Goal: Task Accomplishment & Management: Use online tool/utility

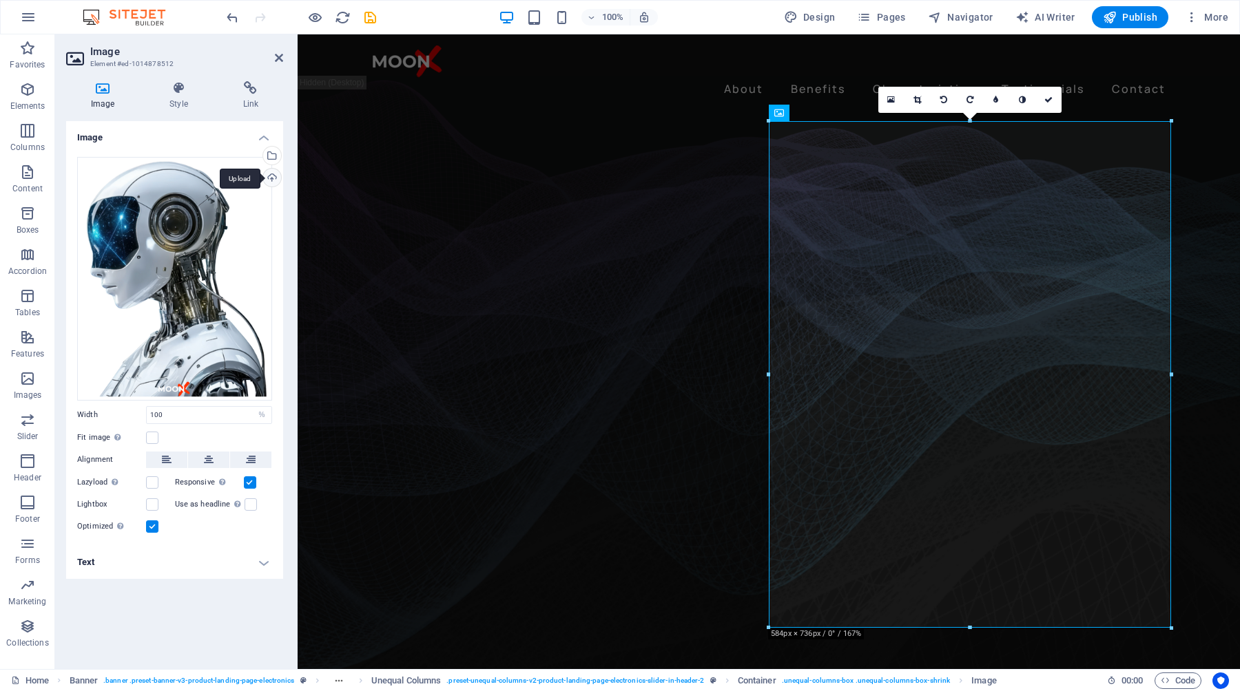
click at [273, 177] on div "Upload" at bounding box center [270, 179] width 21 height 21
click at [266, 416] on select "Default auto px rem % em vh vw" at bounding box center [261, 415] width 19 height 17
select select "px"
click at [252, 407] on select "Default auto px rem % em vh vw" at bounding box center [261, 415] width 19 height 17
type input "500"
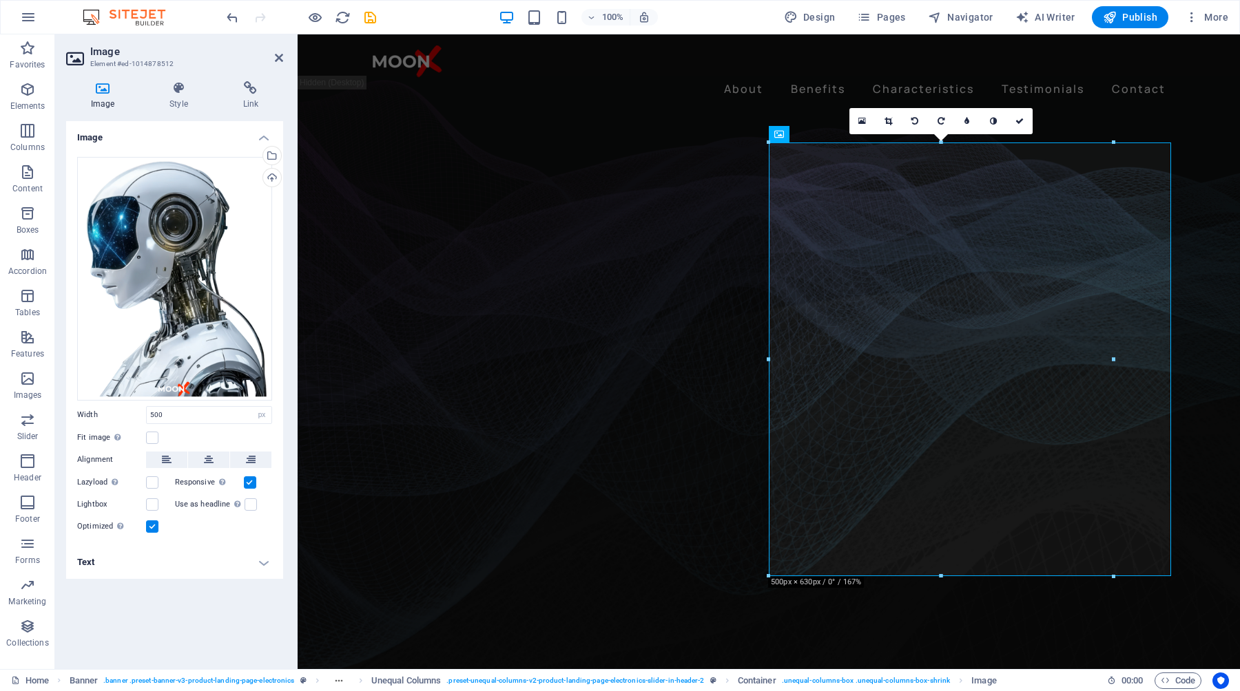
click at [208, 438] on div "Fit image Automatically fit image to a fixed width and height" at bounding box center [174, 438] width 195 height 17
click at [273, 176] on div "Upload" at bounding box center [270, 179] width 21 height 21
click at [273, 179] on div "Upload" at bounding box center [270, 179] width 21 height 21
click at [183, 411] on input "500" at bounding box center [209, 415] width 125 height 17
click at [1200, 178] on figure at bounding box center [769, 387] width 942 height 597
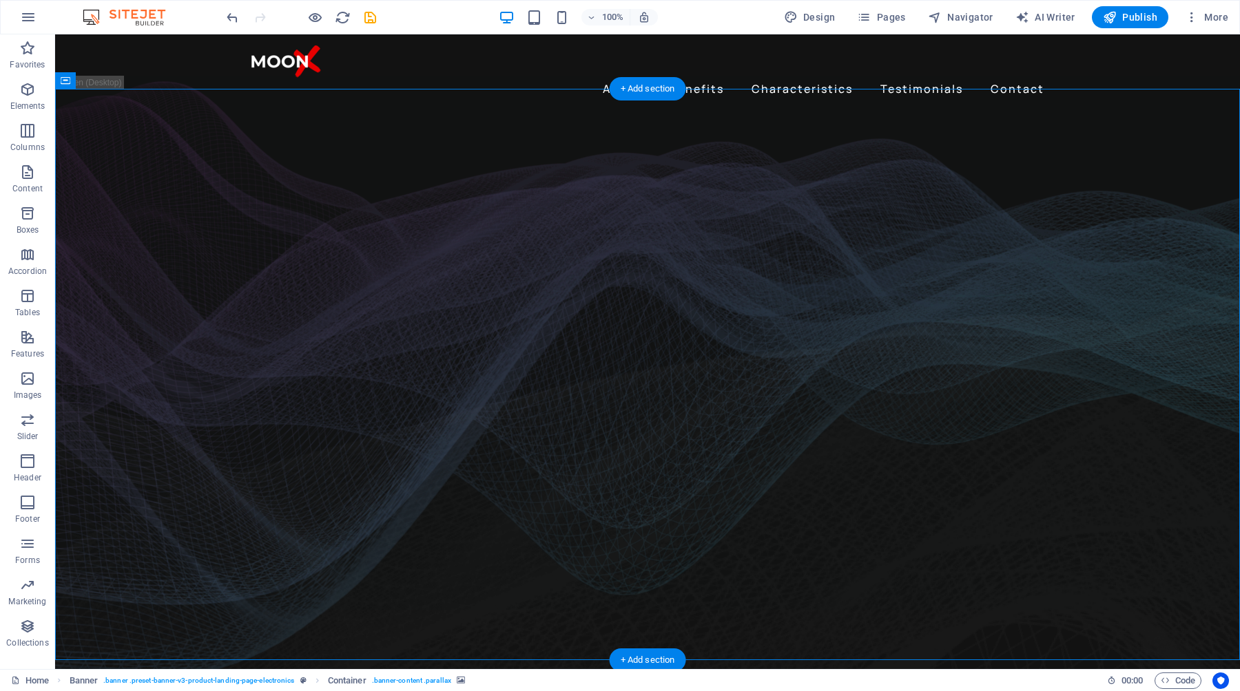
click at [1090, 350] on figure at bounding box center [647, 387] width 1185 height 597
click at [1105, 391] on figure at bounding box center [647, 387] width 1185 height 597
click at [1123, 205] on figure at bounding box center [647, 387] width 1185 height 597
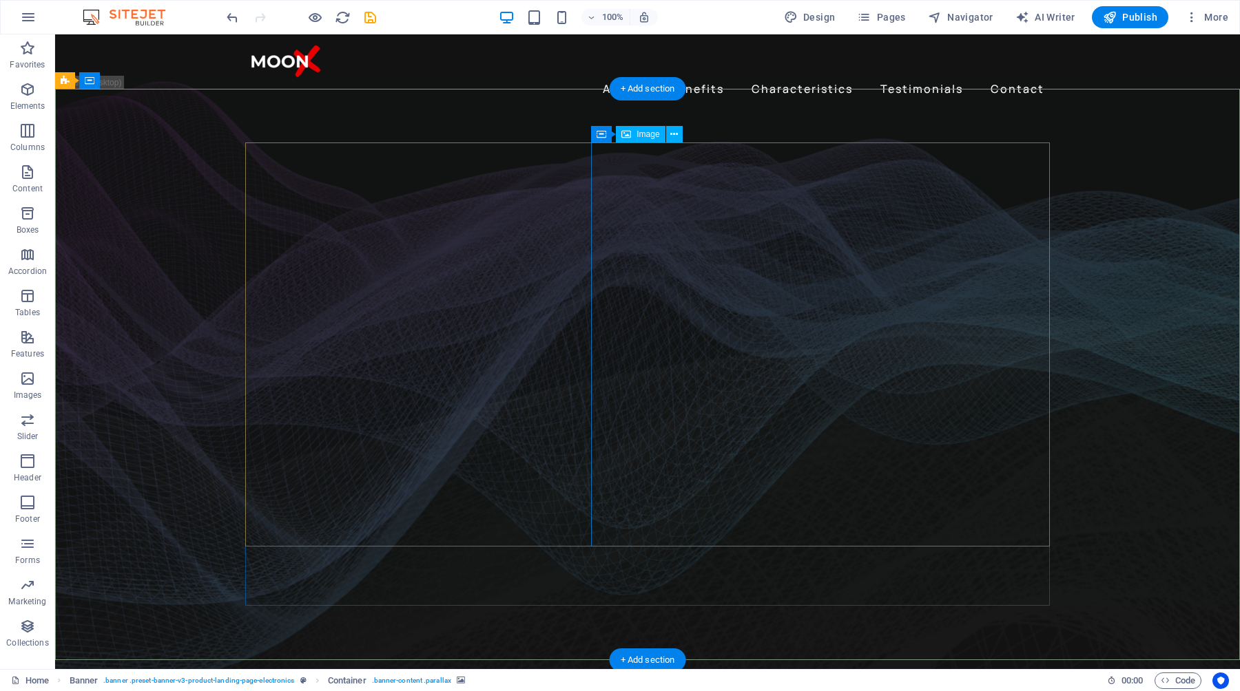
select select "px"
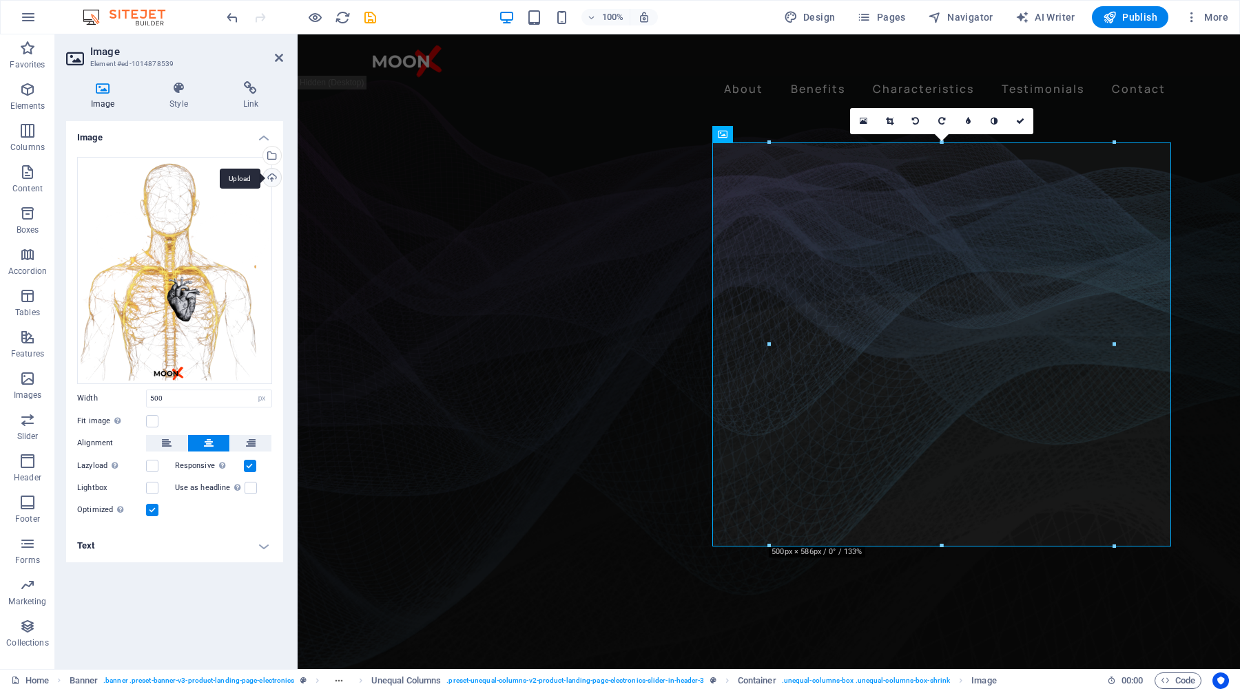
click at [272, 182] on div "Upload" at bounding box center [270, 179] width 21 height 21
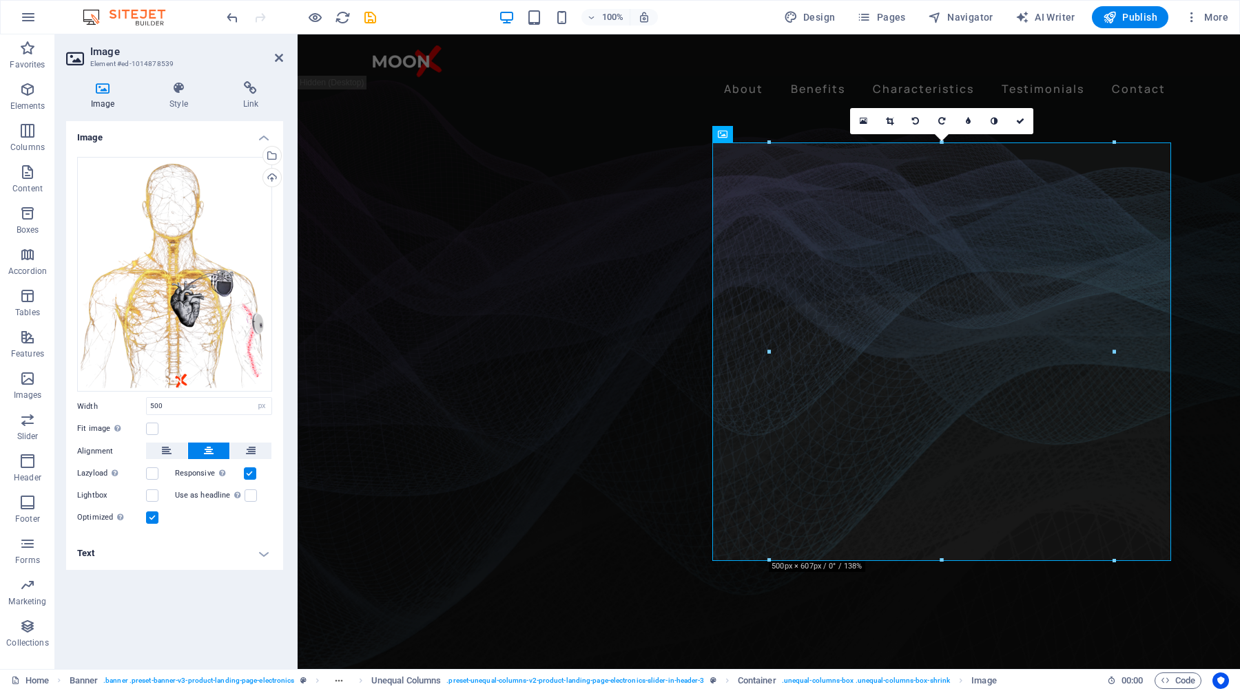
click at [200, 415] on div "Drag files here, click to choose files or select files from Files or our free s…" at bounding box center [174, 342] width 217 height 392
click at [198, 411] on input "500" at bounding box center [209, 406] width 125 height 17
click at [189, 597] on div "Image Drag files here, click to choose files or select files from Files or our …" at bounding box center [174, 389] width 217 height 537
click at [1022, 123] on icon at bounding box center [1020, 121] width 8 height 8
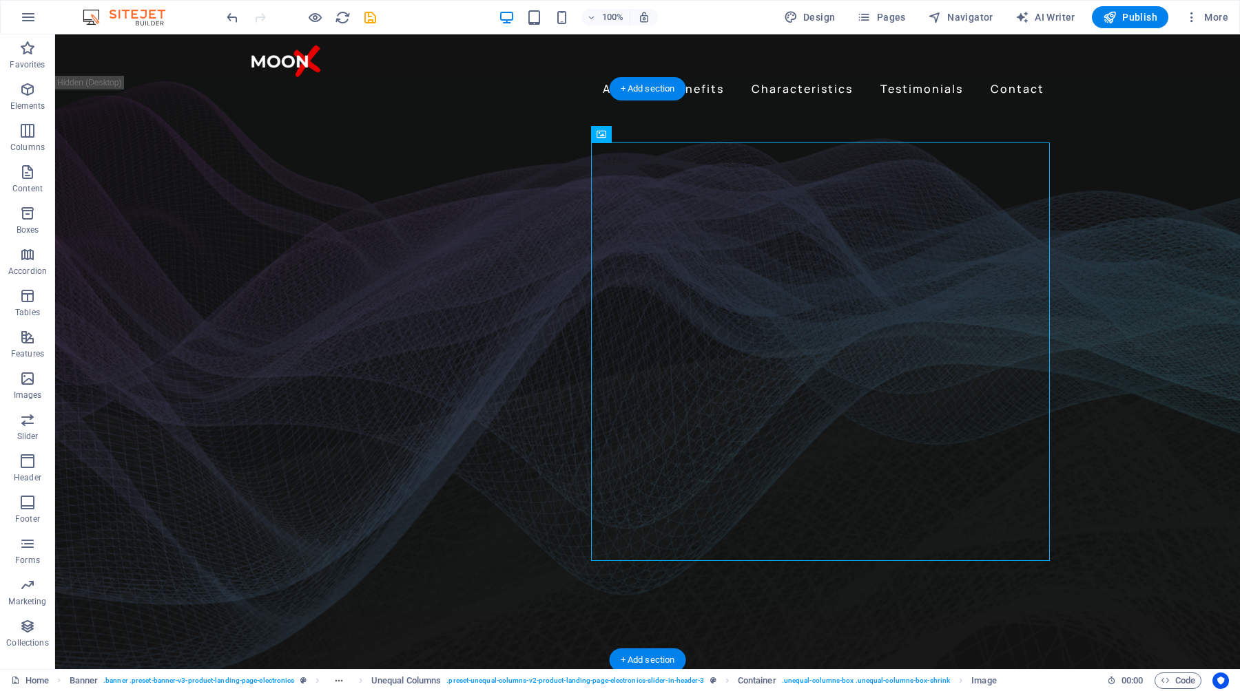
click at [1112, 264] on figure at bounding box center [647, 387] width 1185 height 597
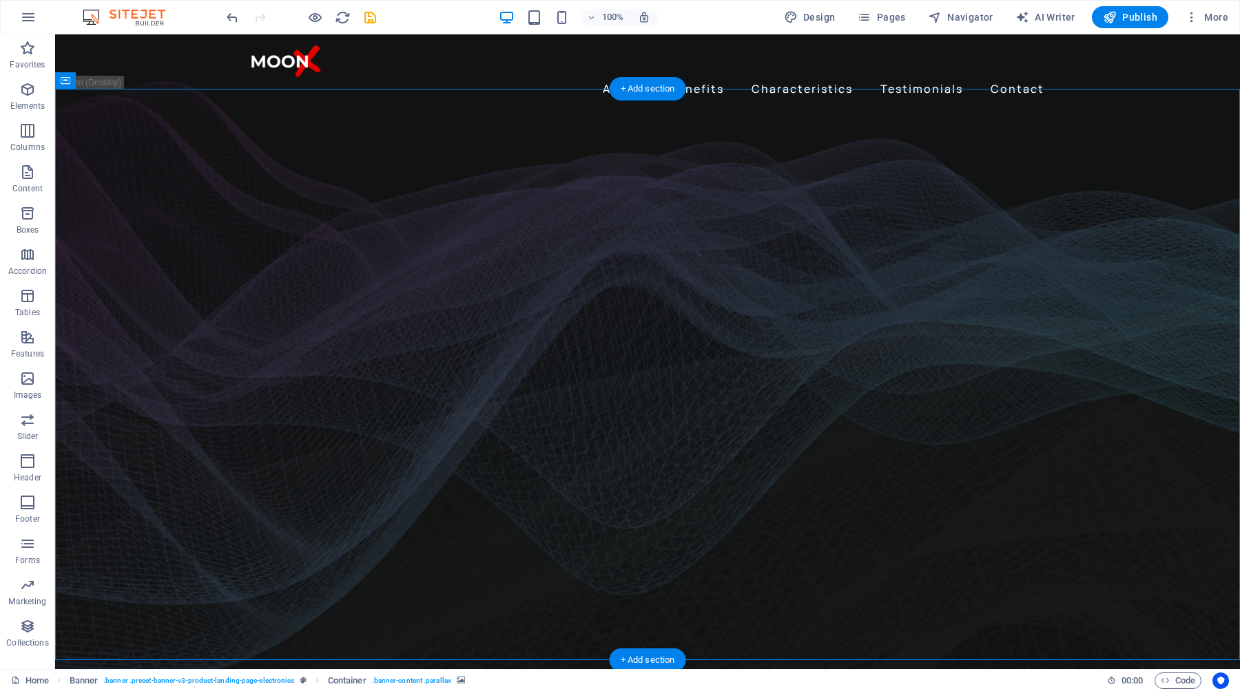
click at [1104, 282] on figure at bounding box center [647, 387] width 1185 height 597
select select "px"
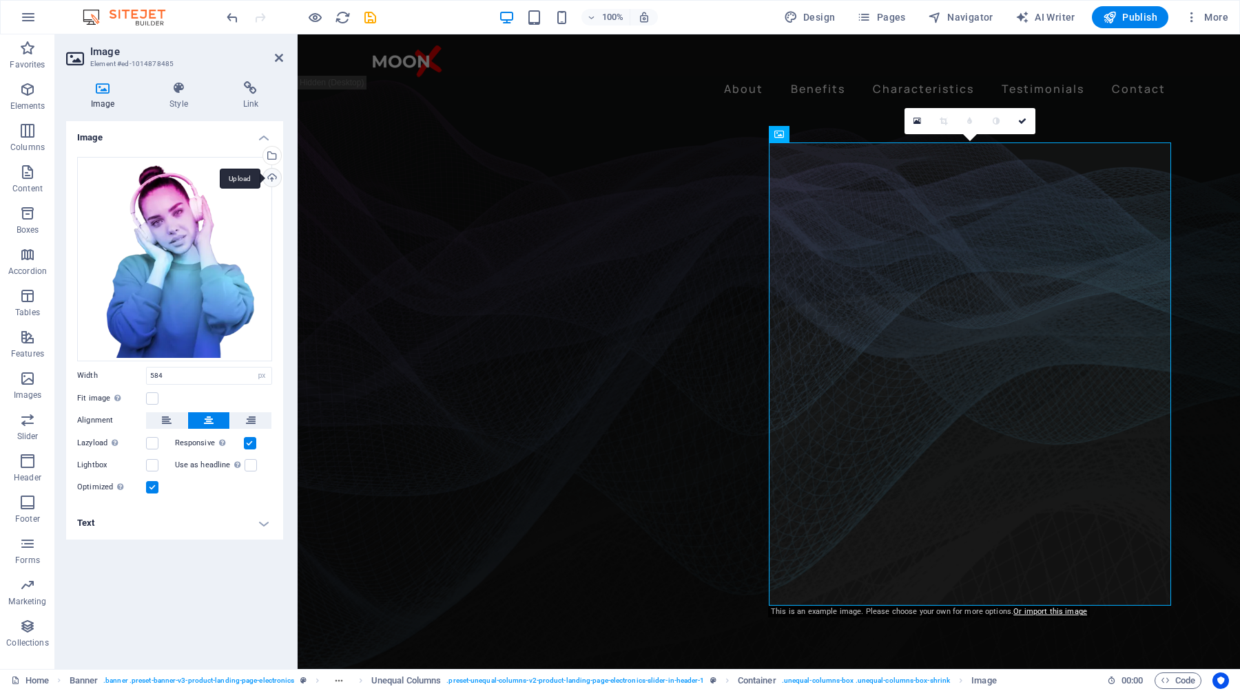
click at [268, 178] on div "Upload" at bounding box center [270, 179] width 21 height 21
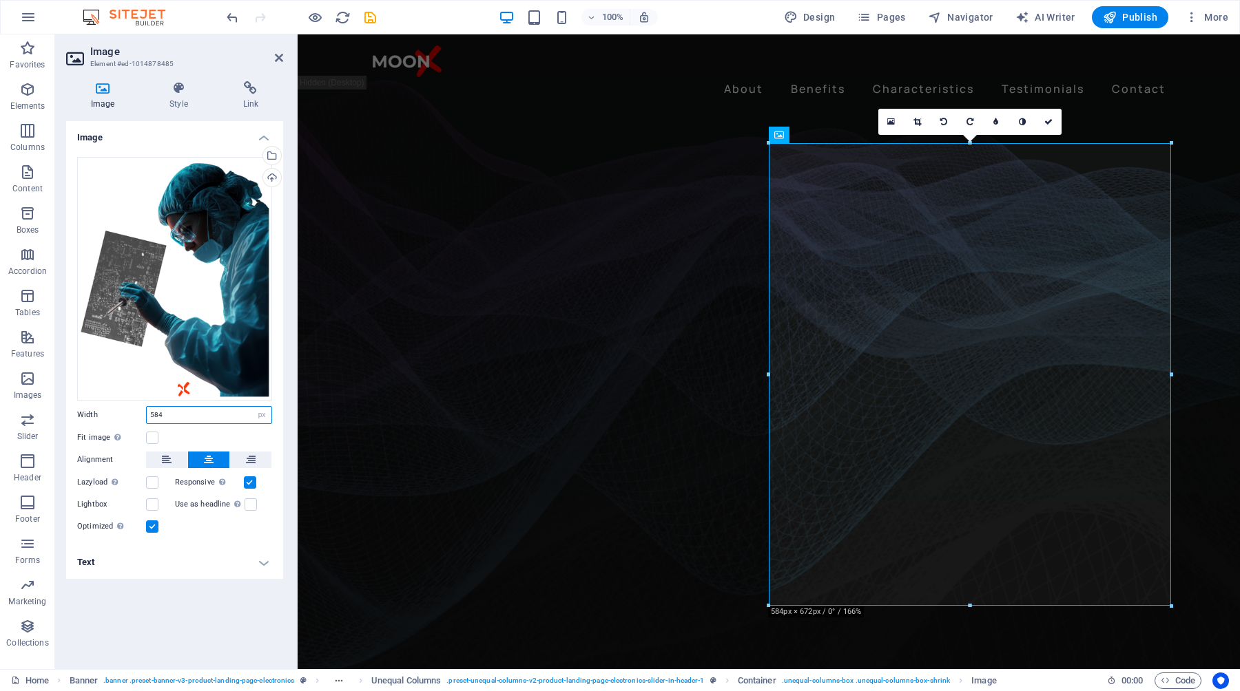
click at [202, 421] on input "584" at bounding box center [209, 415] width 125 height 17
type input "500"
click at [204, 437] on div "Fit image Automatically fit image to a fixed width and height" at bounding box center [174, 438] width 195 height 17
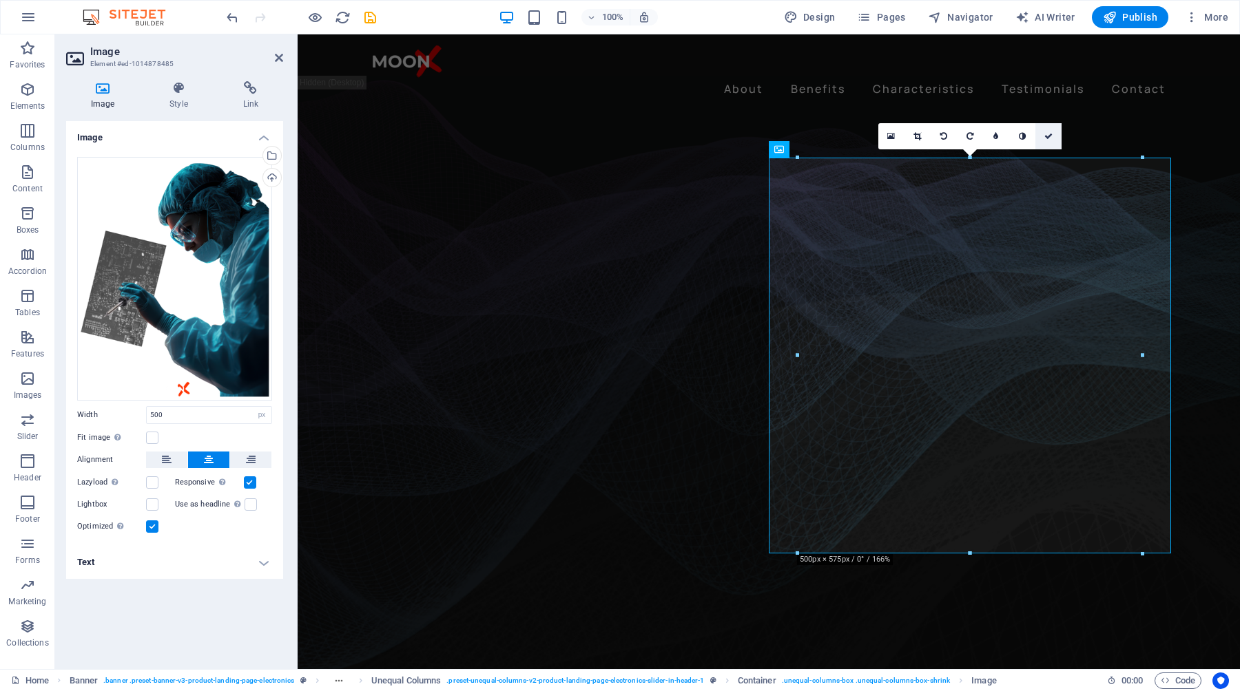
click at [1049, 132] on icon at bounding box center [1048, 136] width 8 height 8
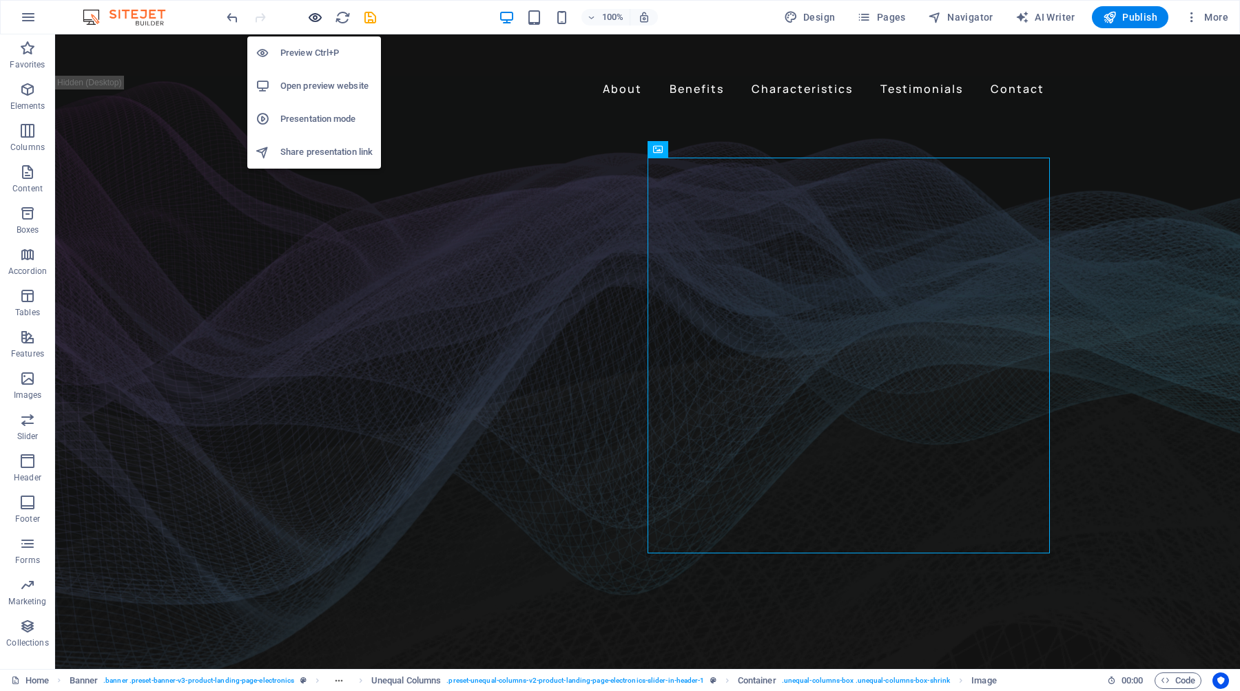
click at [317, 19] on icon "button" at bounding box center [315, 18] width 16 height 16
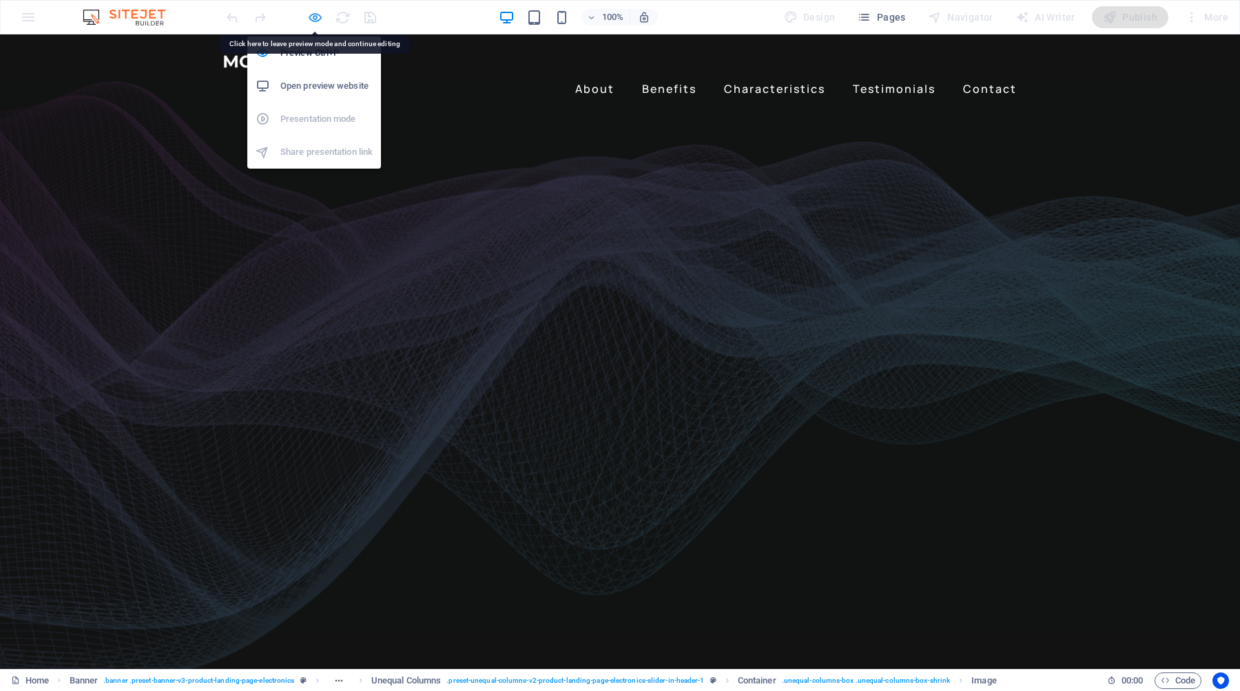
click at [318, 19] on icon "button" at bounding box center [315, 18] width 16 height 16
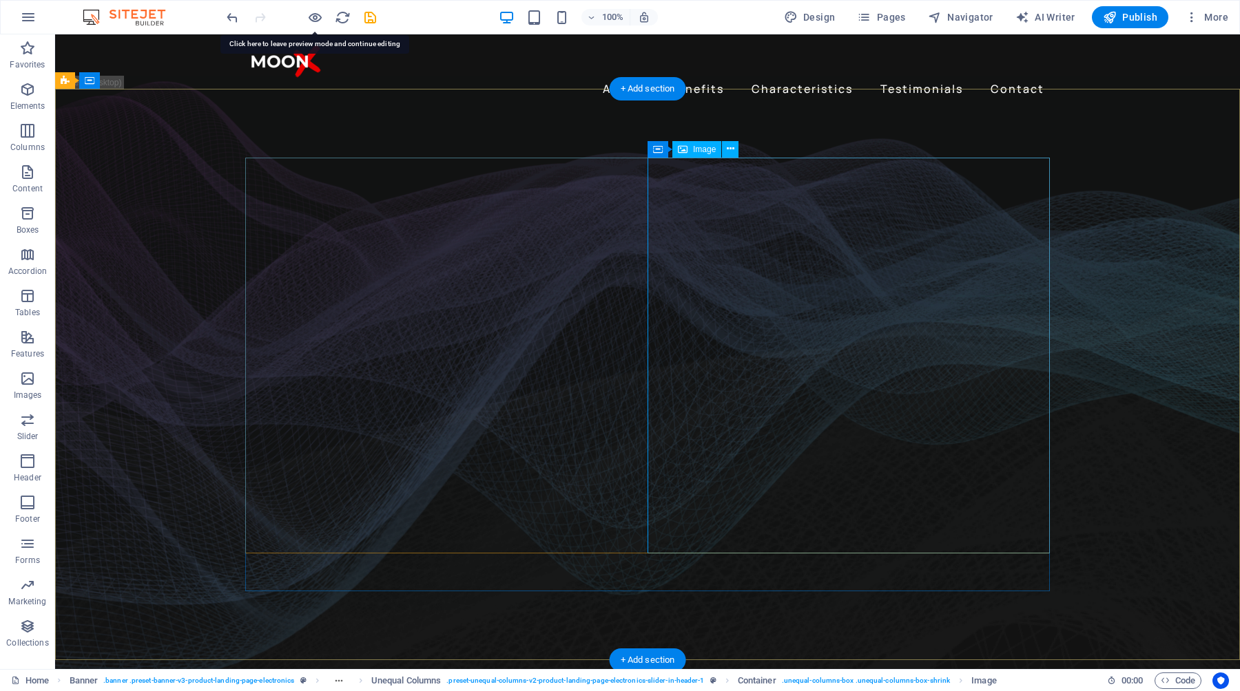
select select "px"
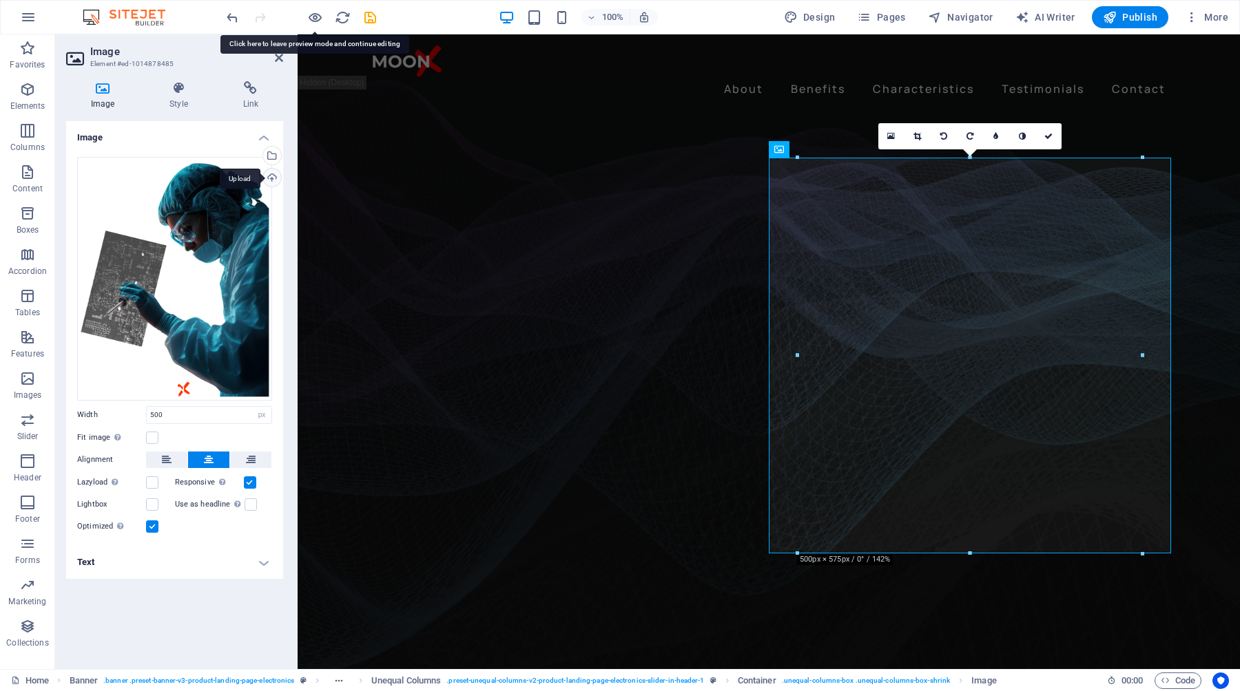
click at [273, 180] on div "Upload" at bounding box center [270, 179] width 21 height 21
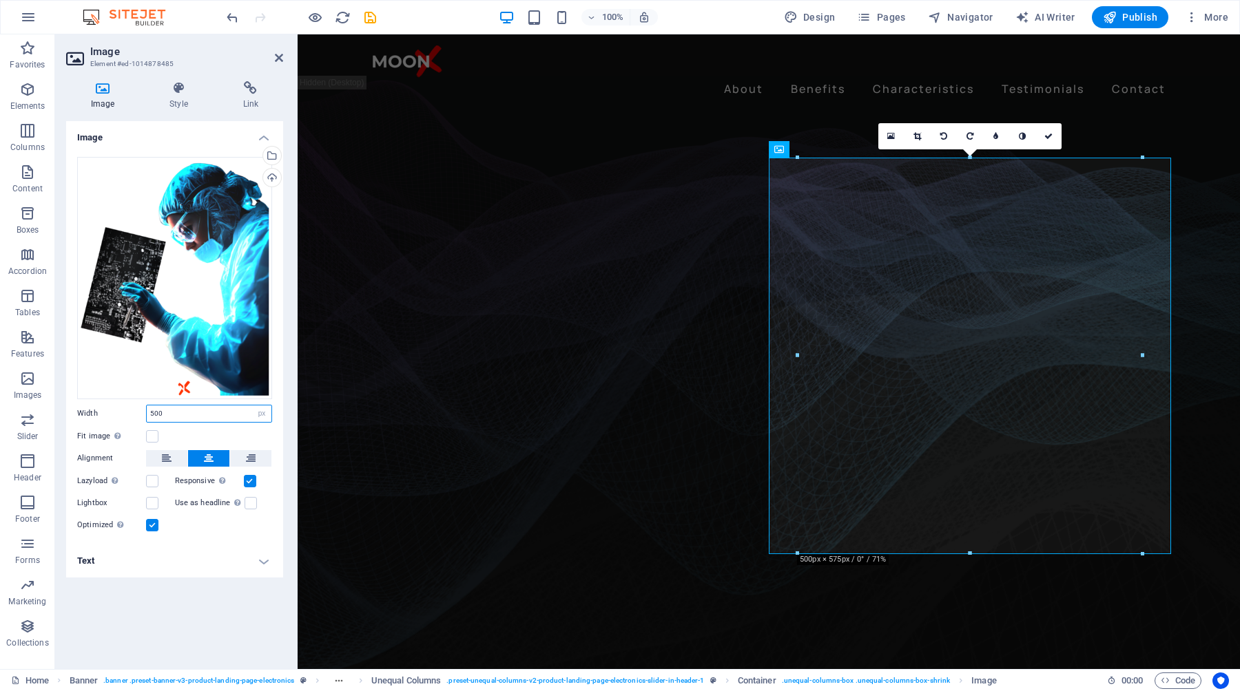
click at [178, 413] on input "500" at bounding box center [209, 414] width 125 height 17
type input "5"
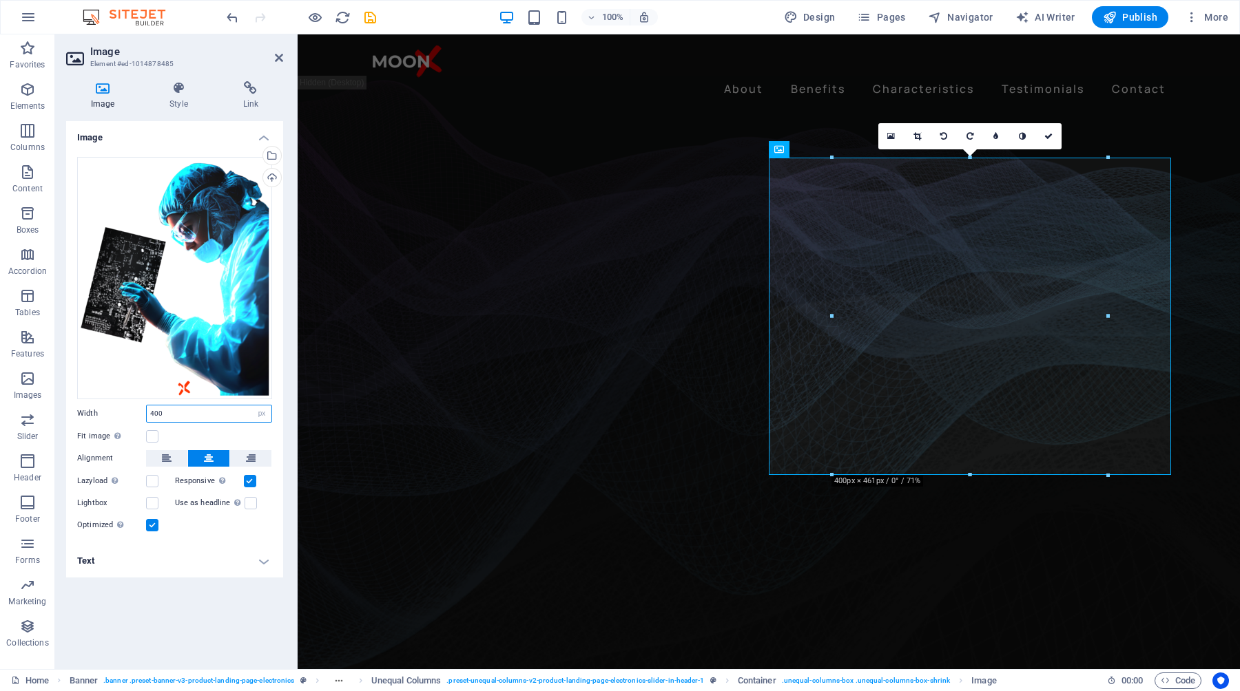
drag, startPoint x: 188, startPoint y: 412, endPoint x: 147, endPoint y: 412, distance: 40.6
click at [147, 412] on input "400" at bounding box center [209, 414] width 125 height 17
type input "500"
click at [209, 616] on div "Image Drag files here, click to choose files or select files from Files or our …" at bounding box center [174, 389] width 217 height 537
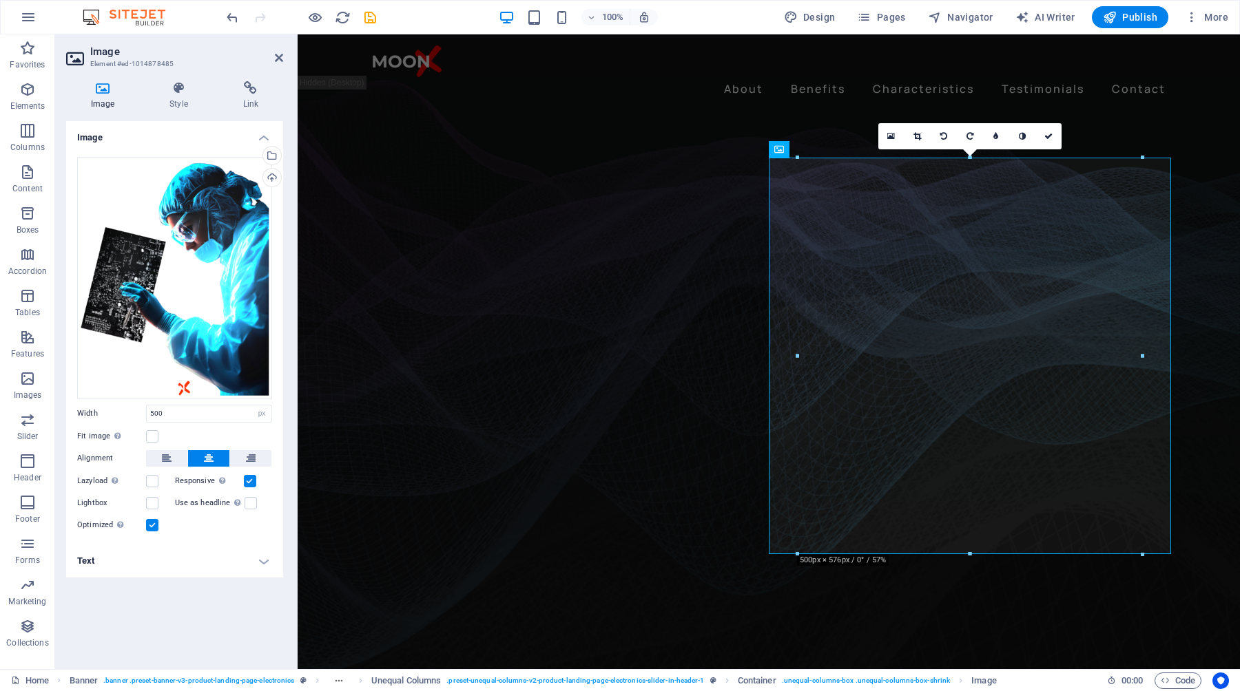
click at [1194, 277] on figure at bounding box center [769, 387] width 942 height 597
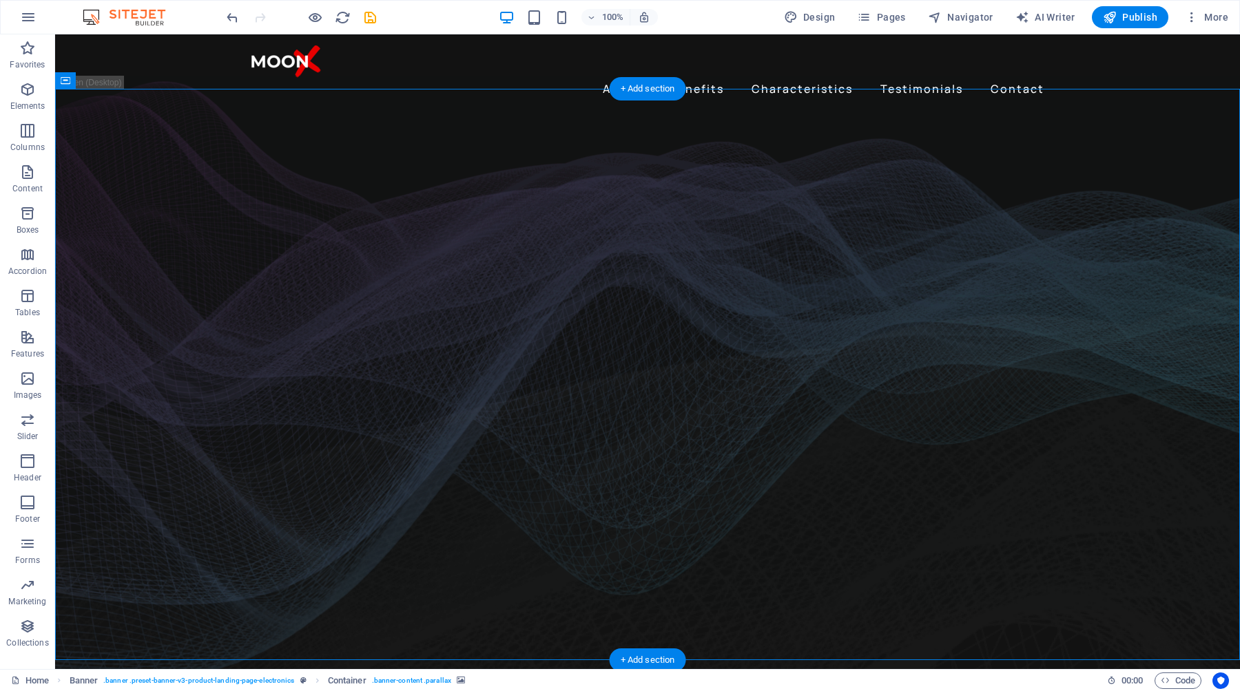
click at [1125, 375] on figure at bounding box center [647, 387] width 1185 height 597
click at [1087, 486] on figure at bounding box center [647, 387] width 1185 height 597
click at [1087, 485] on figure at bounding box center [647, 387] width 1185 height 597
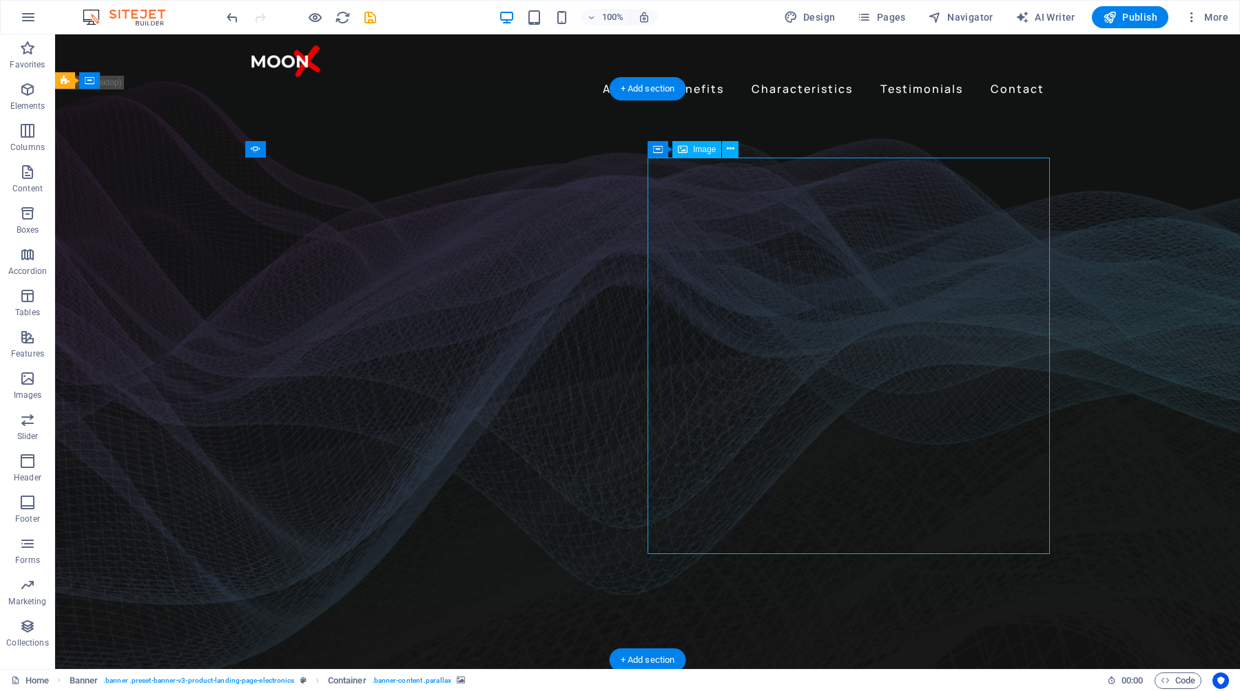
select select "px"
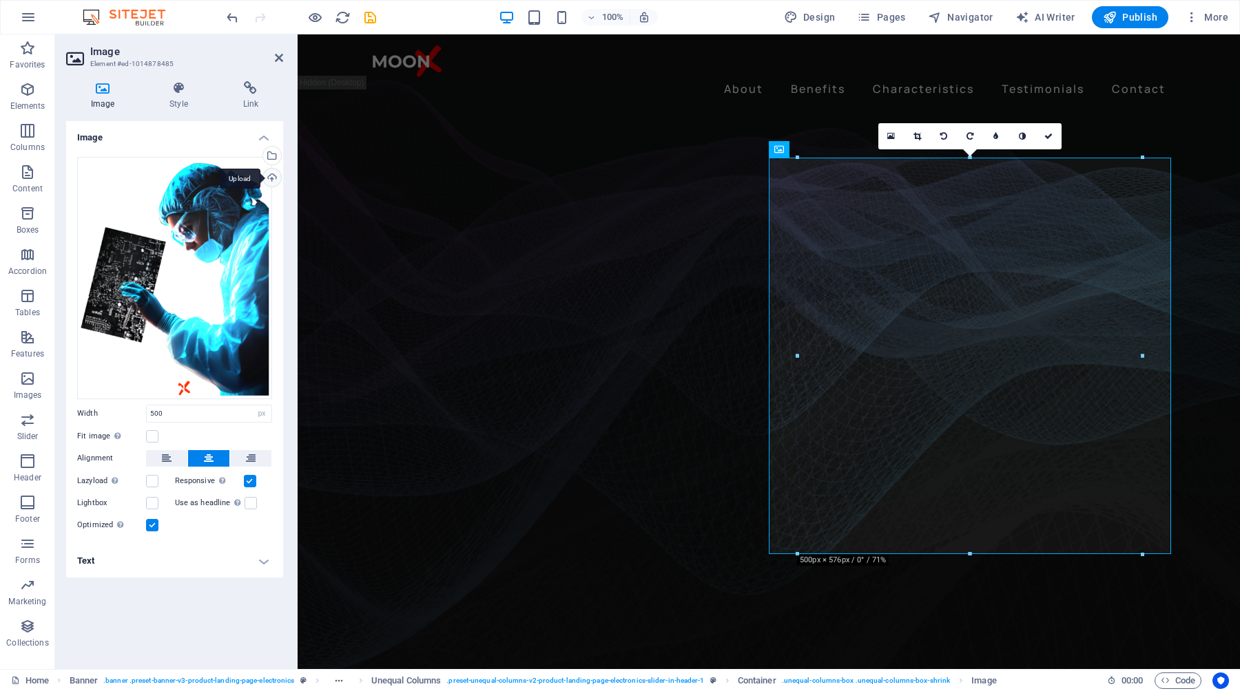
click at [271, 176] on div "Upload" at bounding box center [270, 179] width 21 height 21
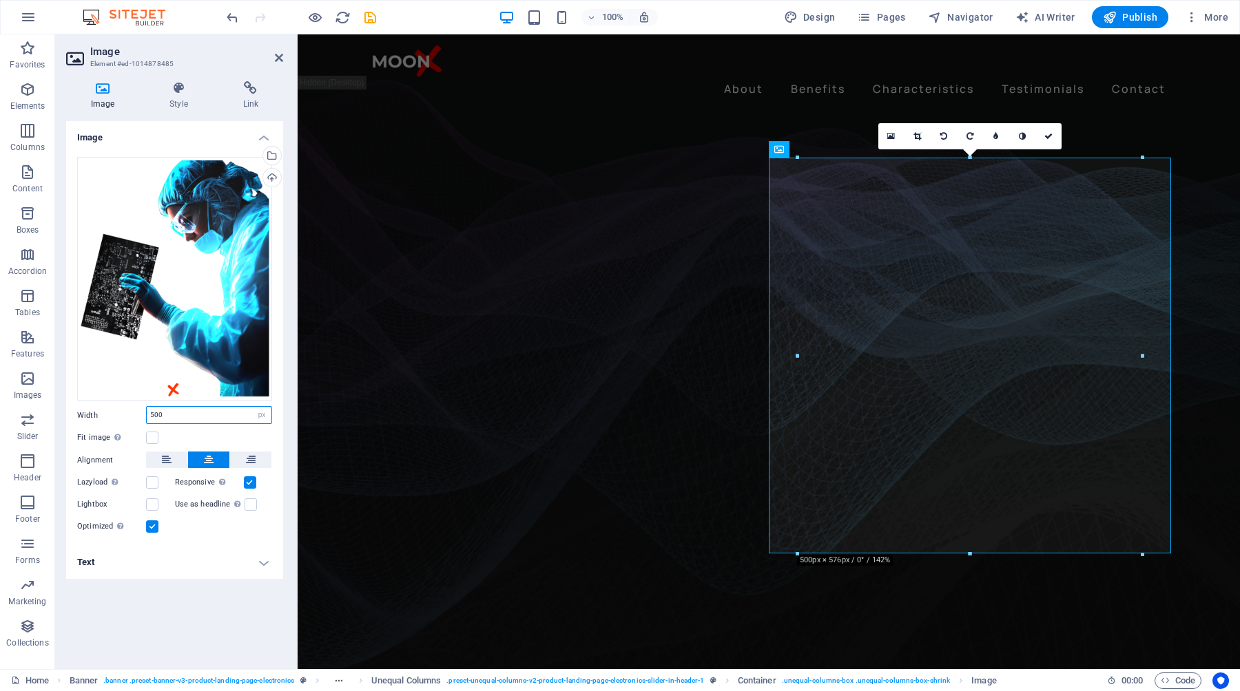
click at [188, 416] on input "500" at bounding box center [209, 415] width 125 height 17
click at [1207, 457] on figure at bounding box center [769, 387] width 942 height 597
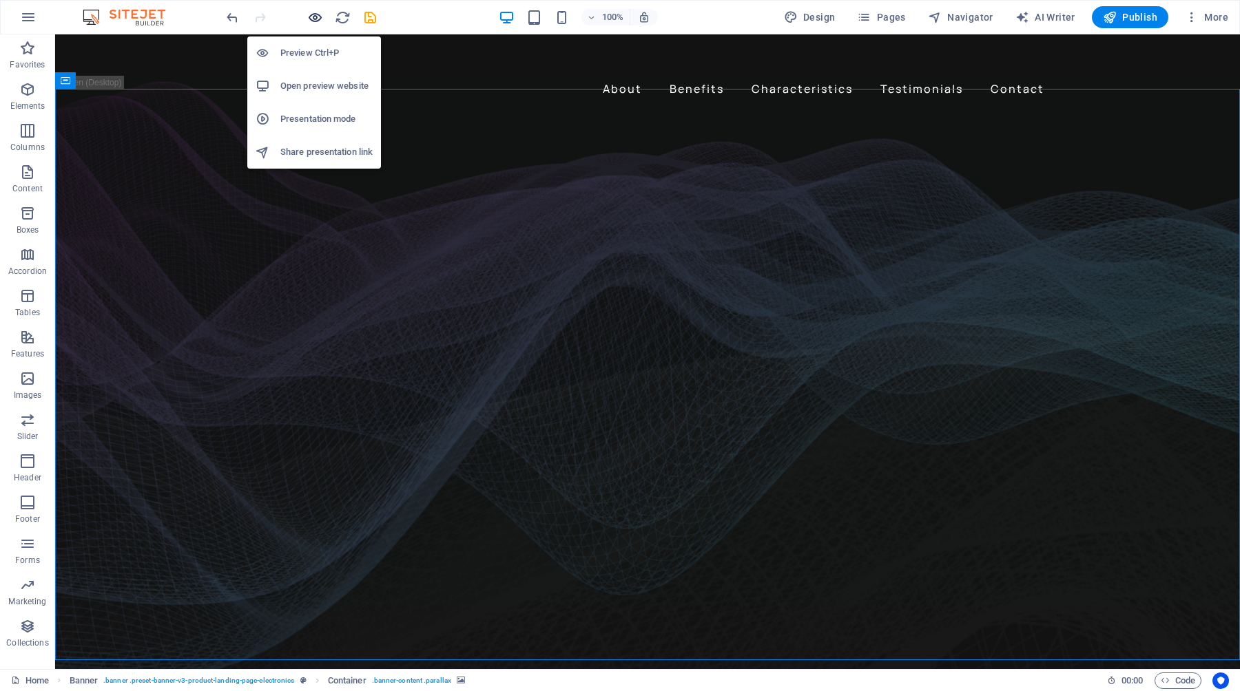
click at [312, 19] on icon "button" at bounding box center [315, 18] width 16 height 16
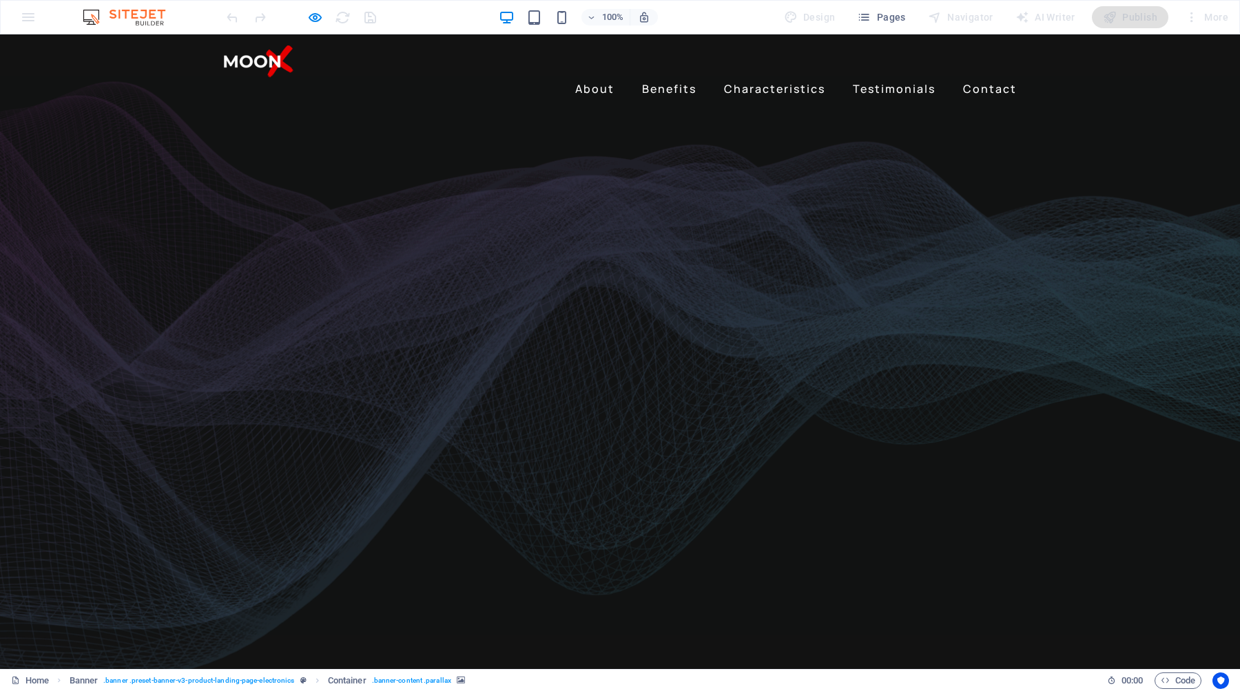
click at [1103, 448] on div at bounding box center [620, 387] width 1240 height 597
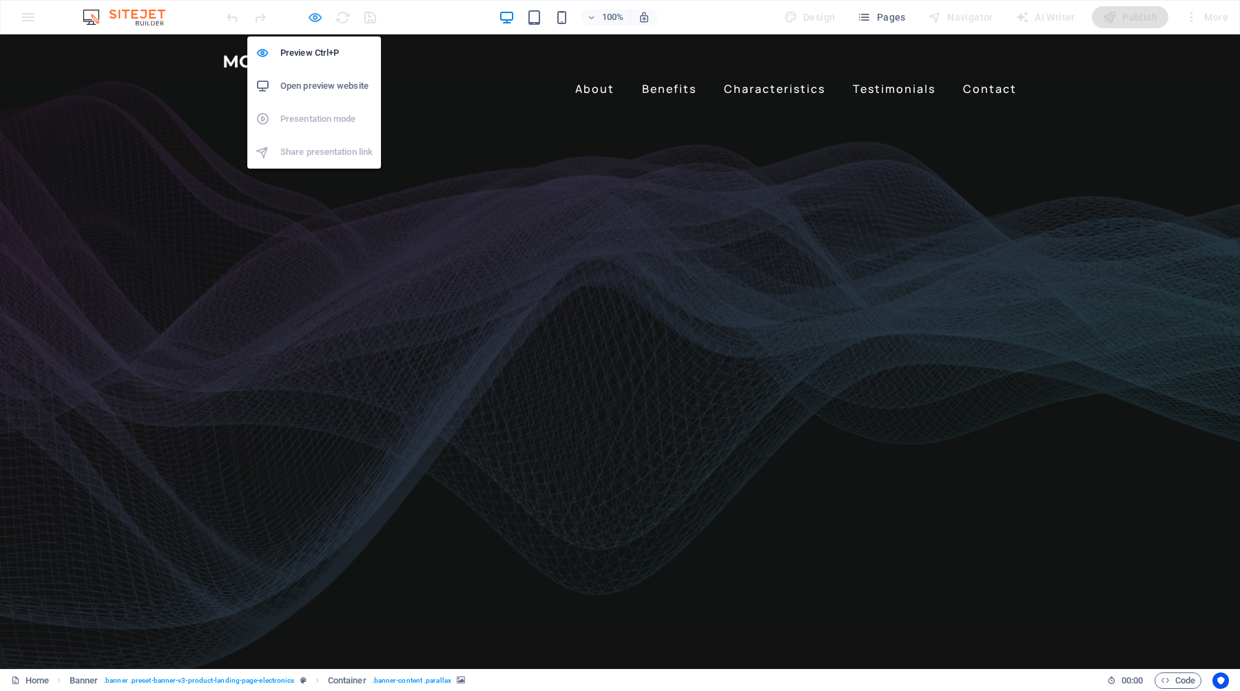
click at [311, 22] on icon "button" at bounding box center [315, 18] width 16 height 16
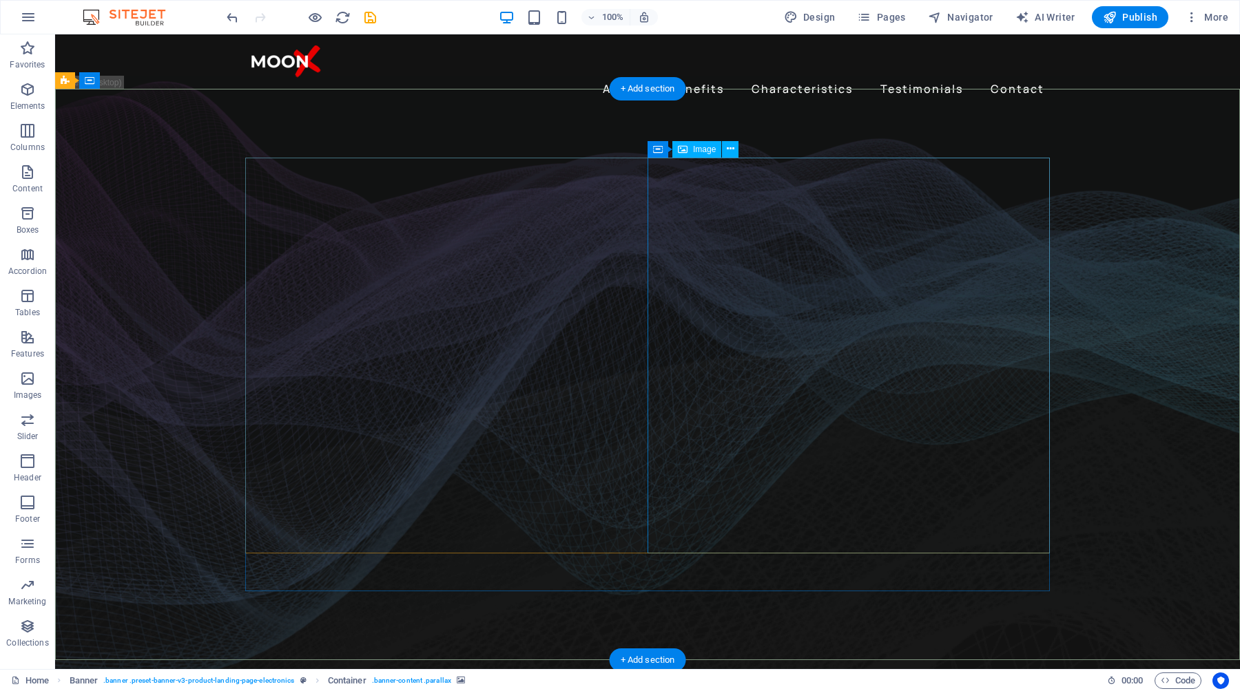
select select "px"
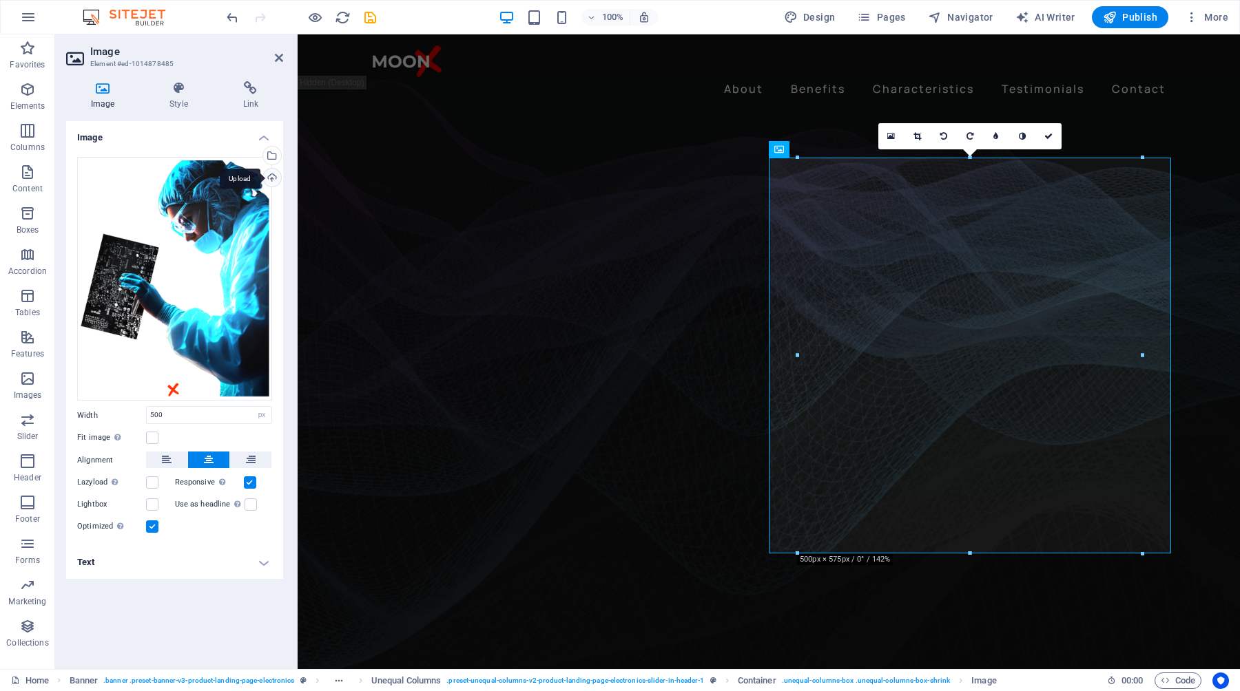
click at [273, 180] on div "Upload" at bounding box center [270, 179] width 21 height 21
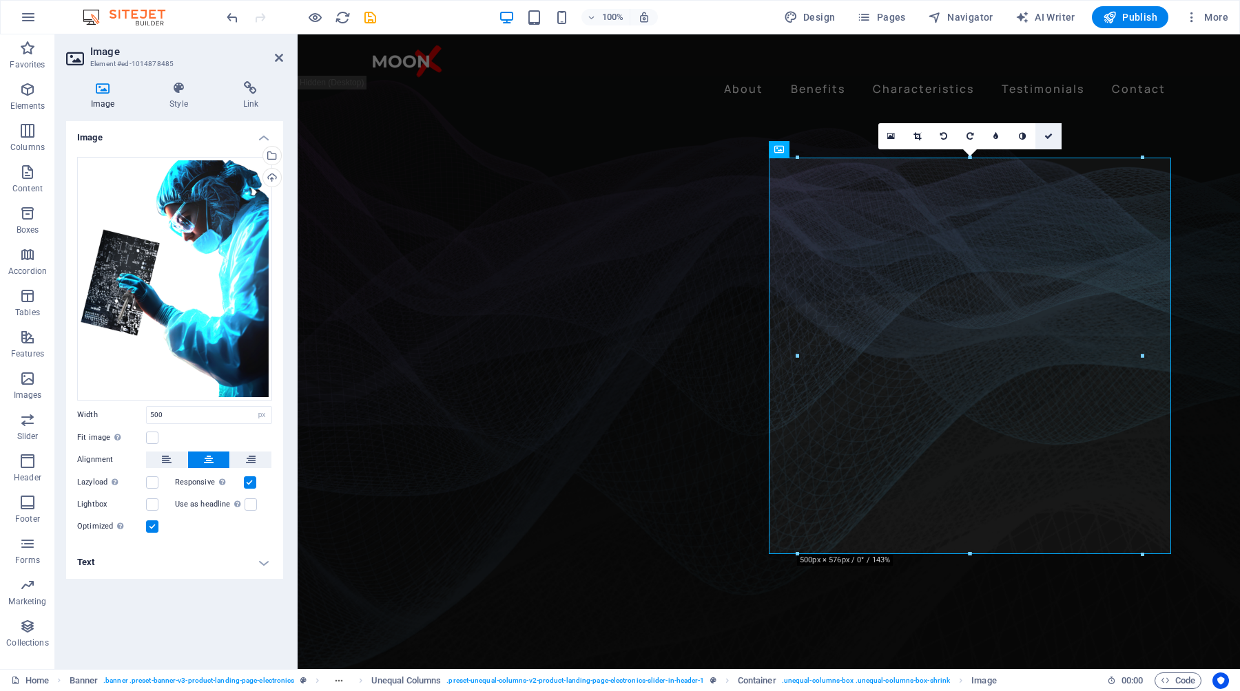
click at [1045, 134] on icon at bounding box center [1048, 136] width 8 height 8
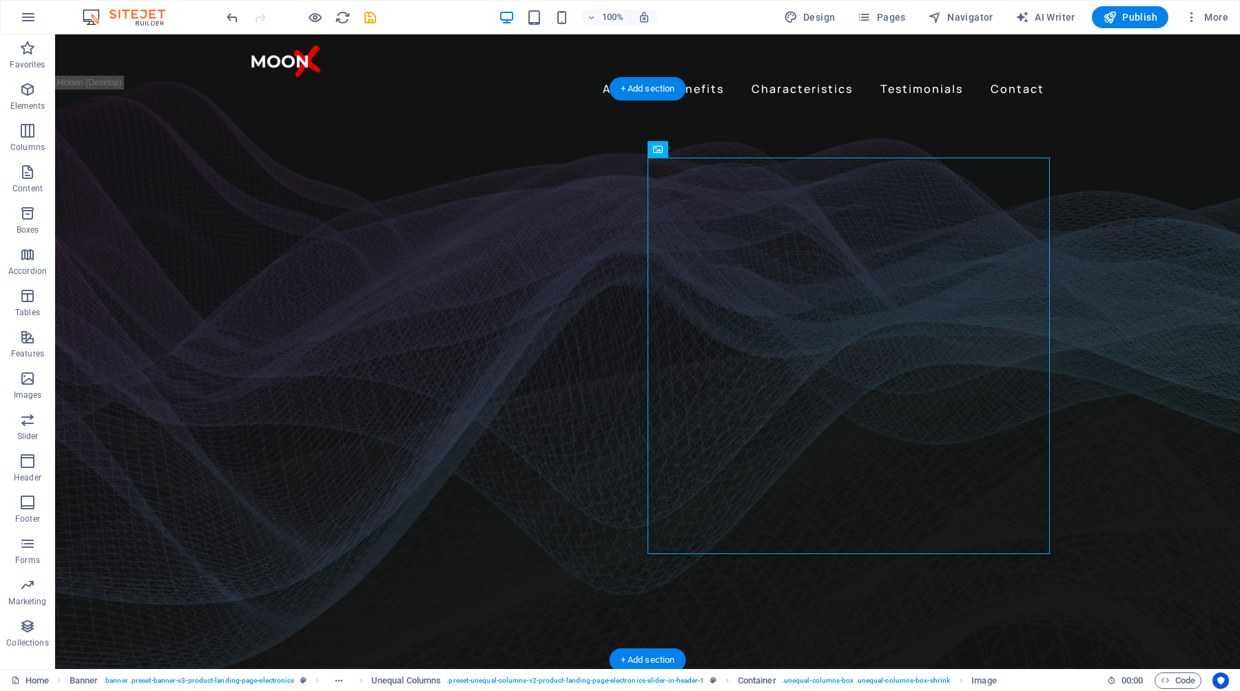
click at [1158, 337] on figure at bounding box center [647, 387] width 1185 height 597
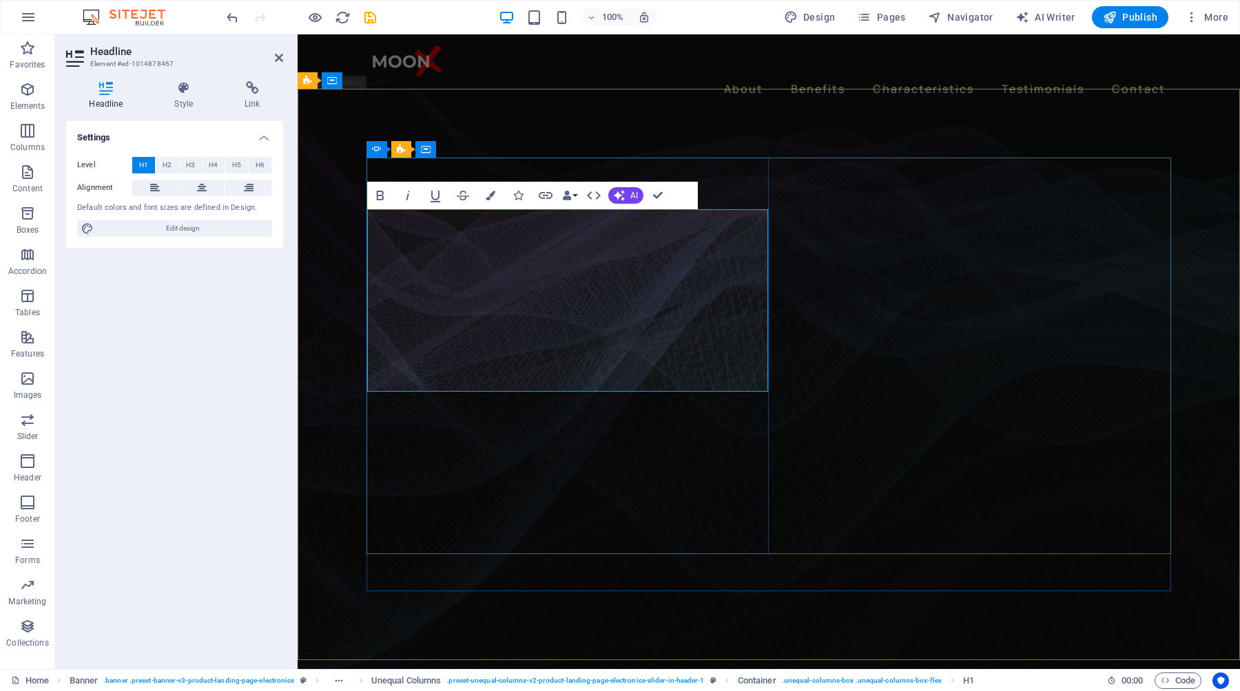
drag, startPoint x: 530, startPoint y: 378, endPoint x: 372, endPoint y: 316, distance: 170.1
drag, startPoint x: 640, startPoint y: 247, endPoint x: 382, endPoint y: 242, distance: 257.6
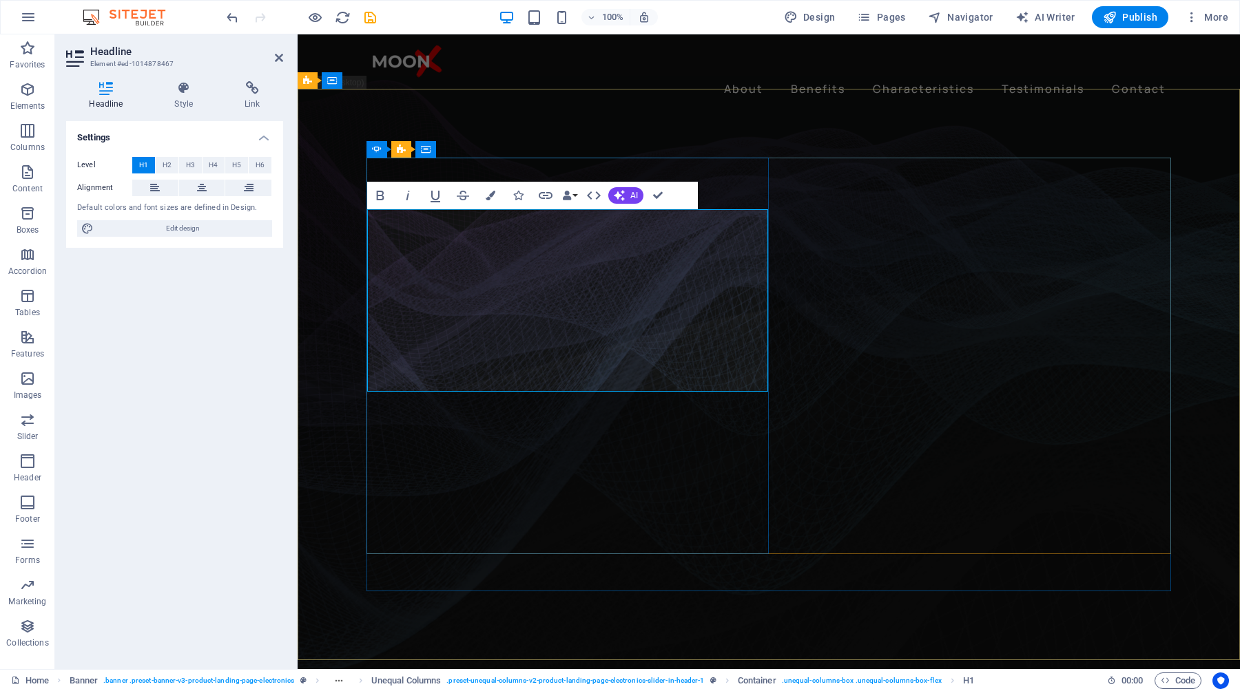
drag, startPoint x: 534, startPoint y: 368, endPoint x: 364, endPoint y: 246, distance: 209.7
copy h1 "Your trusted way to Electronics Design"
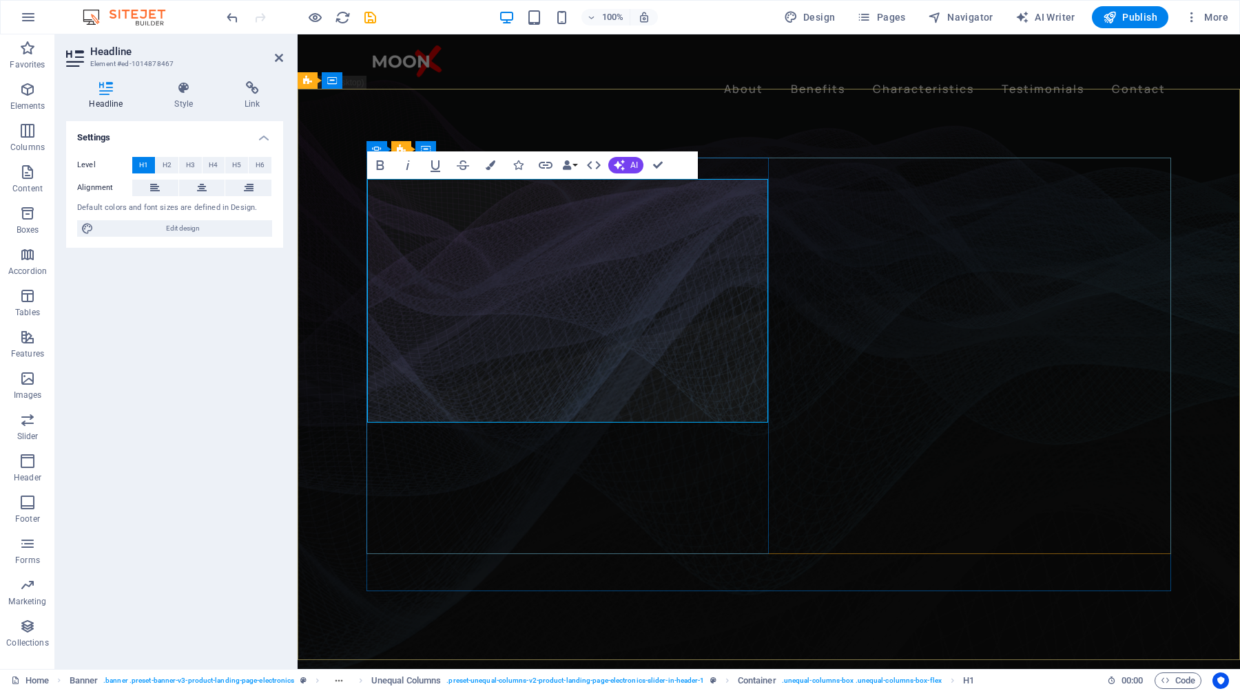
click at [329, 256] on figure at bounding box center [769, 387] width 942 height 597
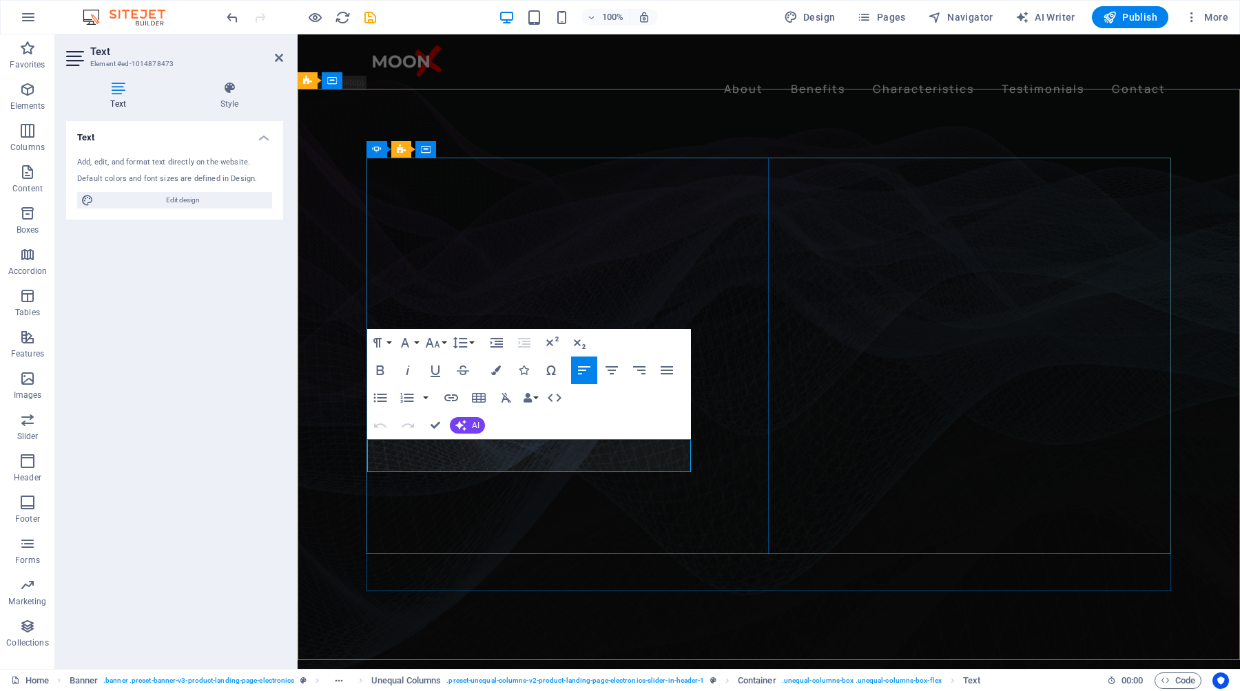
drag, startPoint x: 625, startPoint y: 464, endPoint x: 368, endPoint y: 441, distance: 257.9
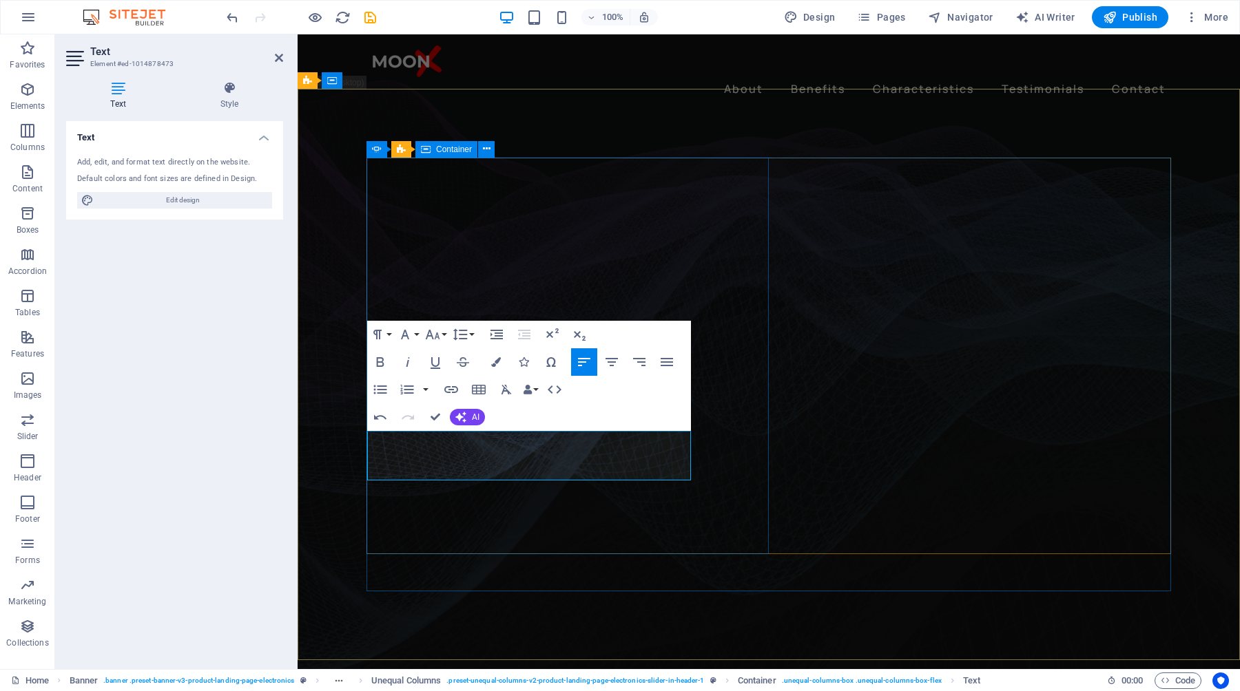
drag, startPoint x: 436, startPoint y: 472, endPoint x: 366, endPoint y: 441, distance: 76.8
click at [0, 0] on div "Spacer" at bounding box center [0, 0] width 0 height 0
drag, startPoint x: 439, startPoint y: 474, endPoint x: 366, endPoint y: 441, distance: 79.2
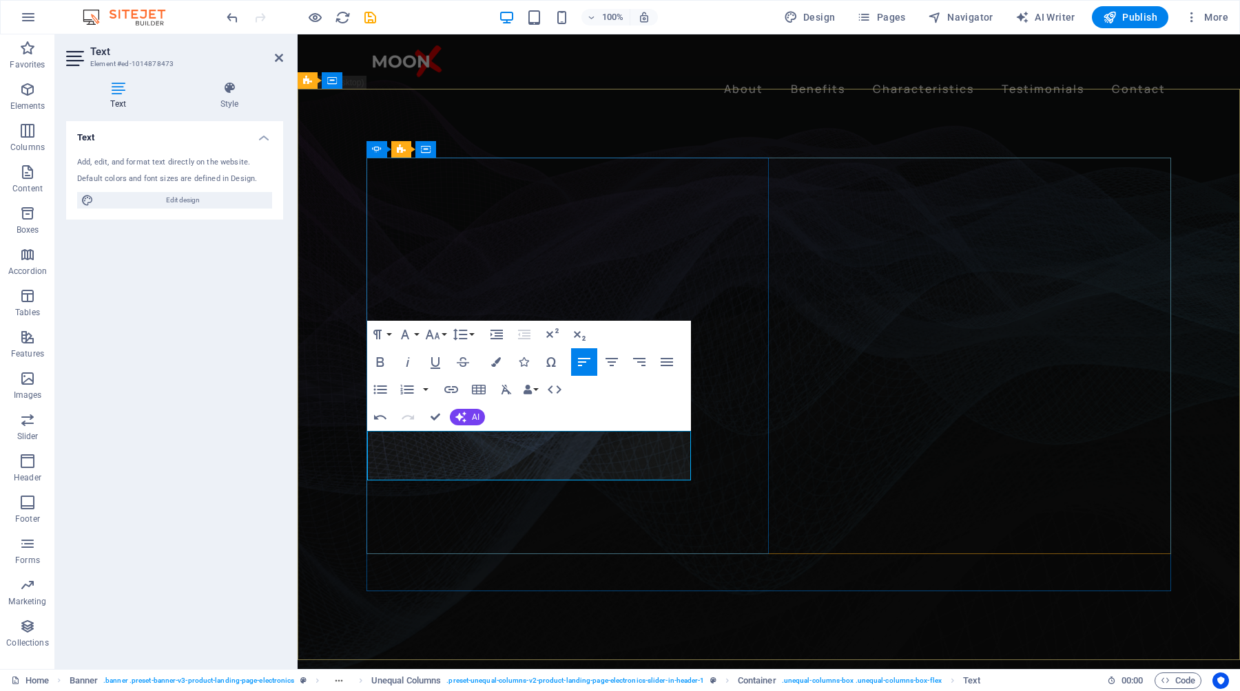
copy p "Moon X is your trusted partner to enable you to have to-do-point electronic des…"
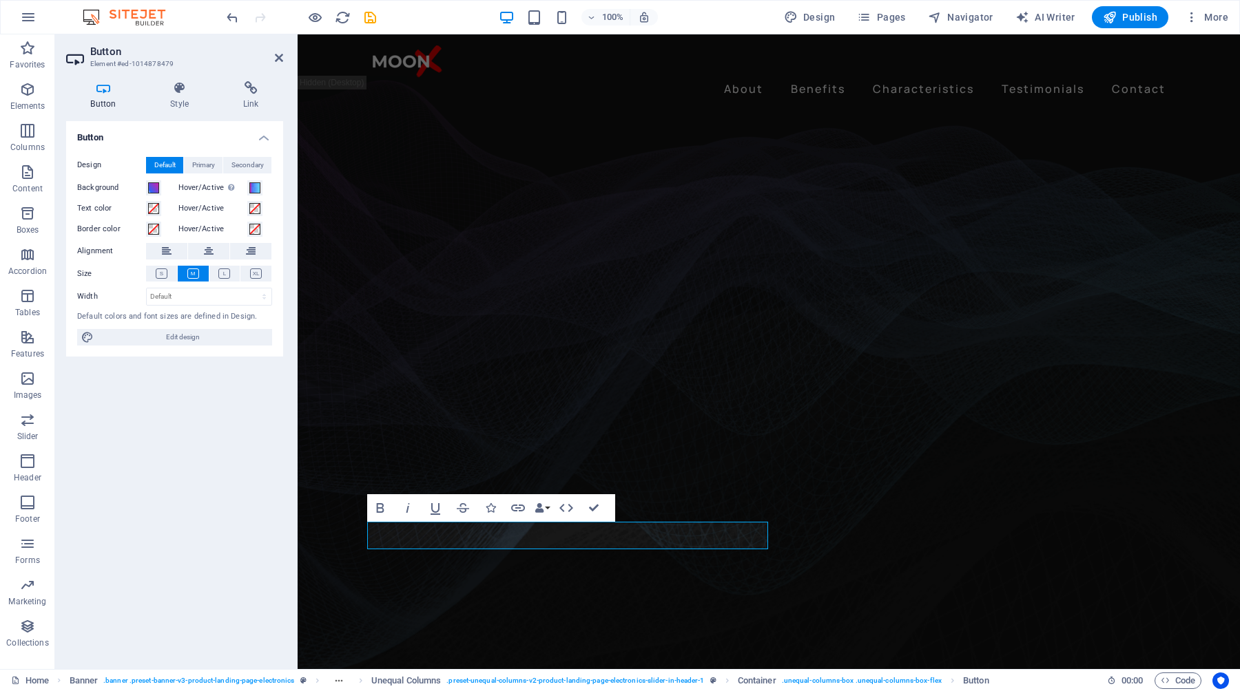
click at [107, 102] on h4 "Button" at bounding box center [106, 95] width 80 height 29
click at [183, 97] on h4 "Style" at bounding box center [182, 95] width 73 height 29
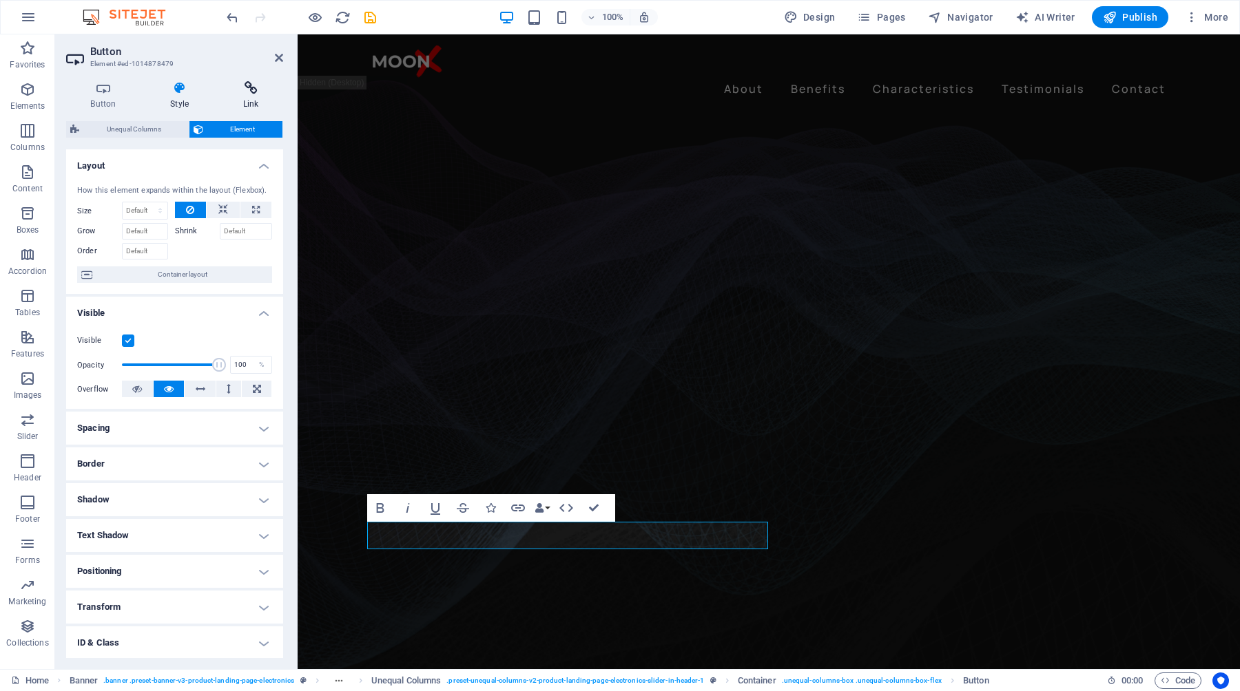
click at [251, 96] on h4 "Link" at bounding box center [250, 95] width 65 height 29
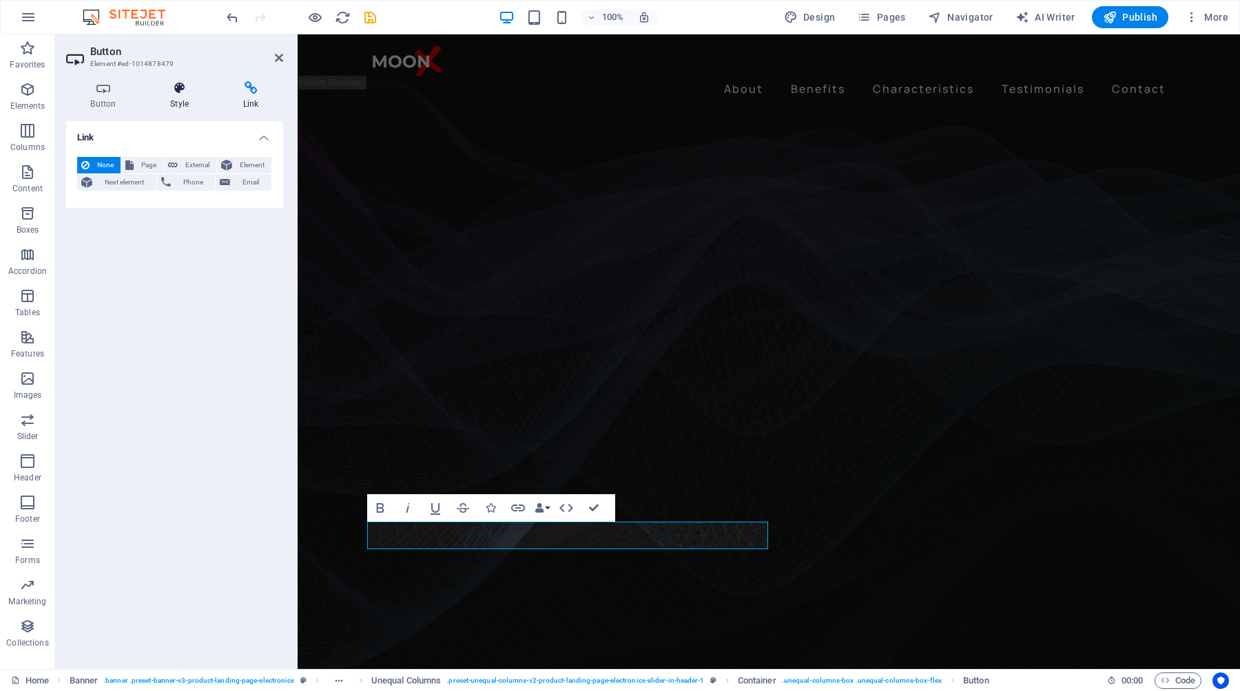
click at [184, 100] on h4 "Style" at bounding box center [182, 95] width 73 height 29
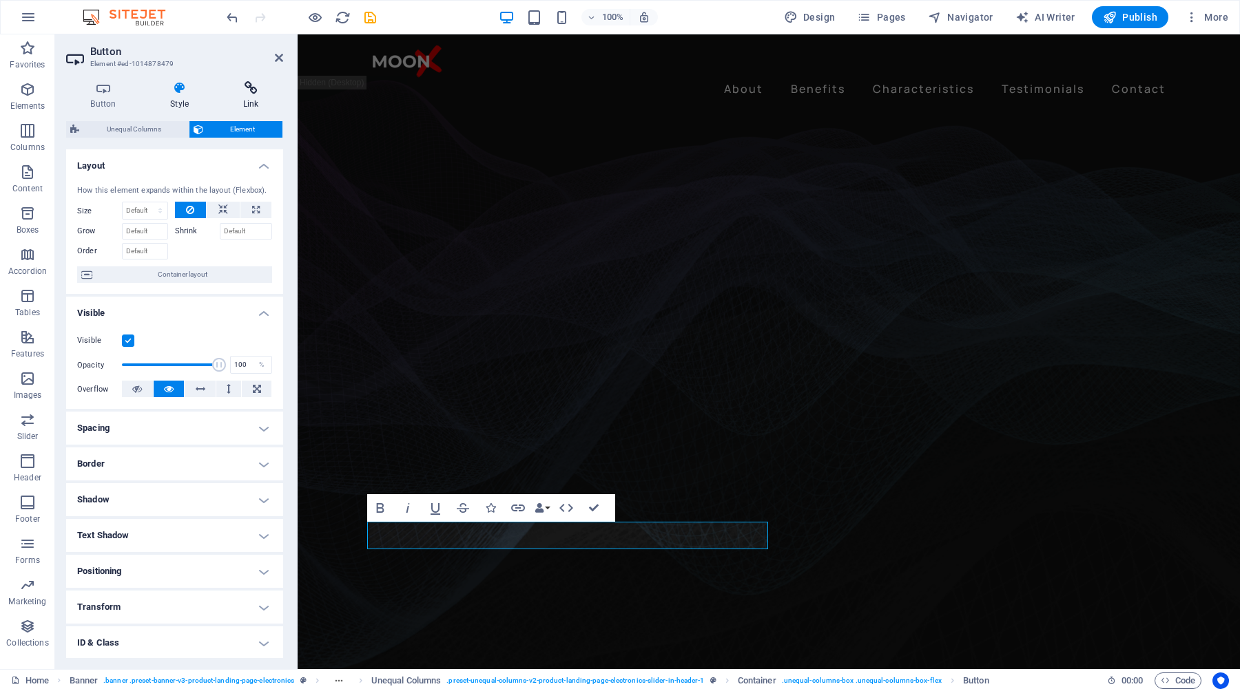
click at [228, 103] on h4 "Link" at bounding box center [250, 95] width 65 height 29
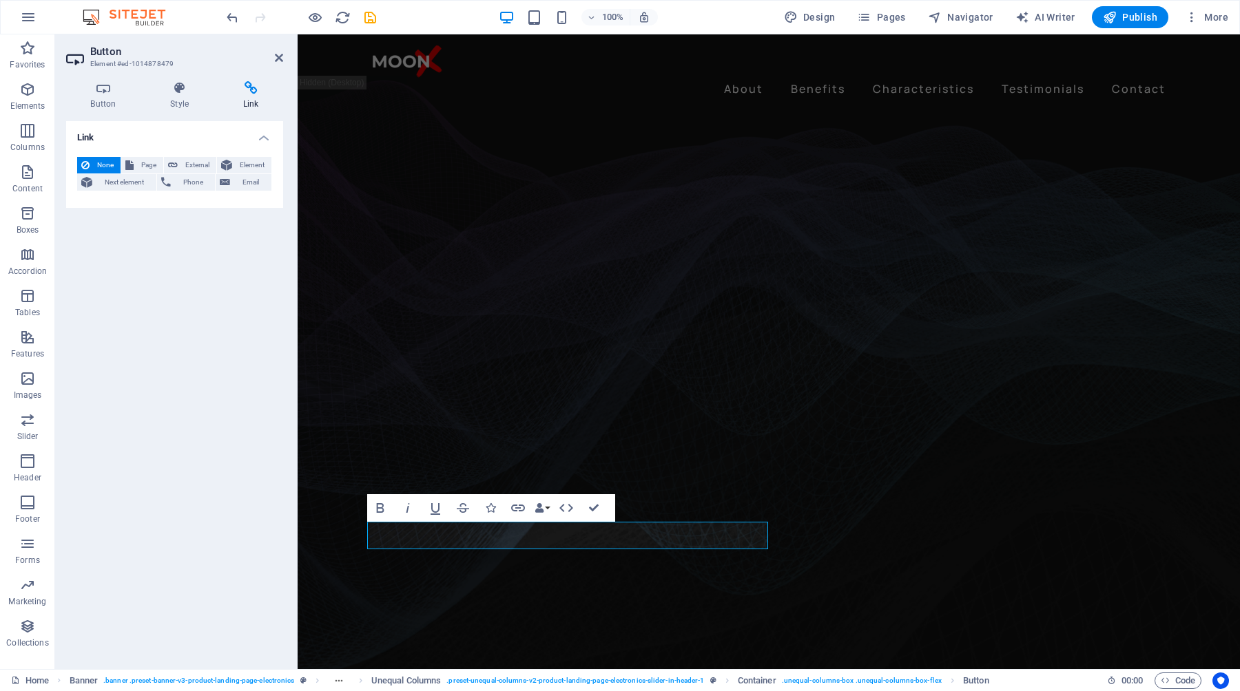
click at [315, 393] on figure at bounding box center [769, 387] width 942 height 597
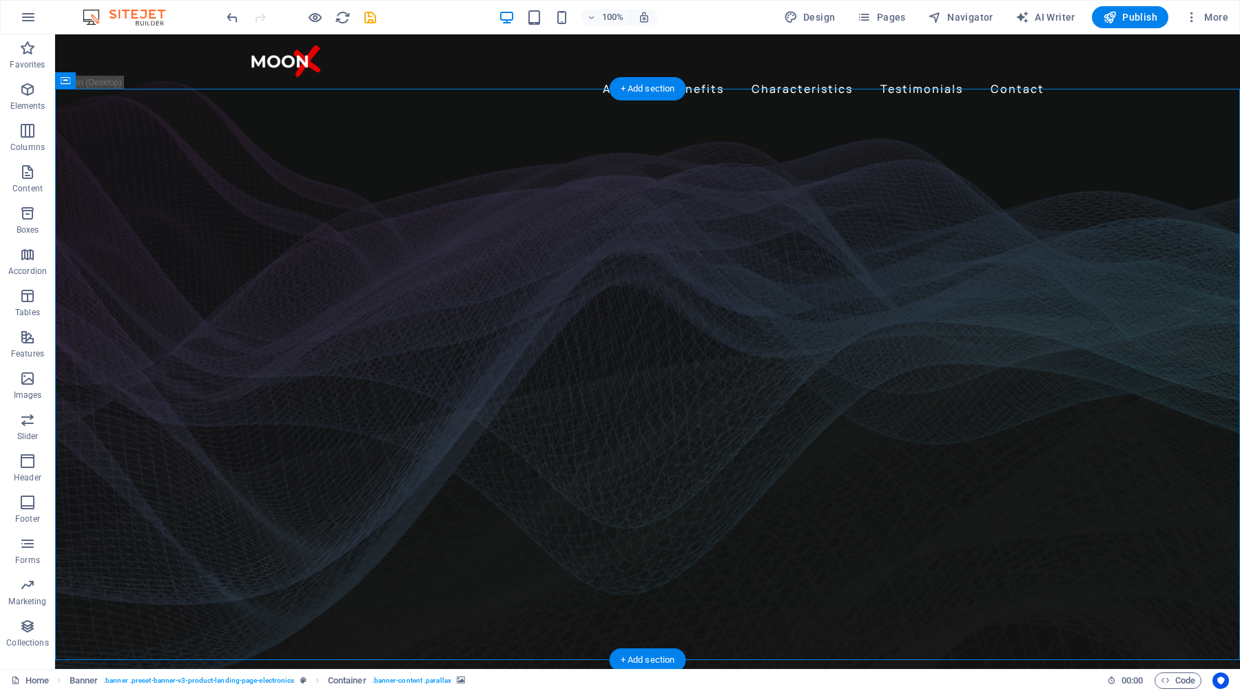
click at [1105, 354] on figure at bounding box center [647, 387] width 1185 height 597
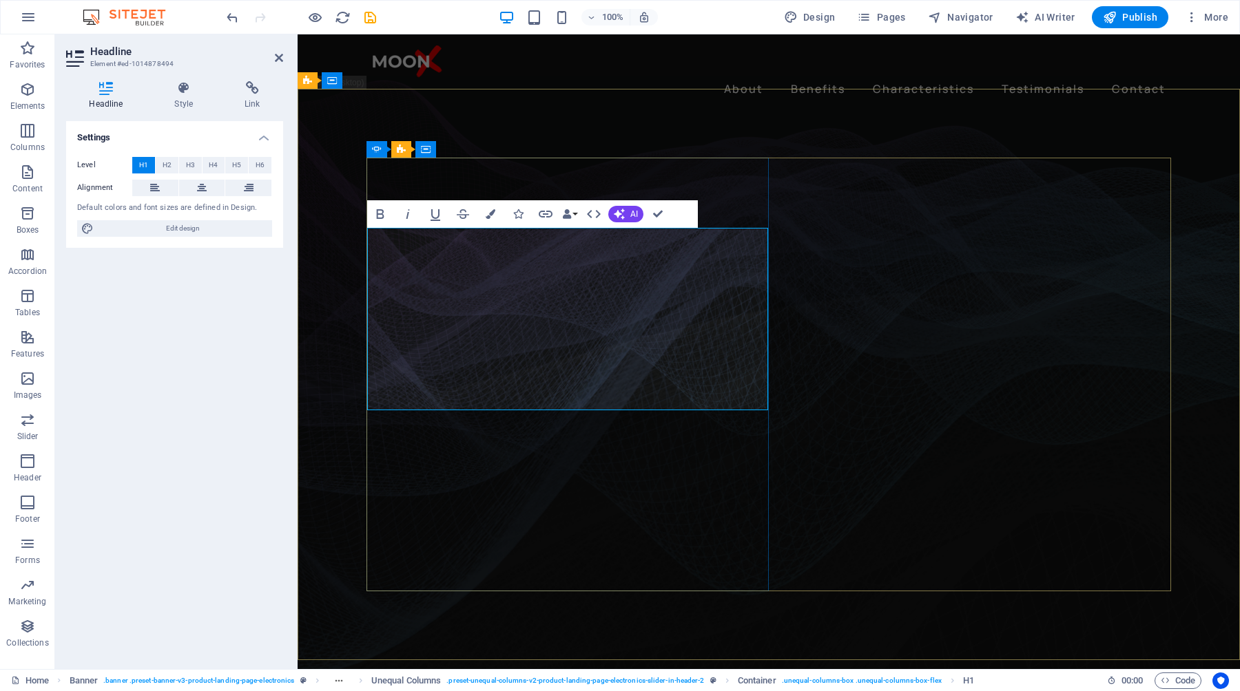
drag, startPoint x: 458, startPoint y: 387, endPoint x: 380, endPoint y: 267, distance: 142.9
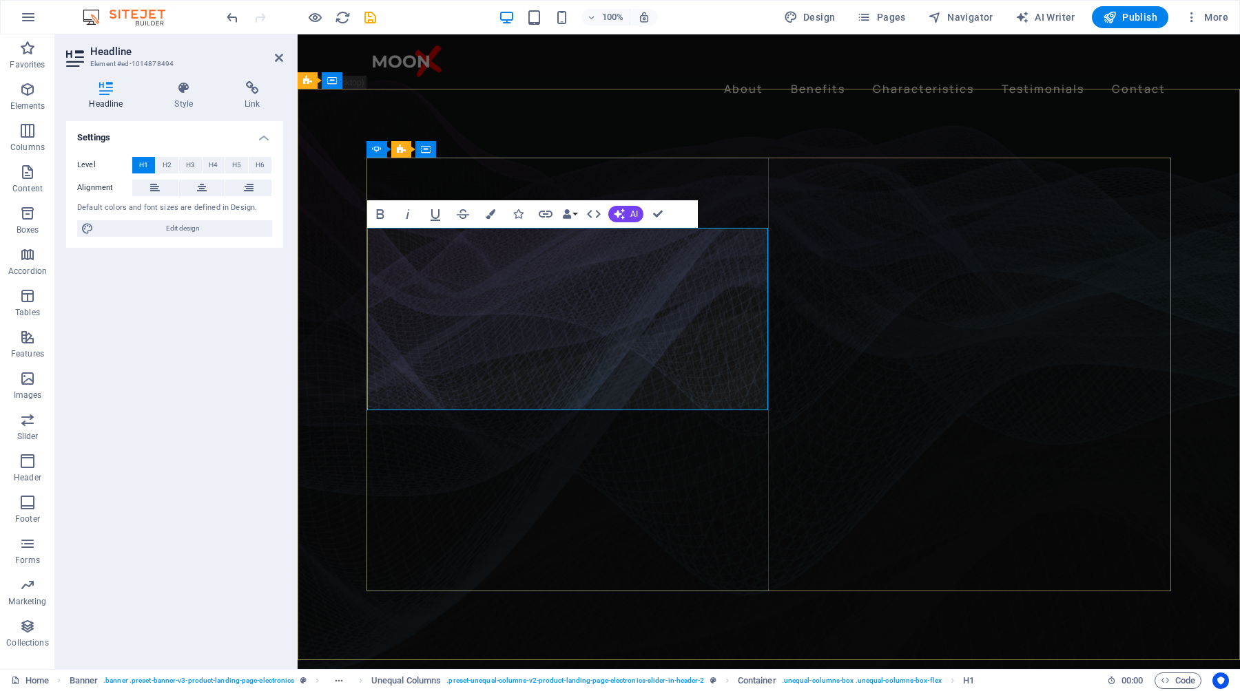
drag, startPoint x: 647, startPoint y: 386, endPoint x: 377, endPoint y: 386, distance: 270.0
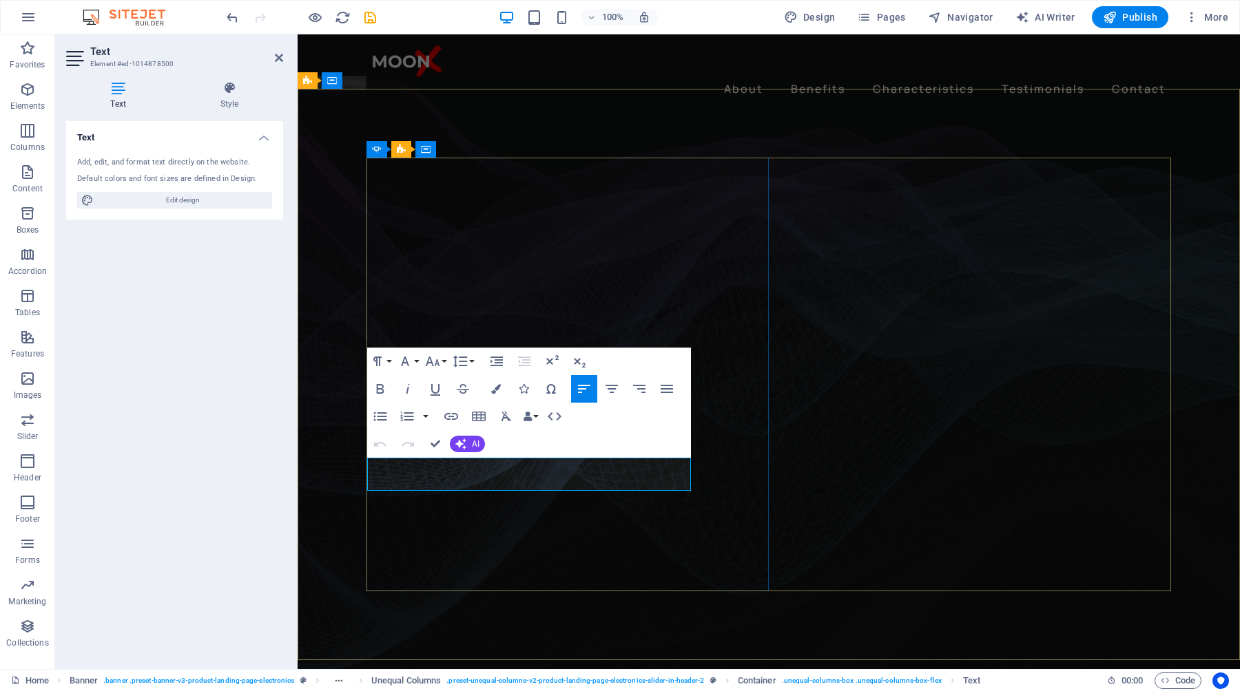
drag, startPoint x: 629, startPoint y: 484, endPoint x: 368, endPoint y: 462, distance: 261.9
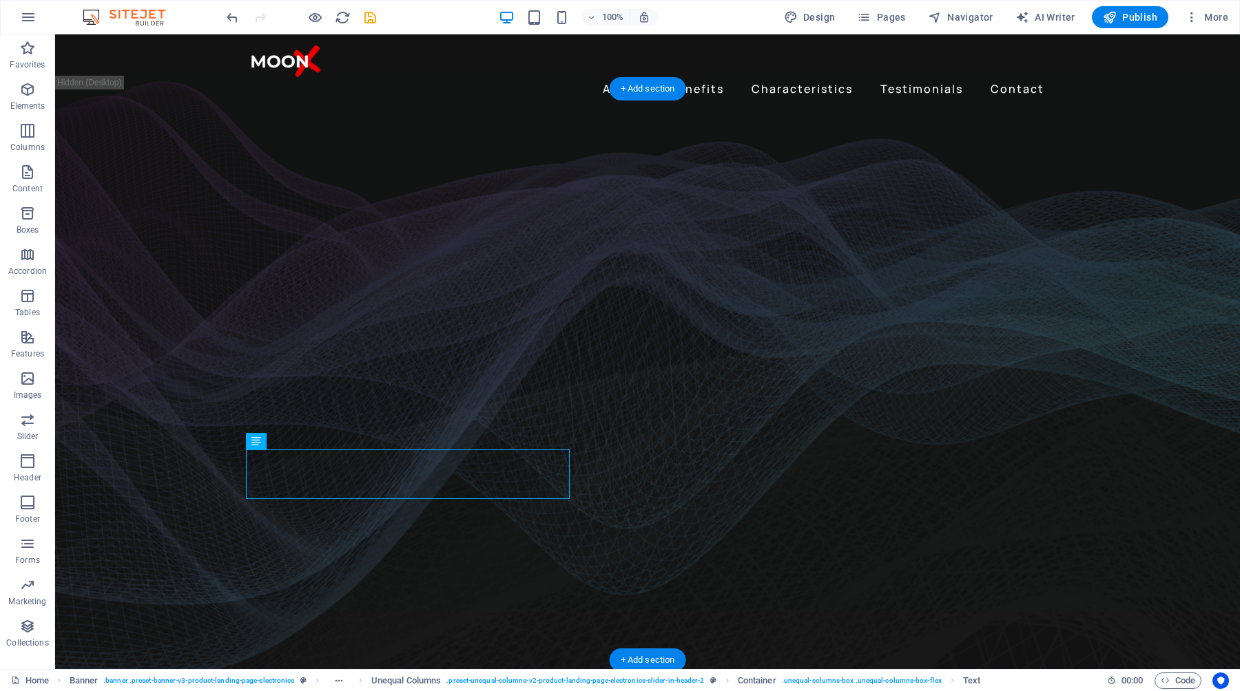
click at [1140, 378] on figure at bounding box center [647, 387] width 1185 height 597
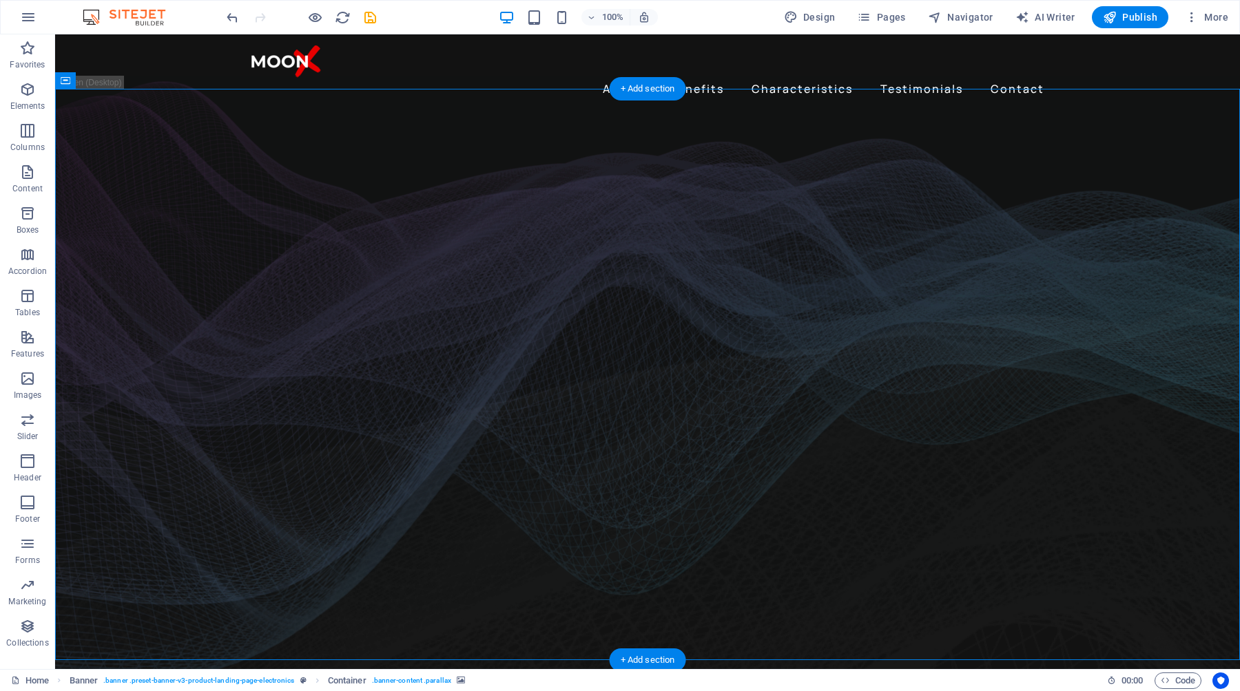
click at [1140, 376] on figure at bounding box center [647, 387] width 1185 height 597
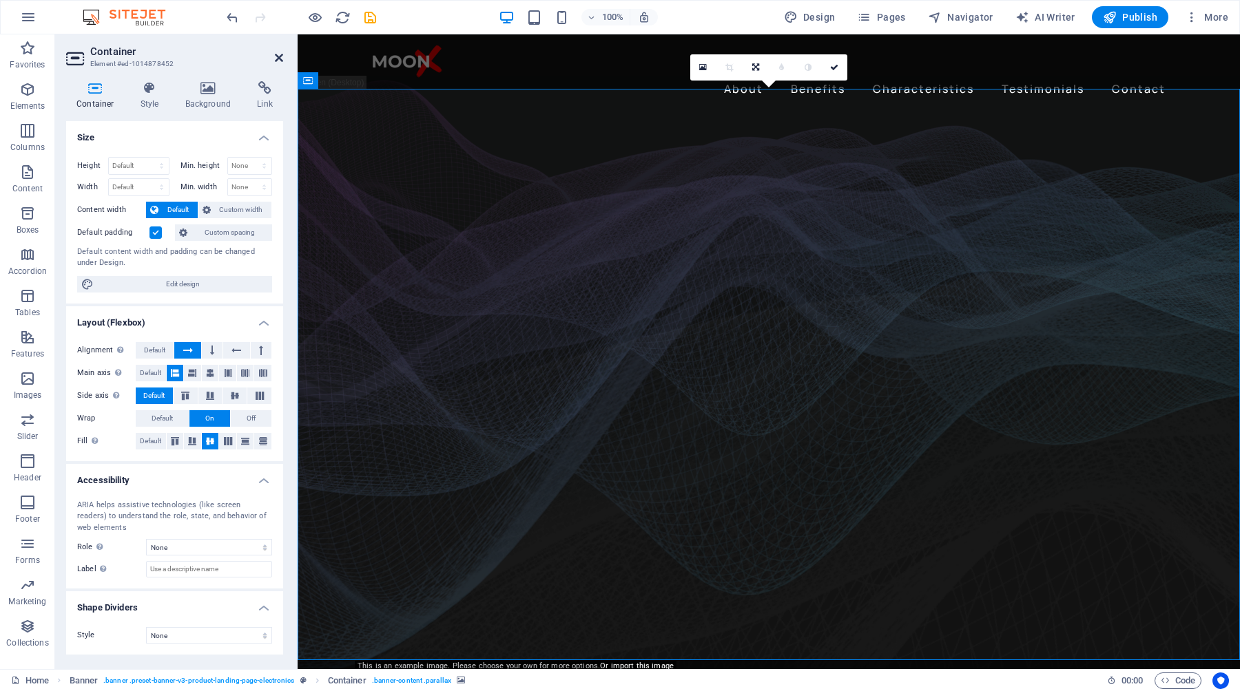
click at [277, 59] on icon at bounding box center [279, 57] width 8 height 11
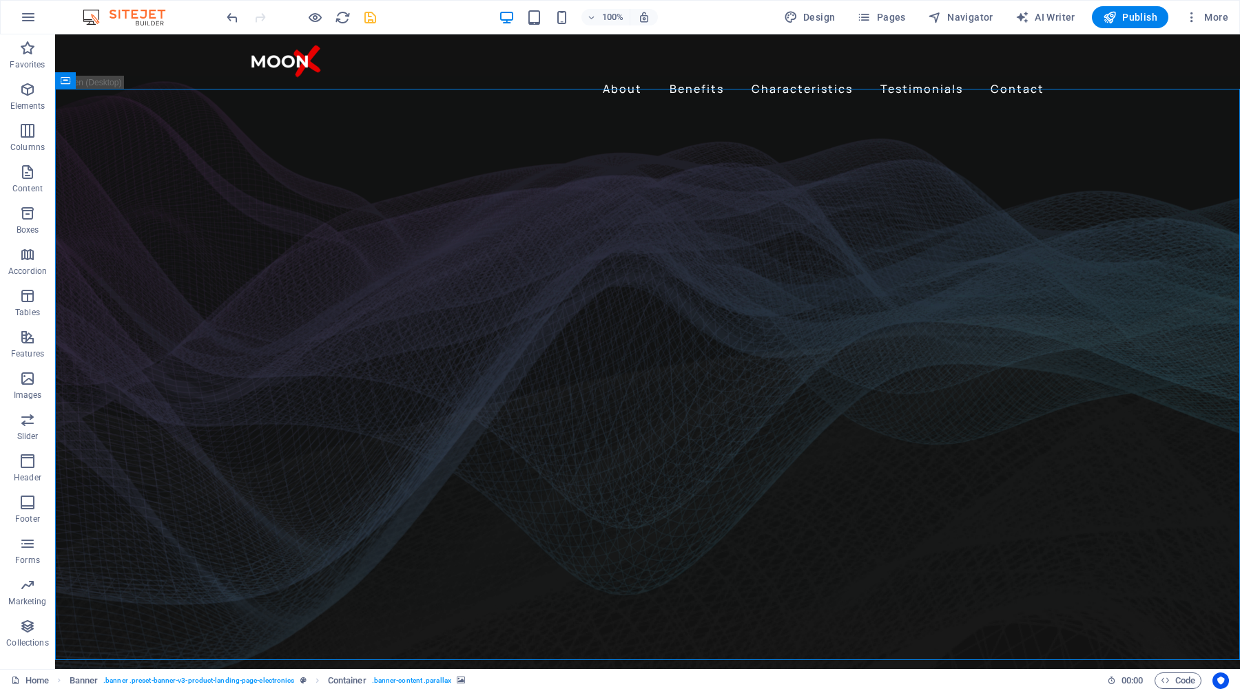
click at [368, 16] on icon "save" at bounding box center [370, 18] width 16 height 16
checkbox input "false"
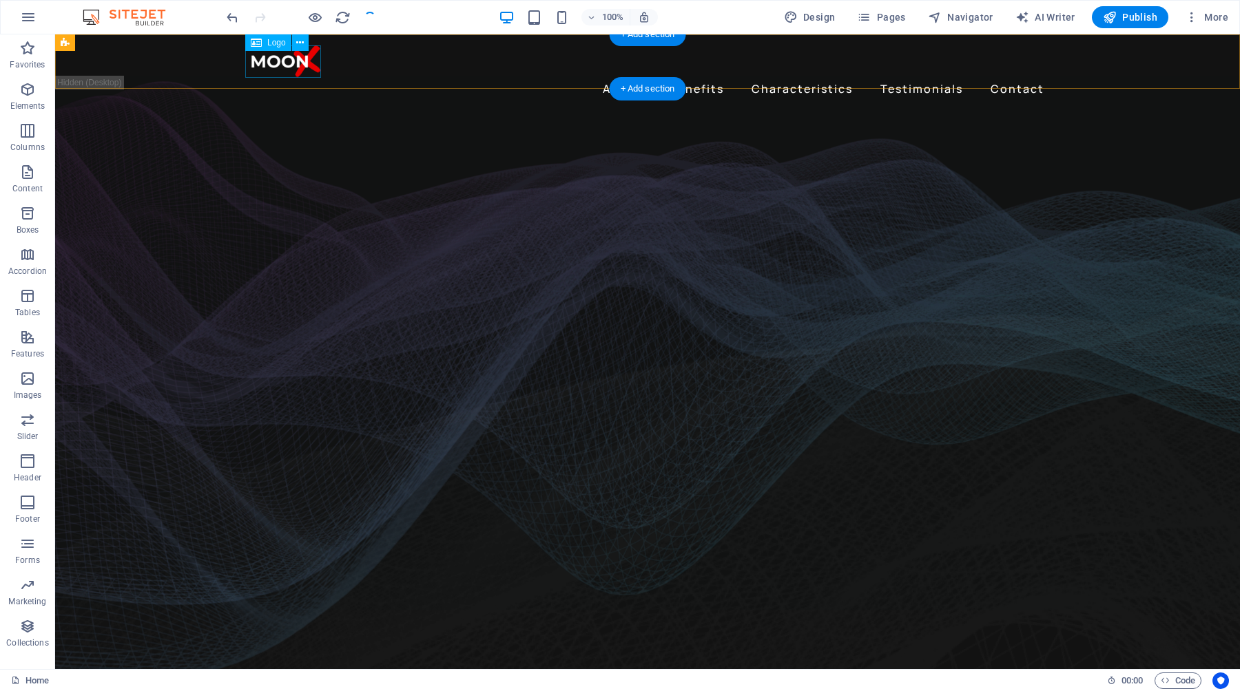
click at [301, 67] on div at bounding box center [647, 61] width 804 height 32
select select "px"
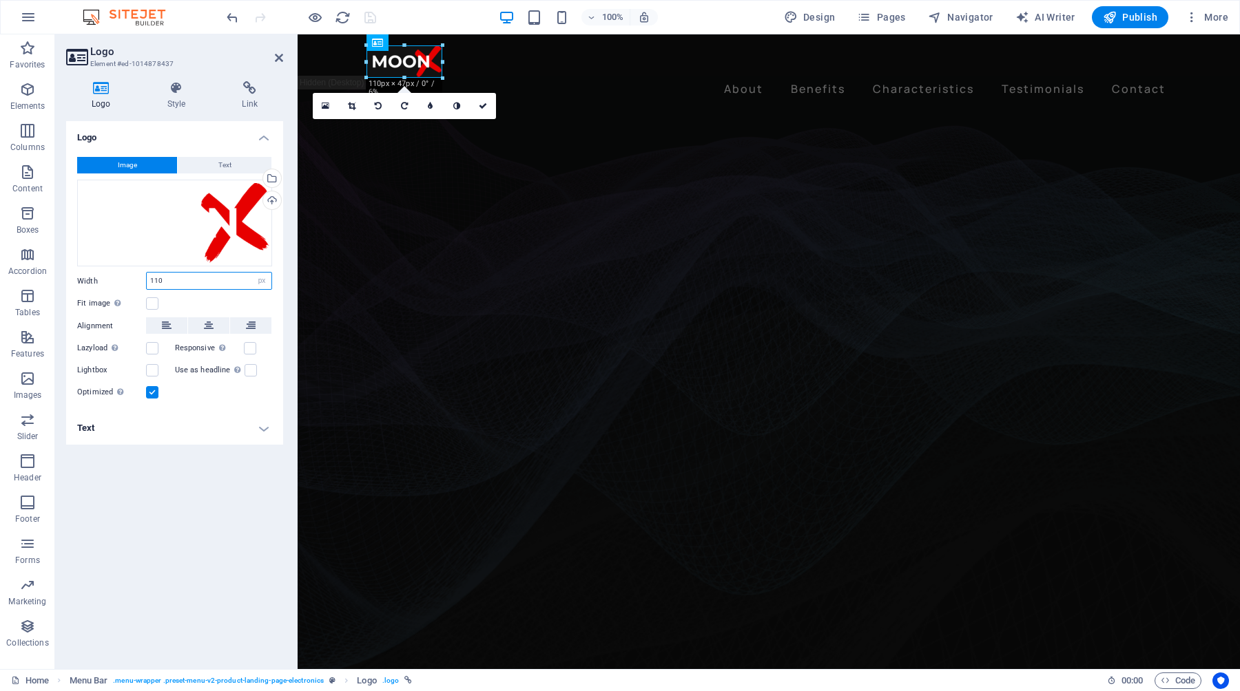
click at [219, 283] on input "110" at bounding box center [209, 281] width 125 height 17
click at [214, 491] on div "Logo Image Text Drag files here, click to choose files or select files from Fil…" at bounding box center [174, 389] width 217 height 537
click at [177, 282] on input "150" at bounding box center [209, 281] width 125 height 17
type input "130"
click at [211, 493] on div "Logo Image Text Drag files here, click to choose files or select files from Fil…" at bounding box center [174, 389] width 217 height 537
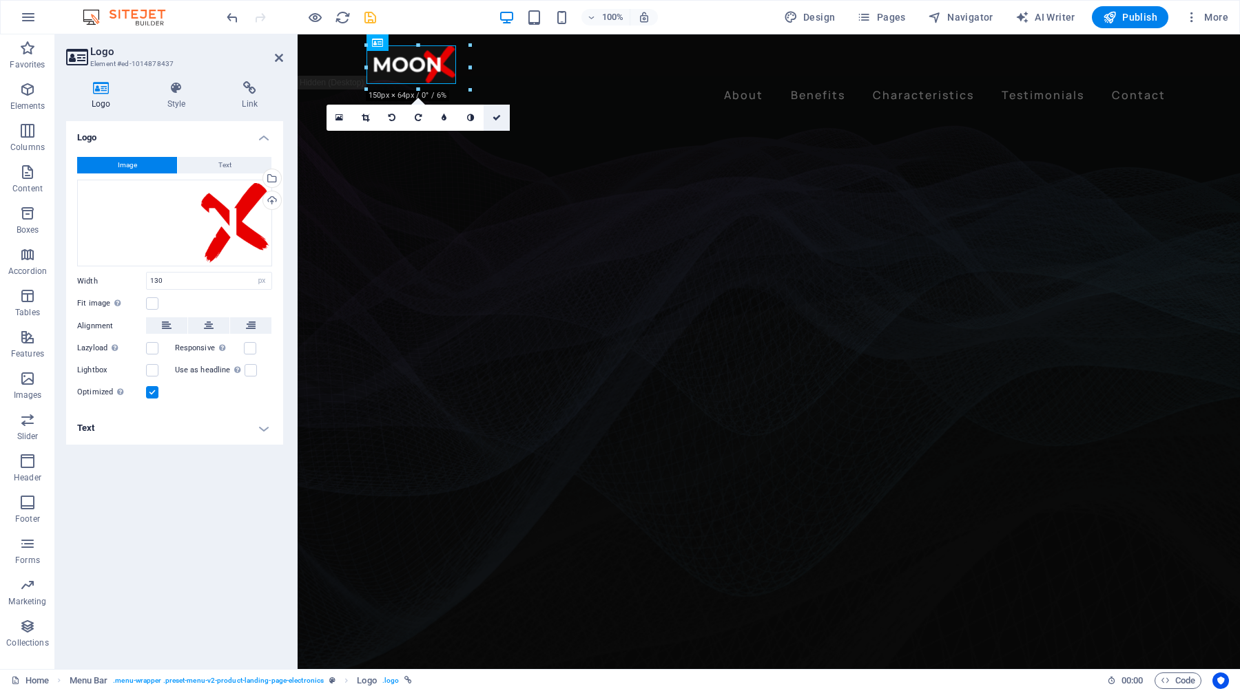
click at [495, 118] on icon at bounding box center [496, 118] width 8 height 8
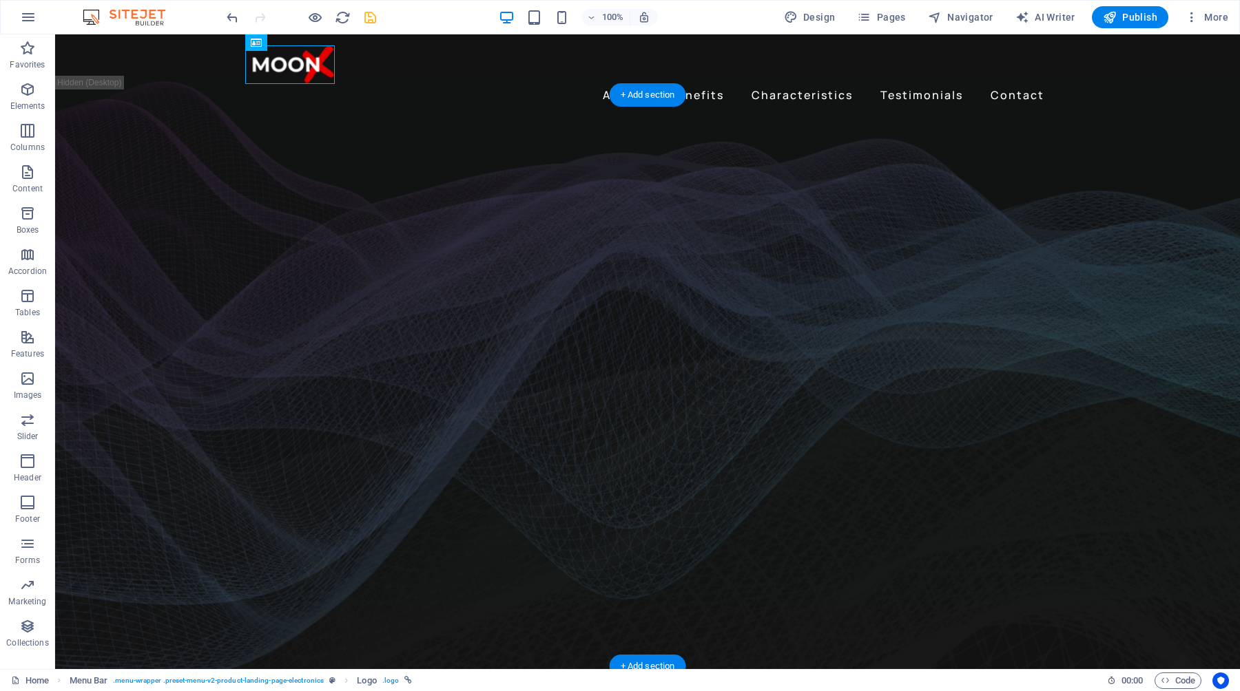
click at [1074, 451] on figure at bounding box center [647, 391] width 1185 height 597
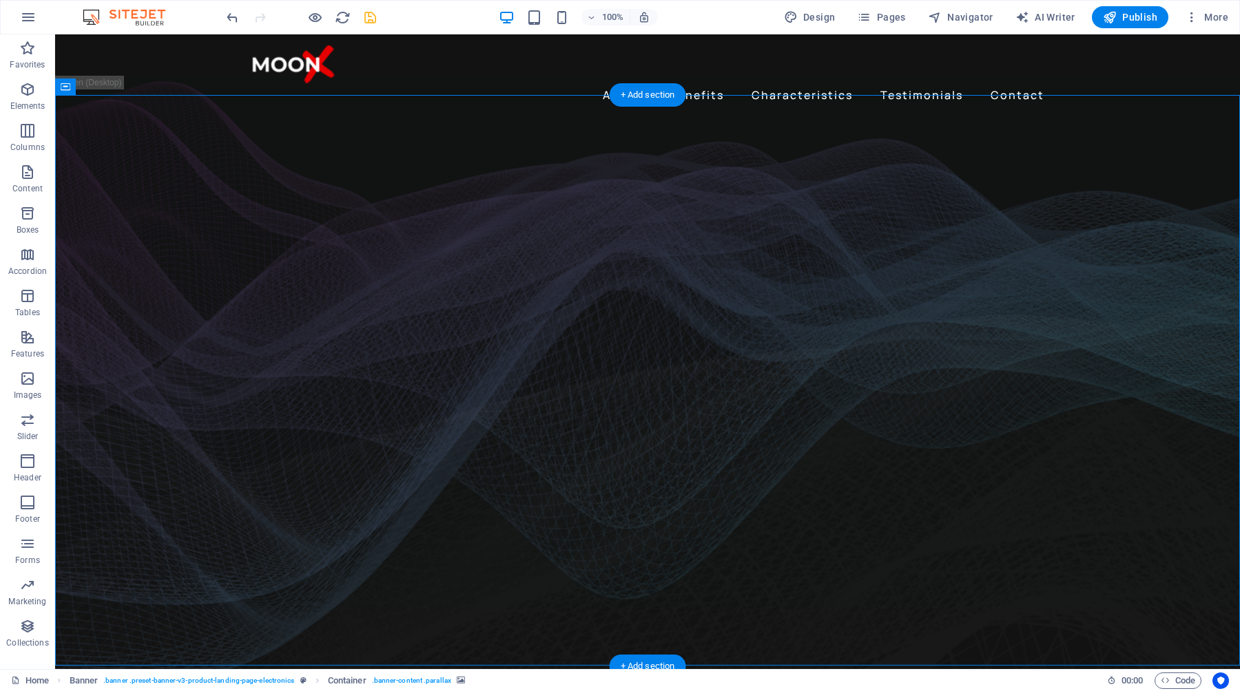
click at [1074, 451] on figure at bounding box center [647, 391] width 1185 height 597
click at [1087, 336] on figure at bounding box center [647, 391] width 1185 height 597
click at [1087, 338] on figure at bounding box center [647, 391] width 1185 height 597
click at [370, 14] on icon "save" at bounding box center [370, 18] width 16 height 16
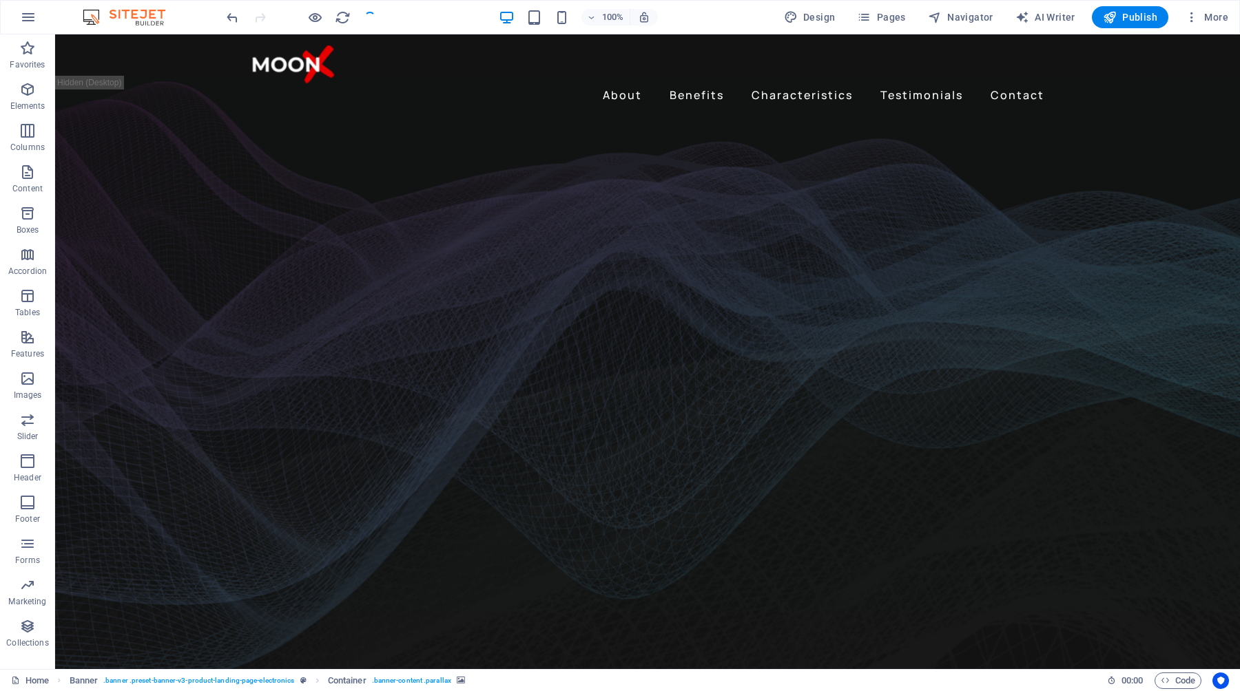
checkbox input "false"
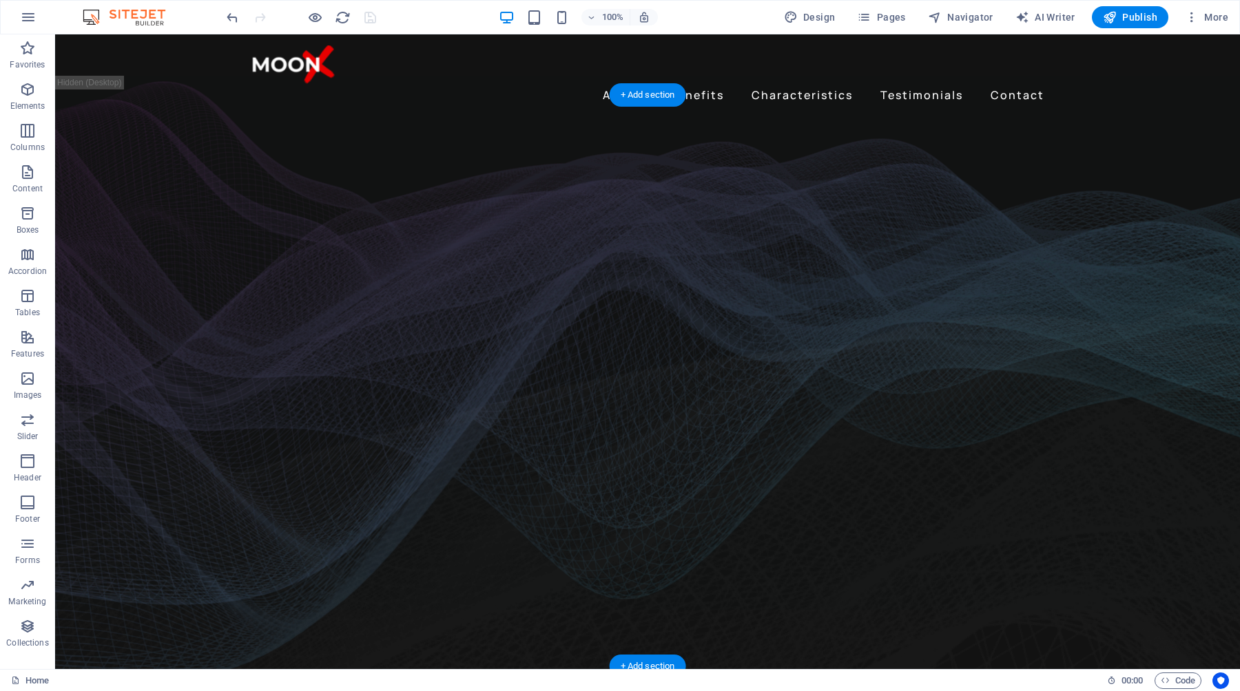
click at [199, 234] on figure at bounding box center [647, 391] width 1185 height 597
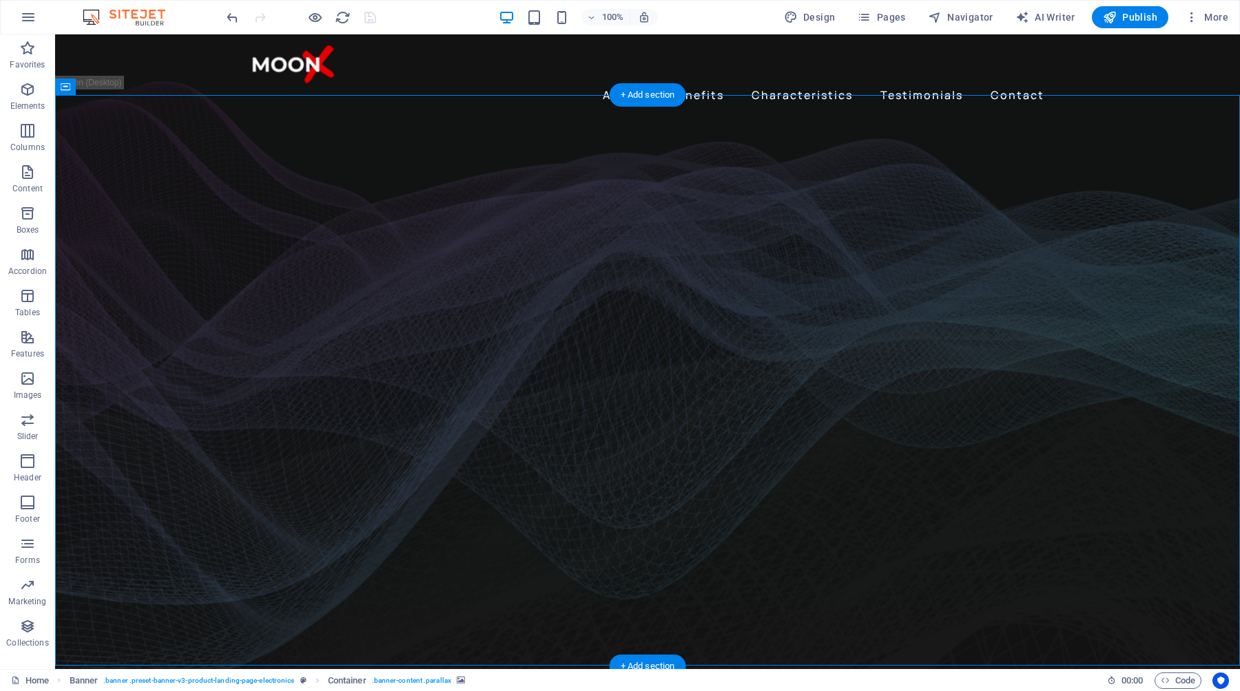
click at [444, 121] on figure at bounding box center [647, 391] width 1185 height 597
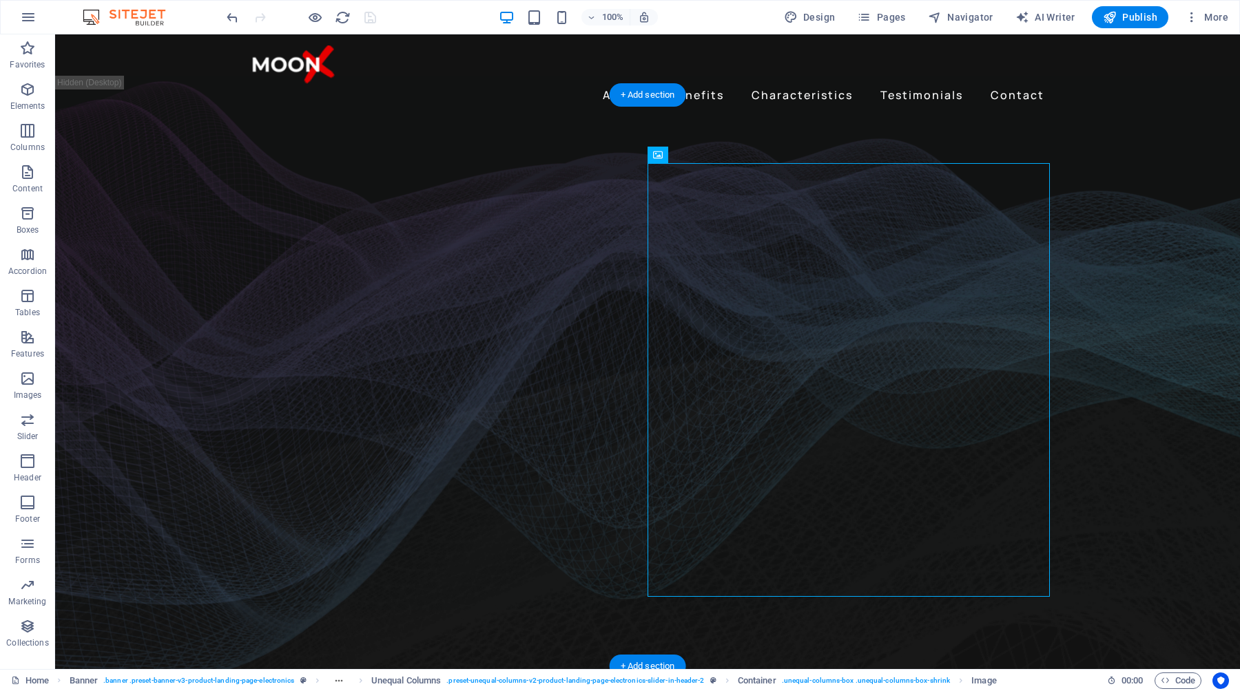
click at [1105, 202] on figure at bounding box center [647, 391] width 1185 height 597
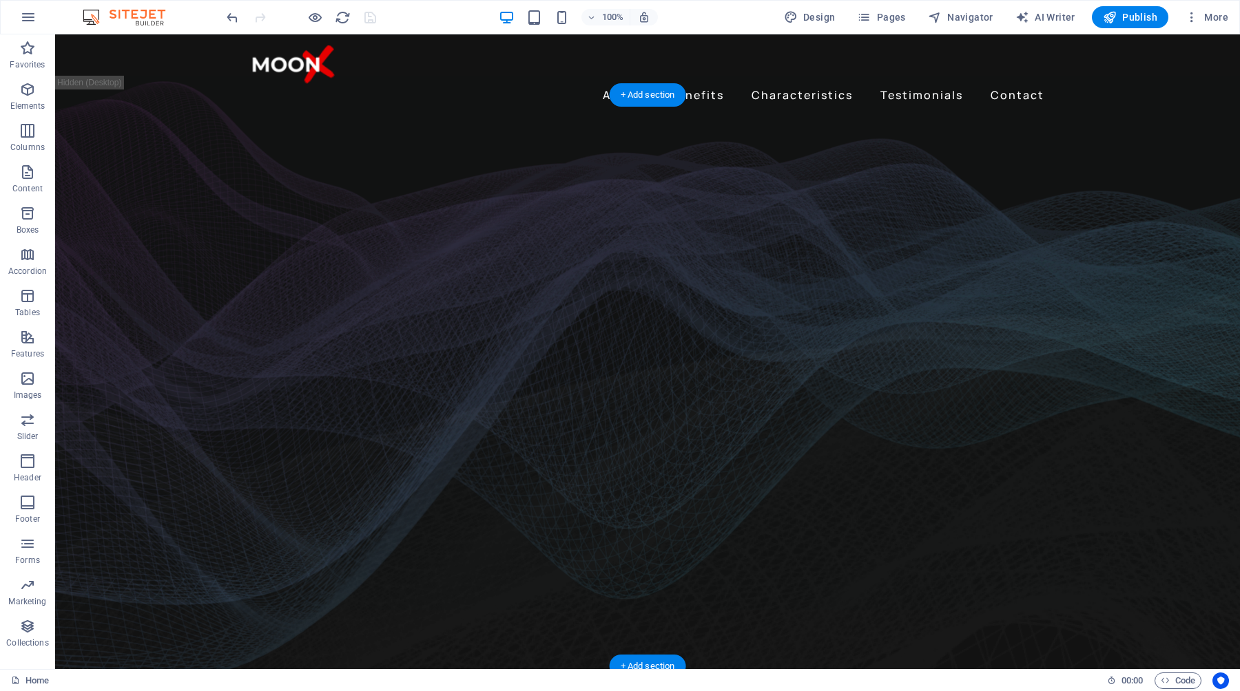
click at [1054, 348] on figure at bounding box center [647, 391] width 1185 height 597
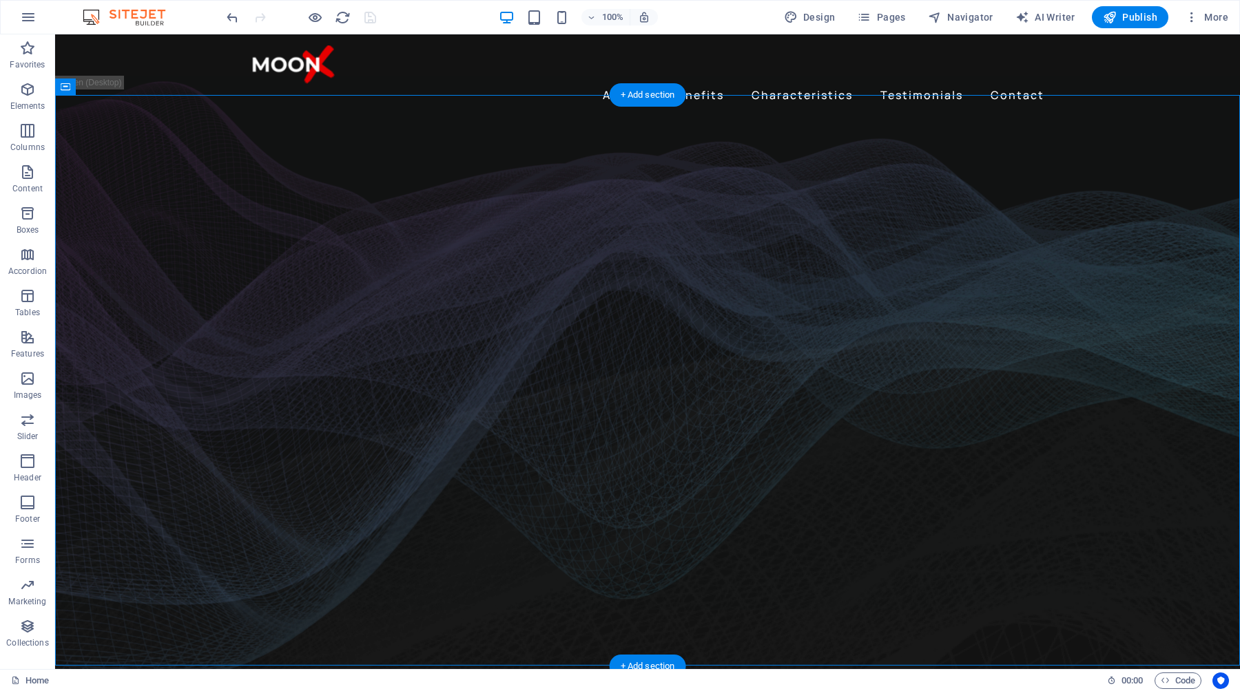
click at [1054, 348] on figure at bounding box center [647, 391] width 1185 height 597
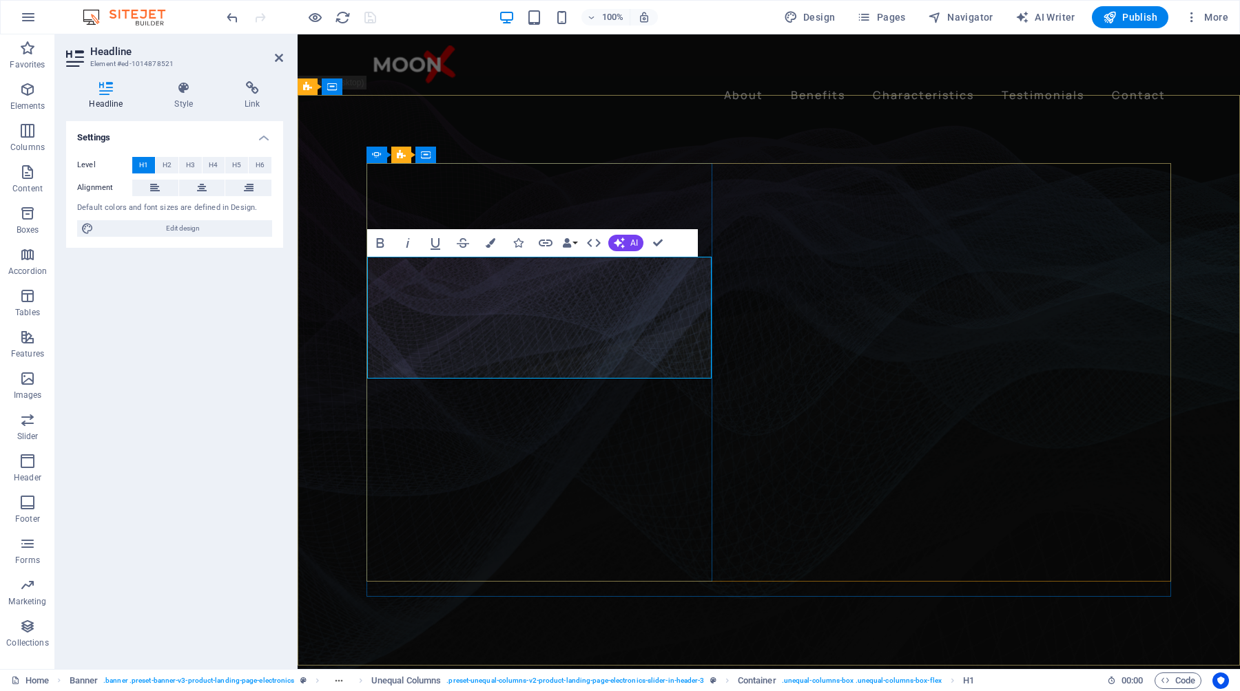
drag, startPoint x: 691, startPoint y: 291, endPoint x: 371, endPoint y: 291, distance: 319.6
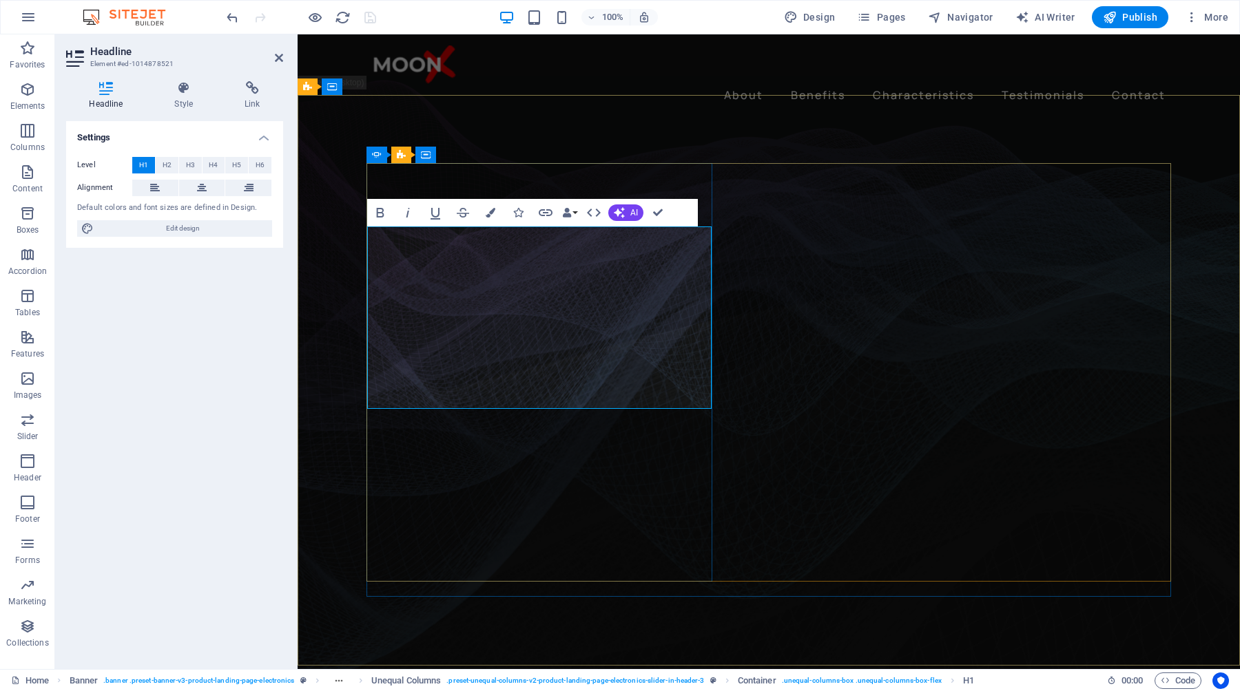
drag, startPoint x: 668, startPoint y: 266, endPoint x: 375, endPoint y: 260, distance: 293.4
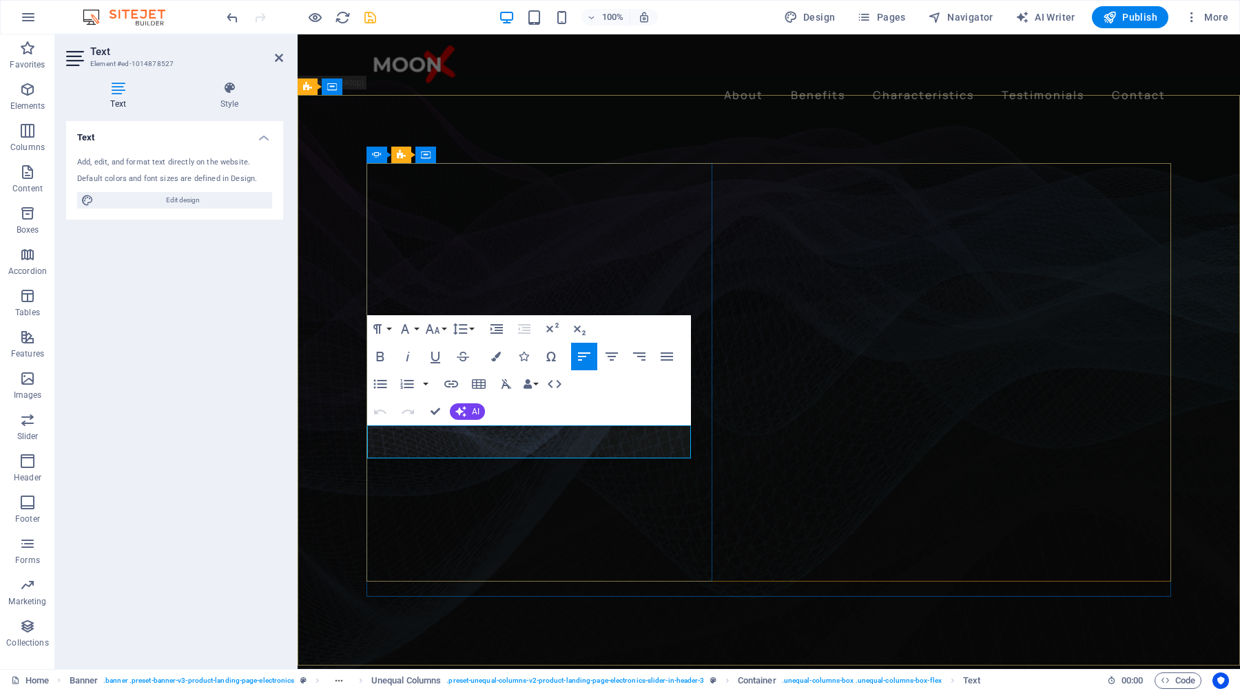
drag, startPoint x: 623, startPoint y: 453, endPoint x: 366, endPoint y: 429, distance: 257.3
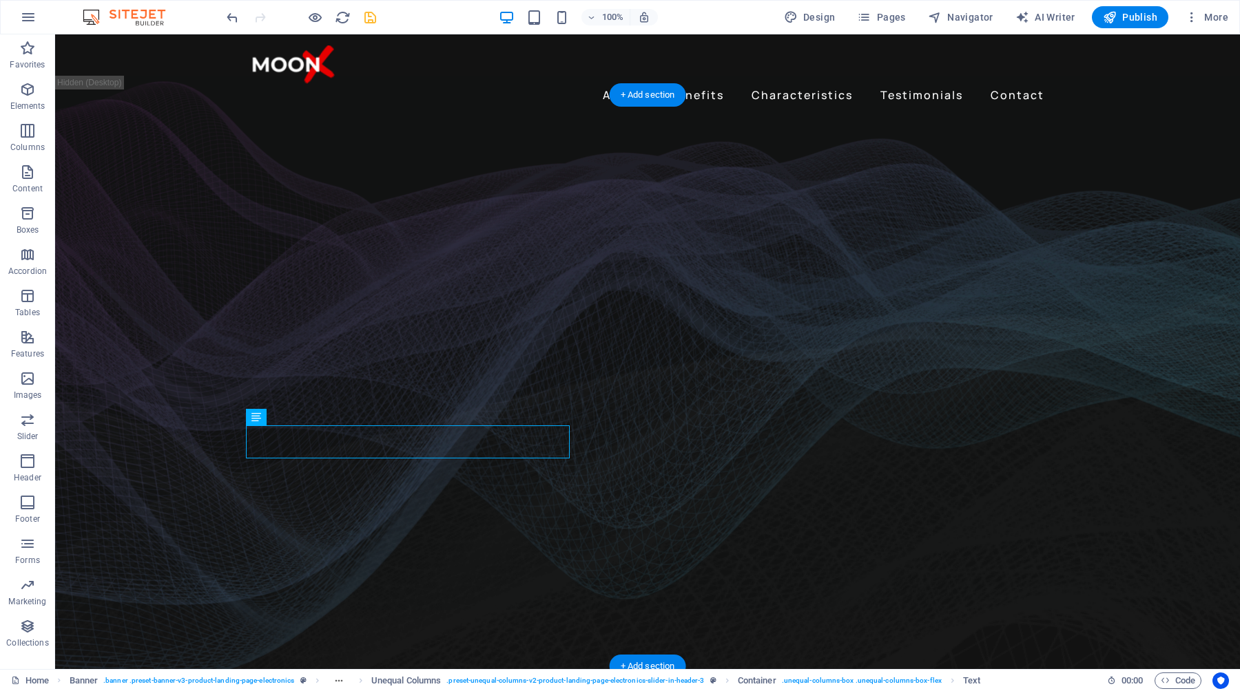
click at [1126, 351] on figure at bounding box center [647, 391] width 1185 height 597
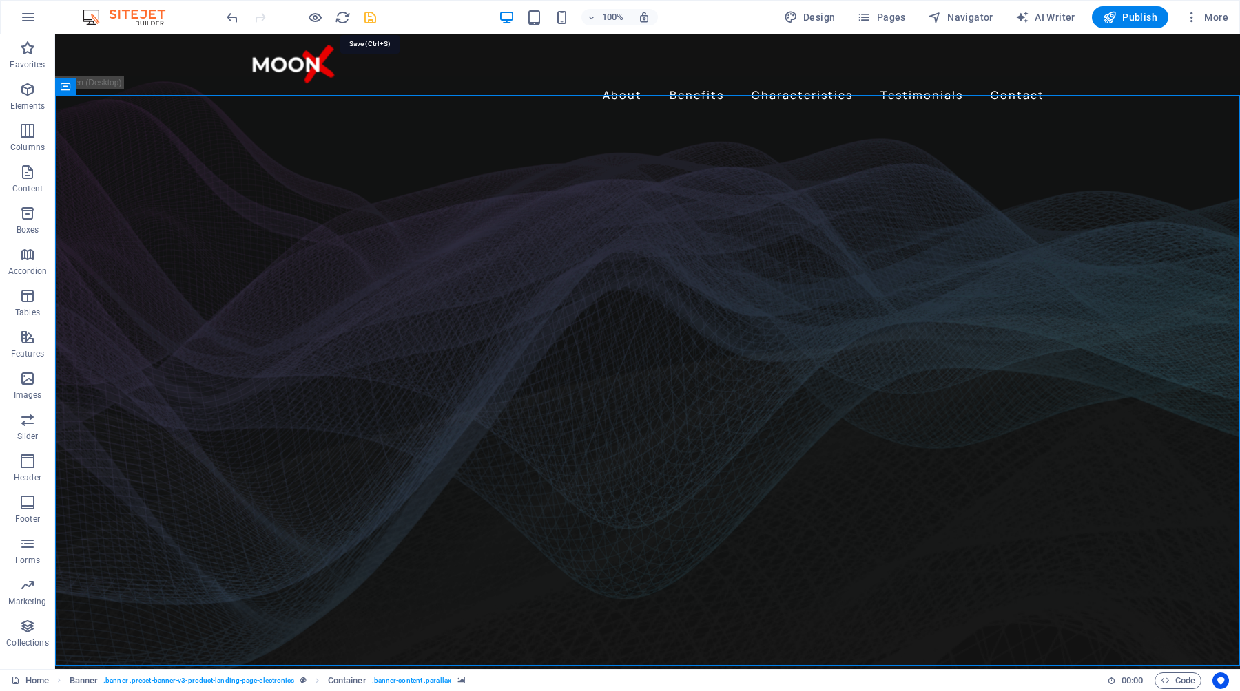
click at [371, 22] on icon "save" at bounding box center [370, 18] width 16 height 16
checkbox input "false"
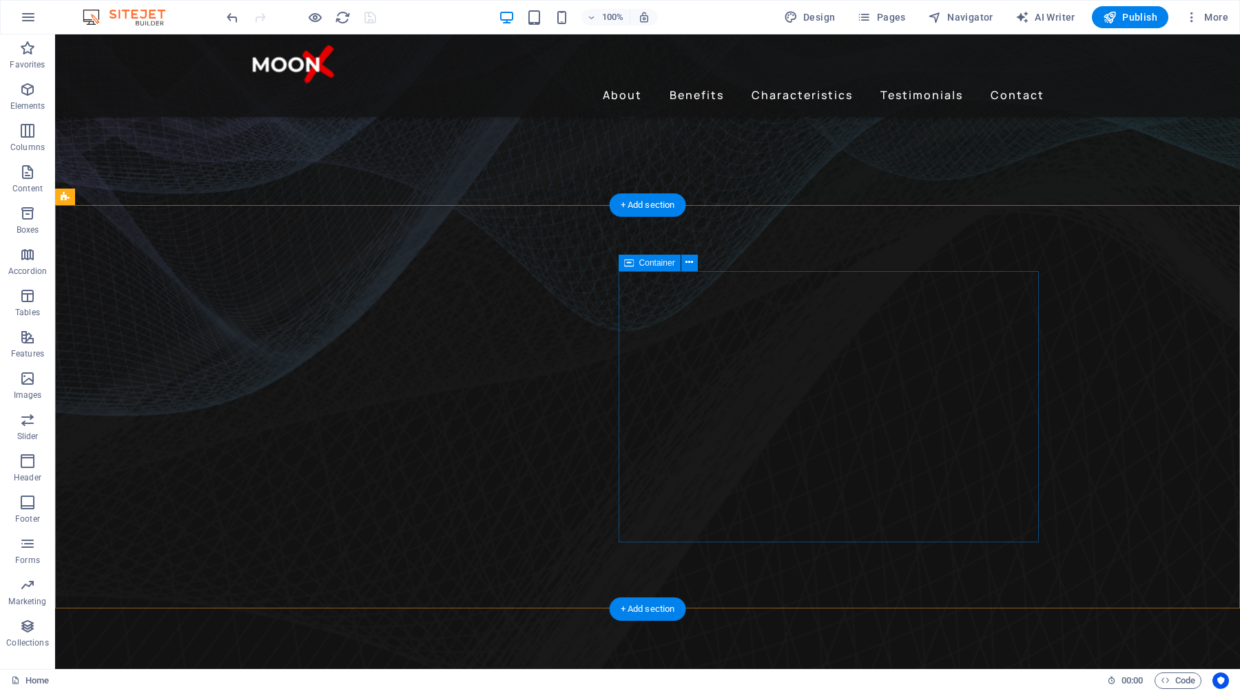
scroll to position [413, 0]
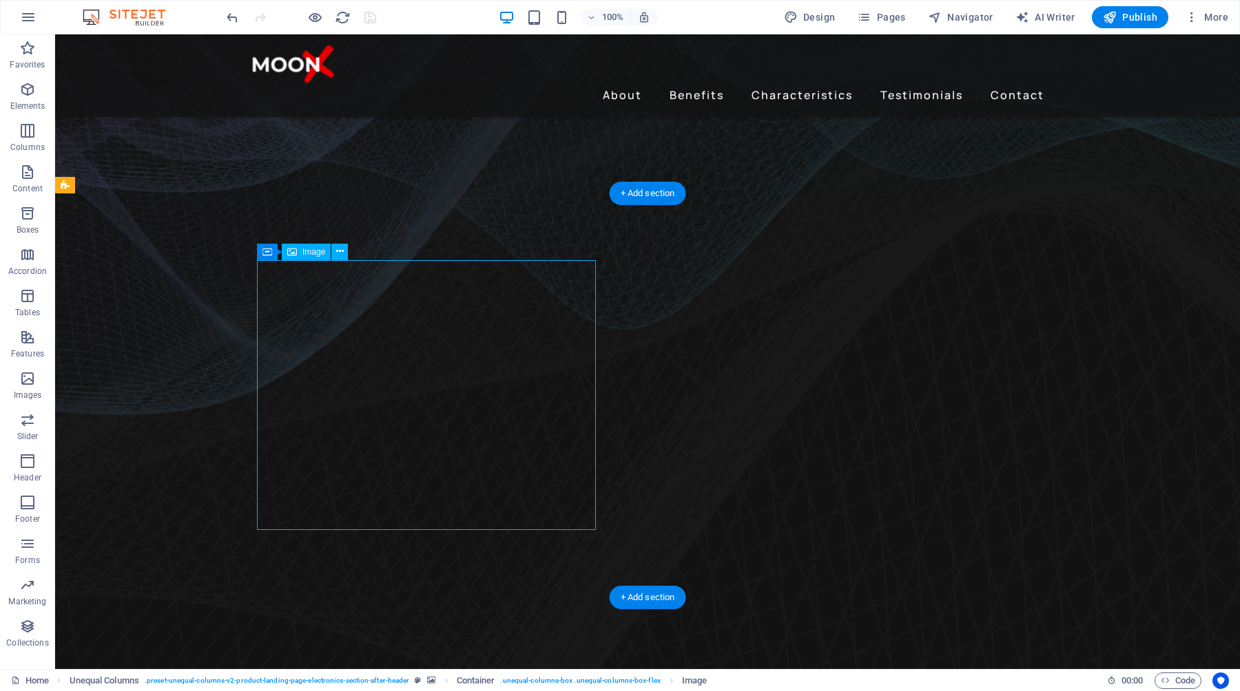
select select "%"
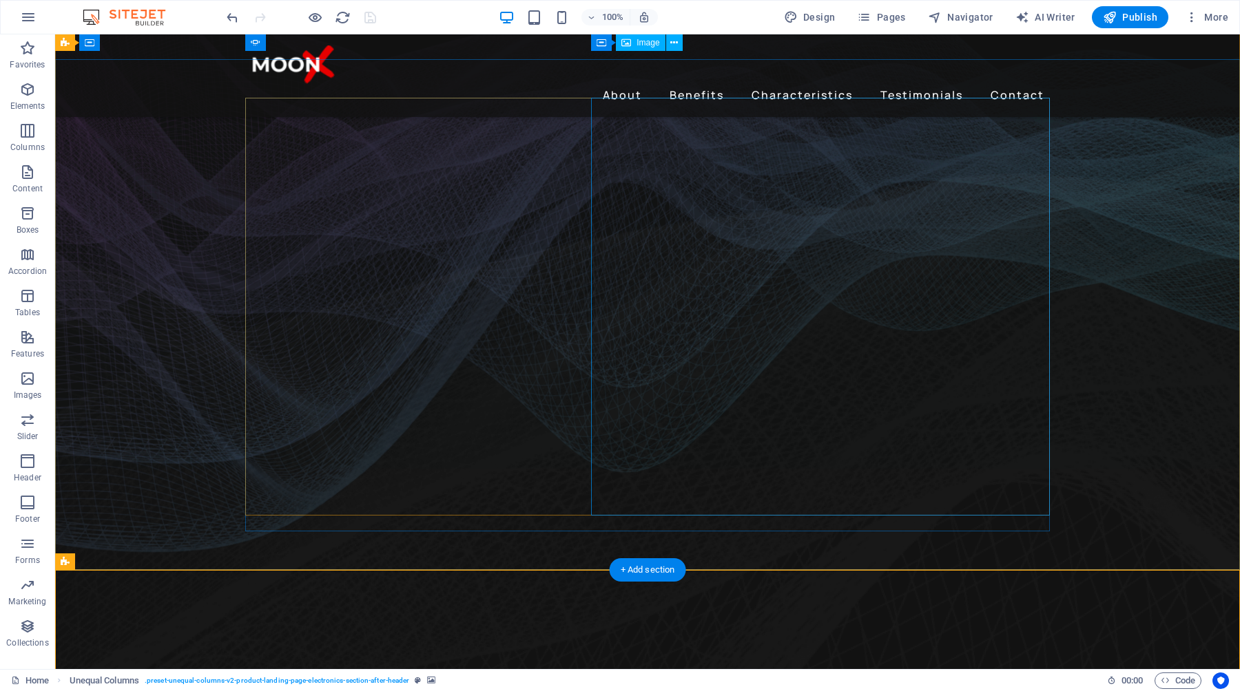
scroll to position [0, 0]
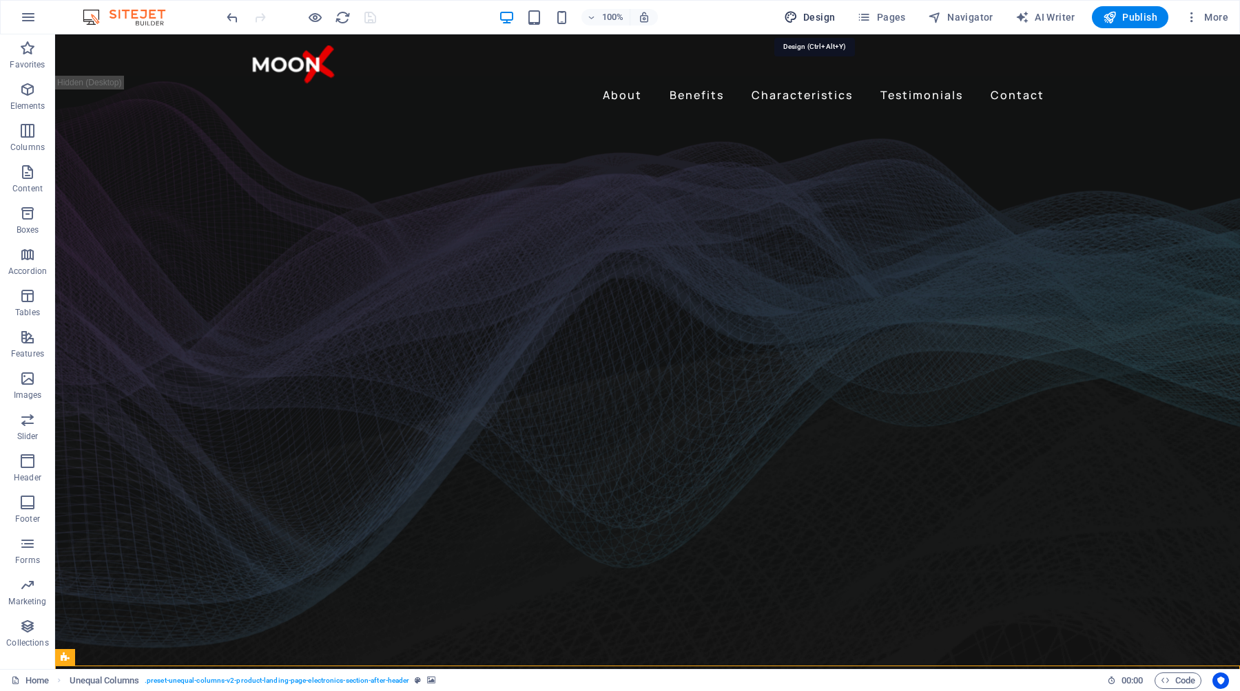
click at [820, 21] on span "Design" at bounding box center [810, 17] width 52 height 14
select select "px"
select select "400"
select select "px"
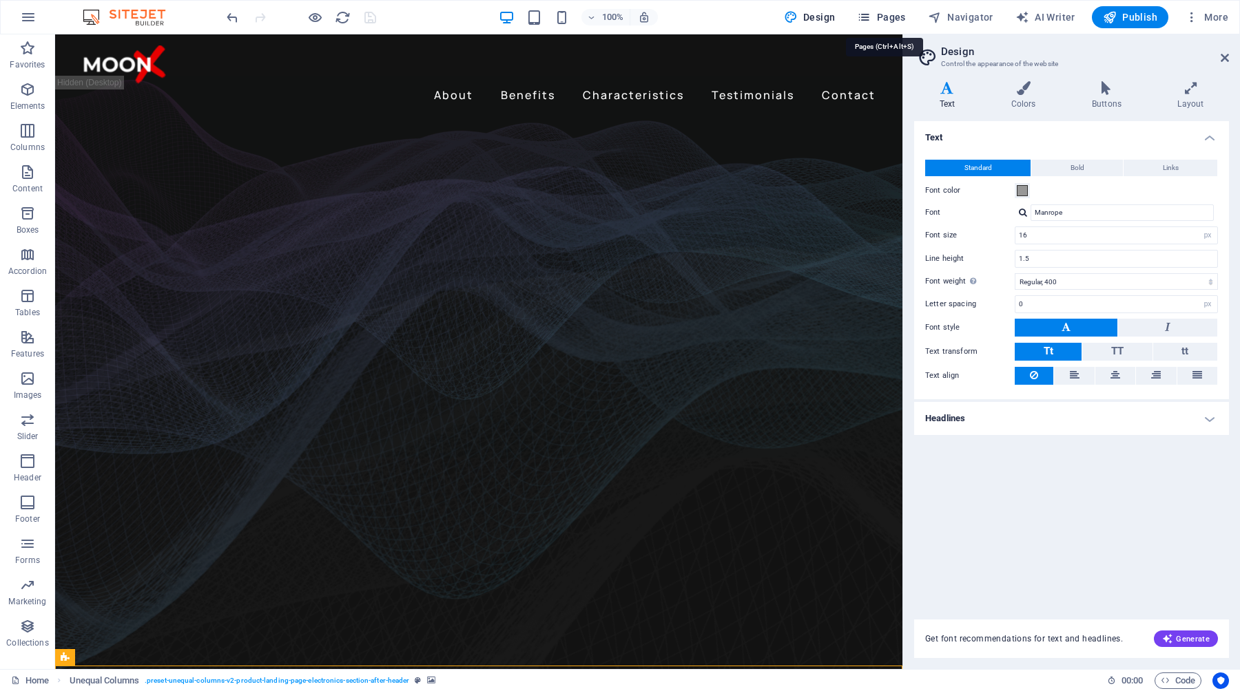
click at [883, 18] on span "Pages" at bounding box center [881, 17] width 48 height 14
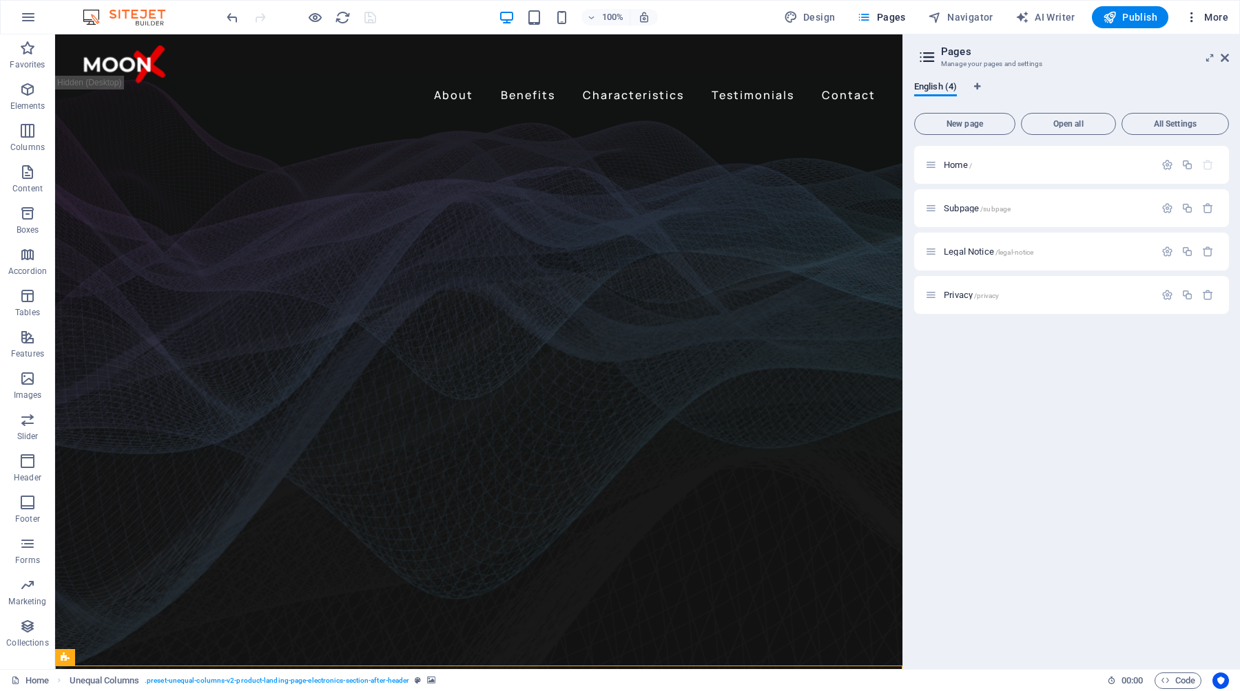
click at [1220, 16] on span "More" at bounding box center [1206, 17] width 43 height 14
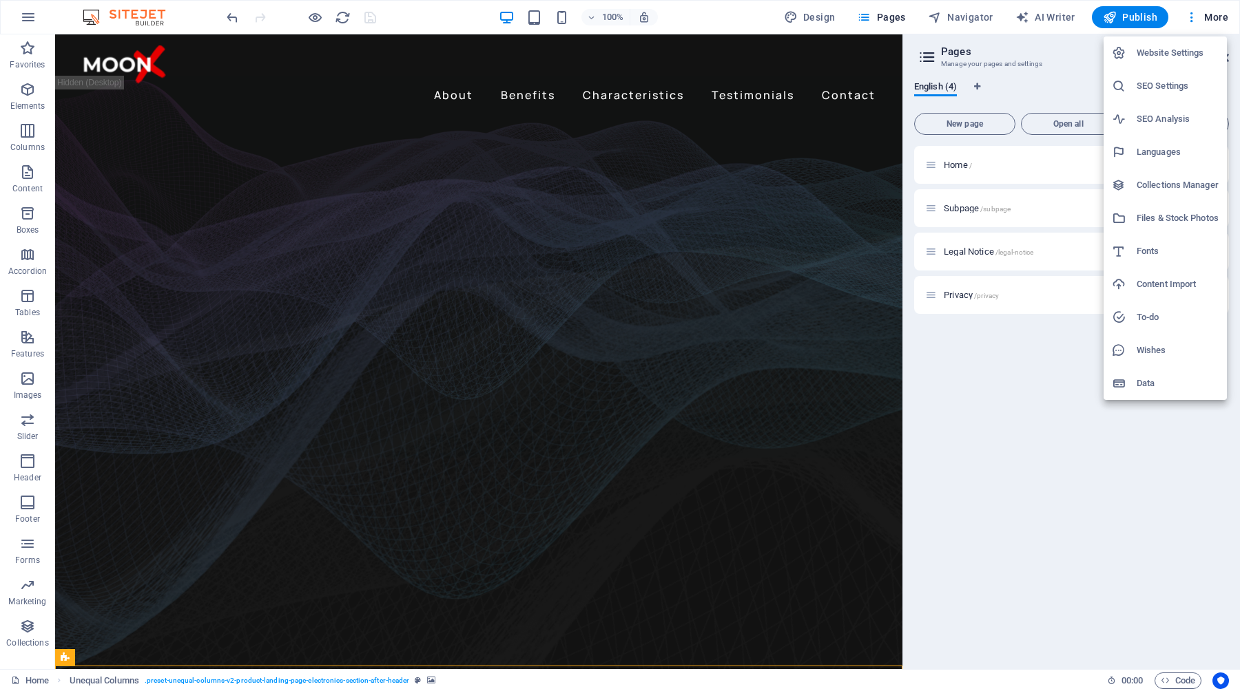
click at [1161, 59] on h6 "Website Settings" at bounding box center [1177, 53] width 82 height 17
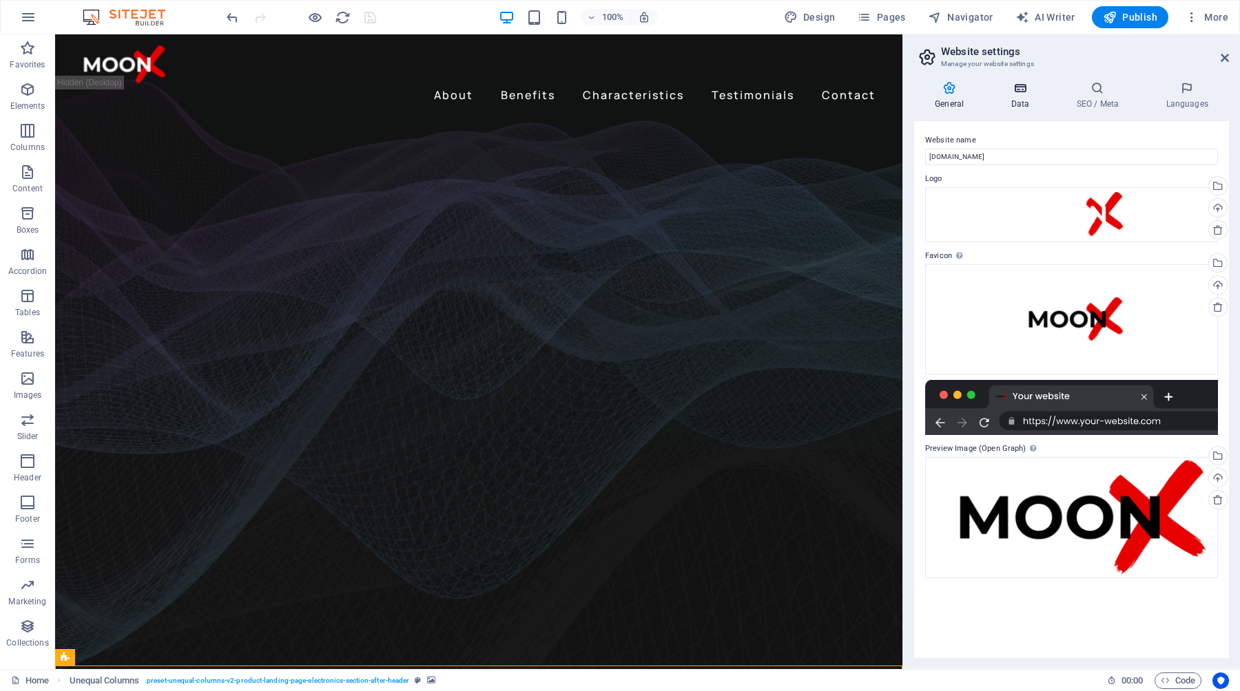
click at [1016, 96] on h4 "Data" at bounding box center [1022, 95] width 65 height 29
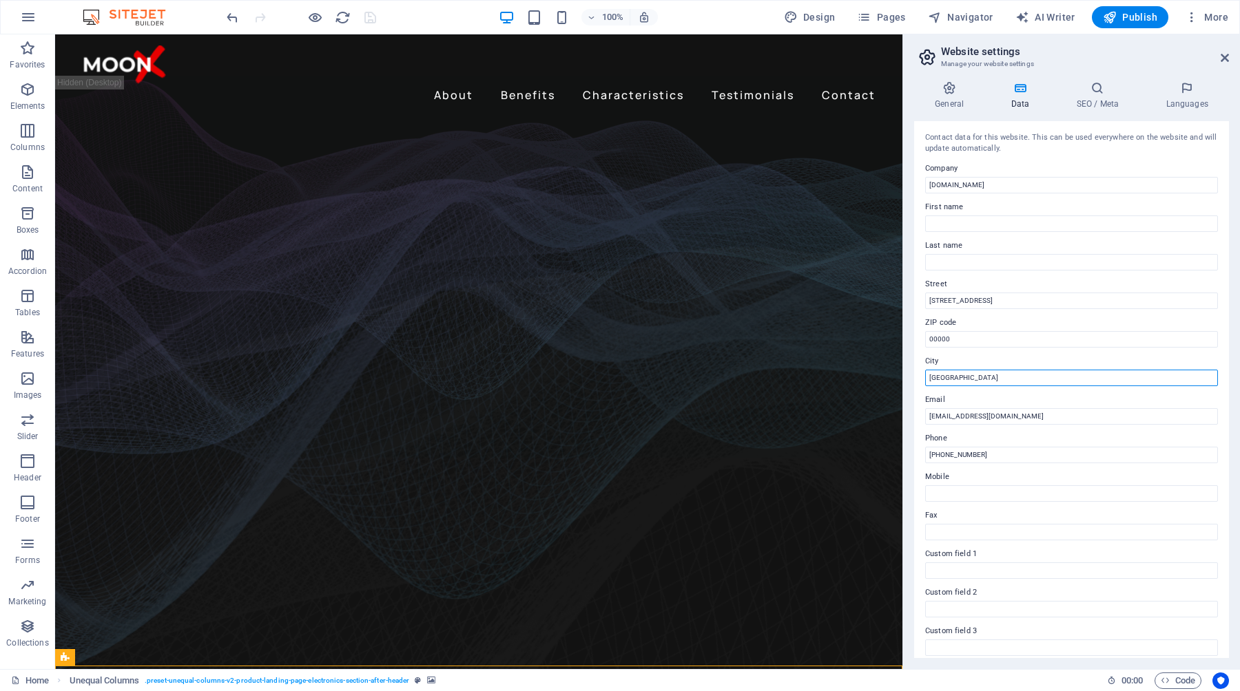
drag, startPoint x: 962, startPoint y: 377, endPoint x: 913, endPoint y: 377, distance: 48.9
click at [913, 377] on div "General Data SEO / Meta Languages Website name [DOMAIN_NAME] Logo Drag files he…" at bounding box center [1071, 369] width 337 height 599
type input "[GEOGRAPHIC_DATA]"
drag, startPoint x: 1012, startPoint y: 457, endPoint x: 948, endPoint y: 457, distance: 64.0
click at [947, 457] on input "[PHONE_NUMBER]" at bounding box center [1071, 455] width 293 height 17
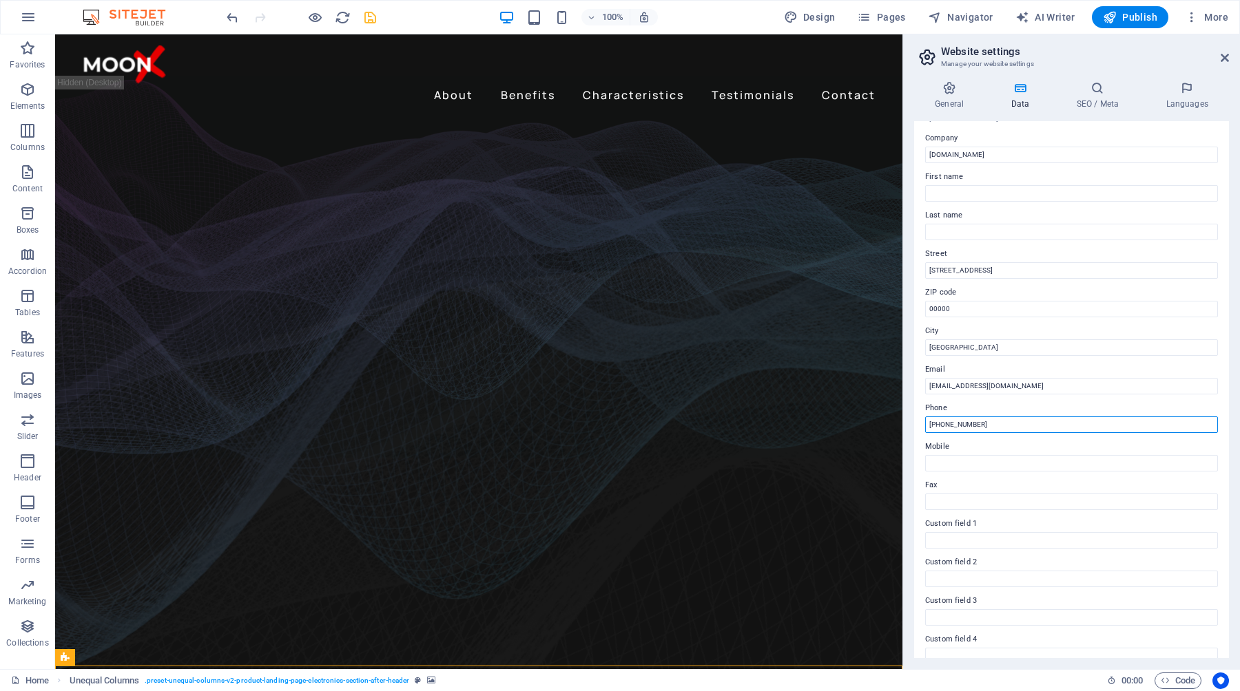
scroll to position [27, 0]
drag, startPoint x: 1056, startPoint y: 459, endPoint x: 899, endPoint y: 428, distance: 160.6
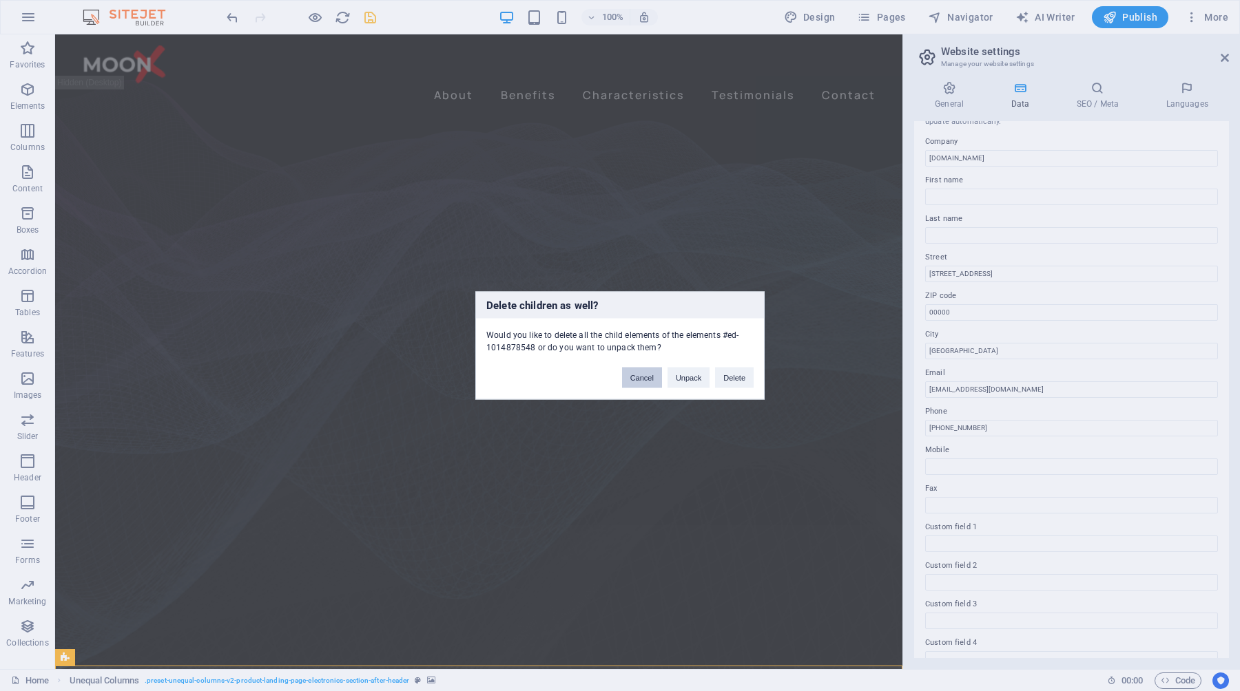
click at [649, 381] on button "Cancel" at bounding box center [642, 378] width 40 height 21
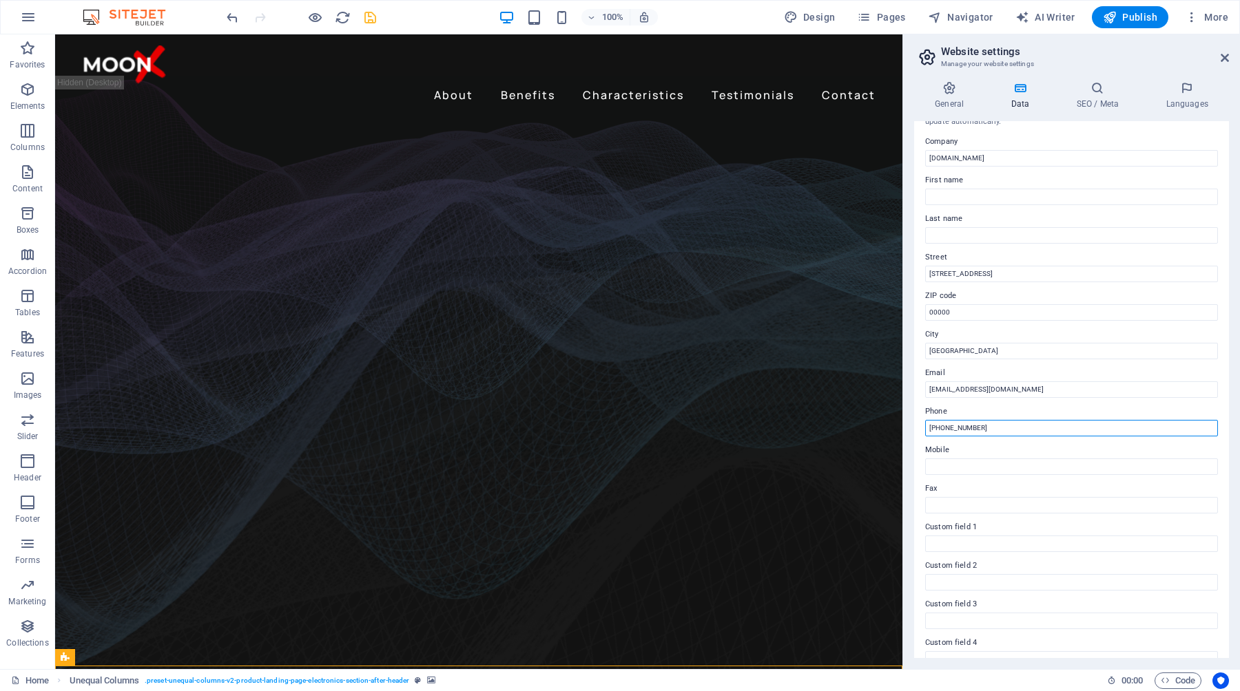
click at [988, 425] on input "[PHONE_NUMBER]" at bounding box center [1071, 428] width 293 height 17
type input "+"
click at [1105, 97] on h4 "SEO / Meta" at bounding box center [1100, 95] width 90 height 29
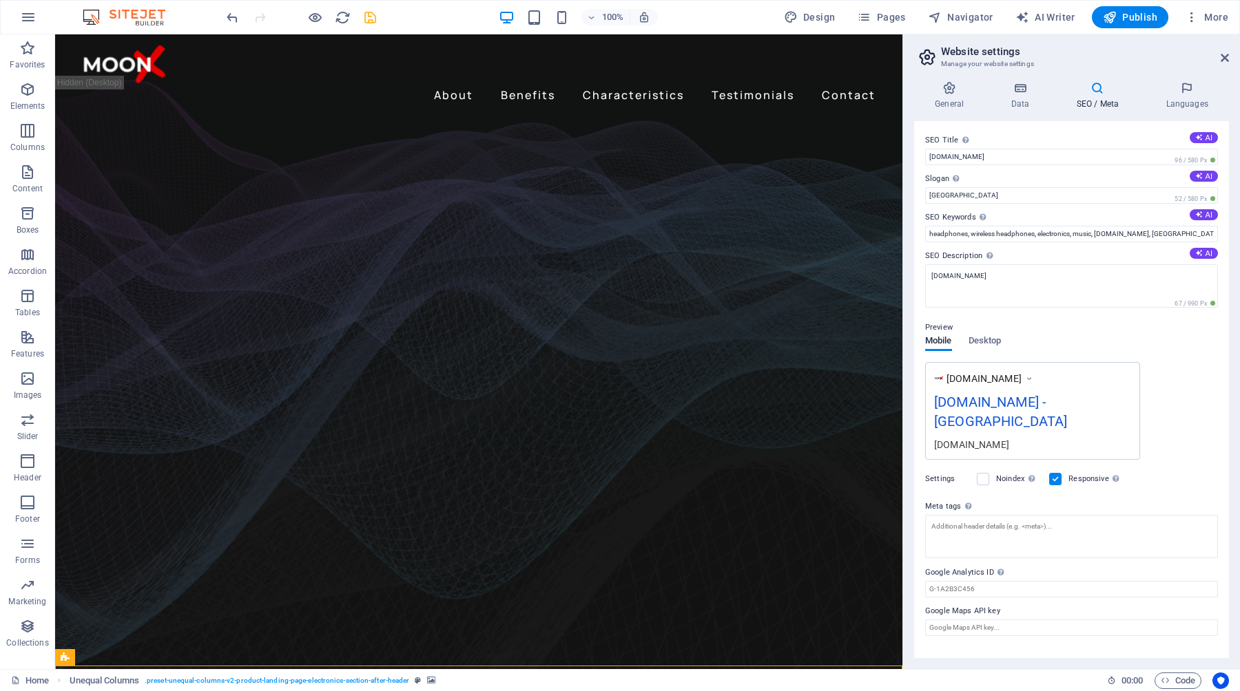
click at [1229, 56] on aside "Website settings Manage your website settings General Data SEO / Meta Languages…" at bounding box center [1070, 351] width 337 height 635
click at [1225, 58] on icon at bounding box center [1224, 57] width 8 height 11
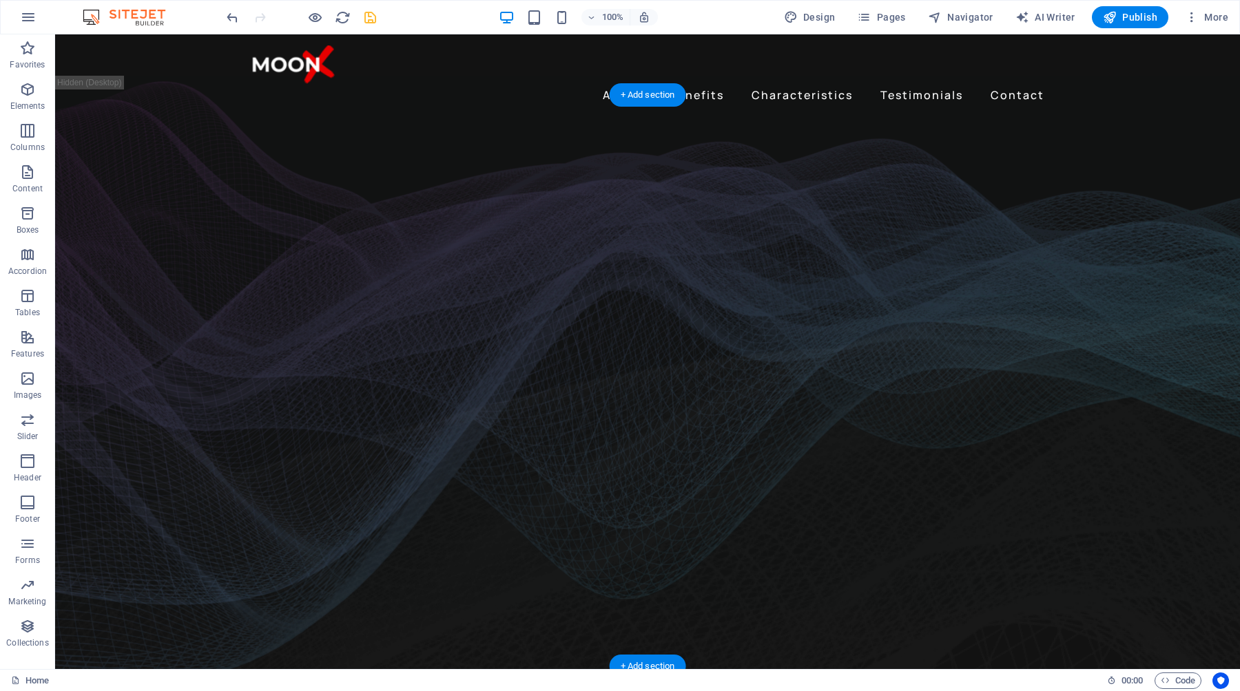
click at [1123, 300] on figure at bounding box center [647, 391] width 1185 height 597
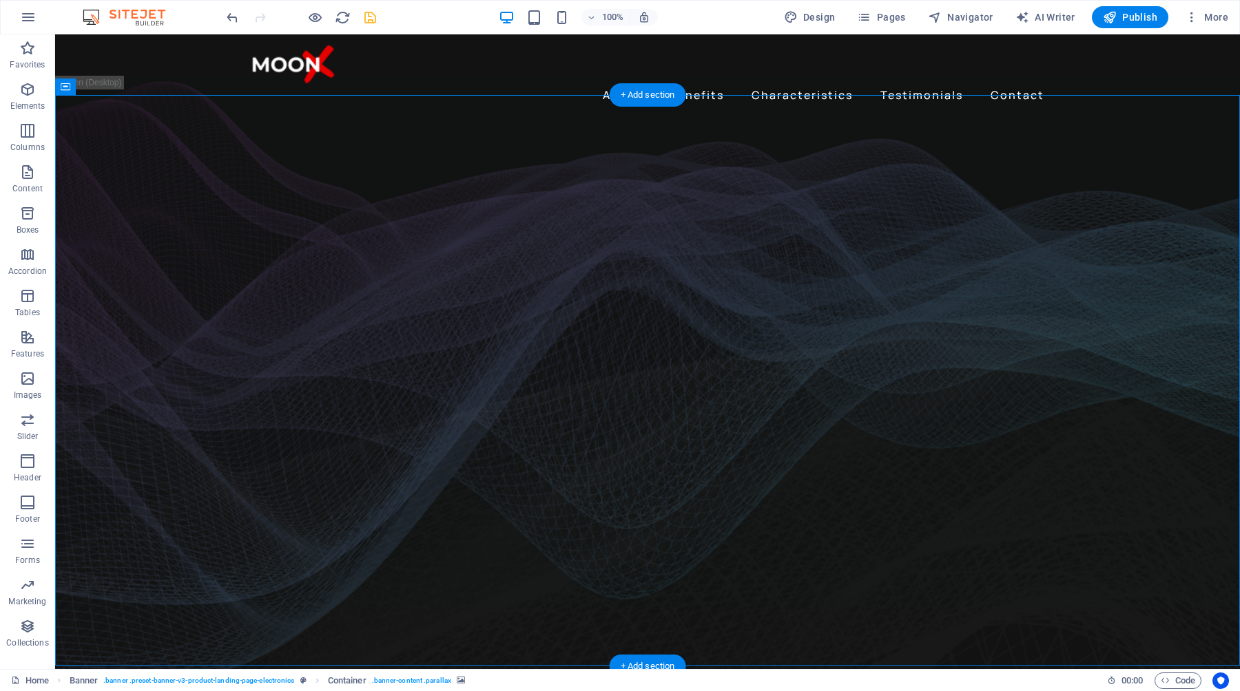
click at [1119, 344] on figure at bounding box center [647, 391] width 1185 height 597
click at [731, 138] on figure at bounding box center [647, 391] width 1185 height 597
click at [1123, 295] on figure at bounding box center [647, 391] width 1185 height 597
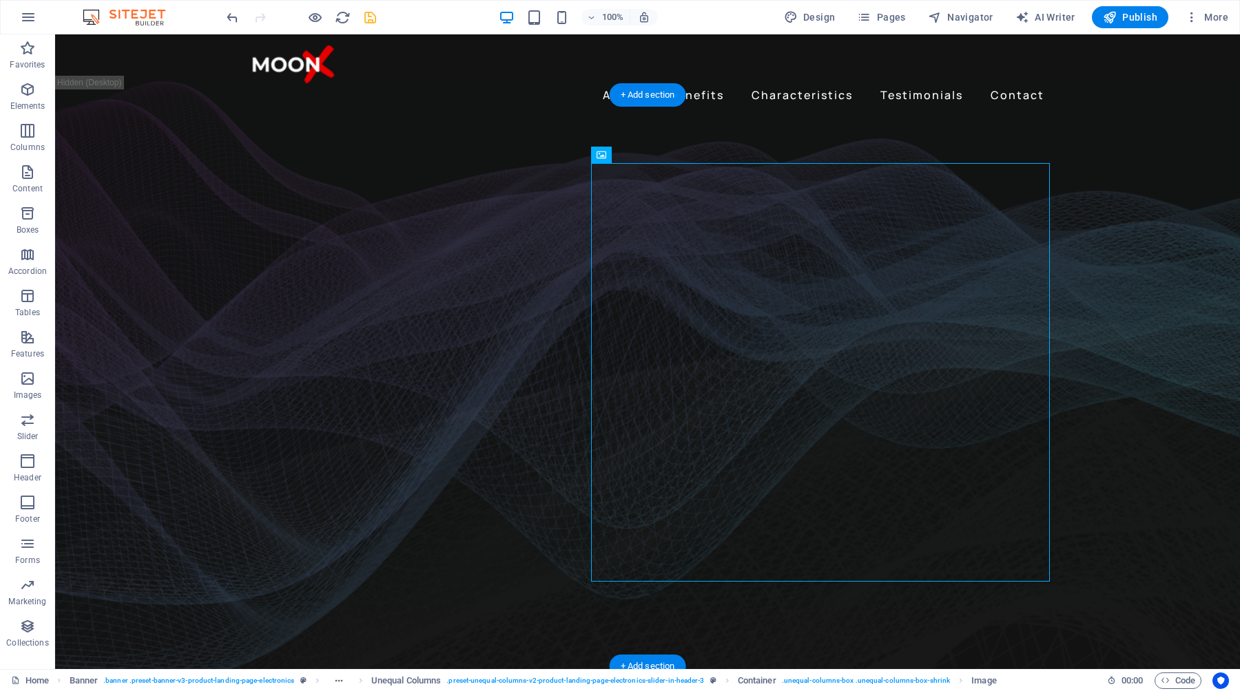
click at [1093, 441] on figure at bounding box center [647, 391] width 1185 height 597
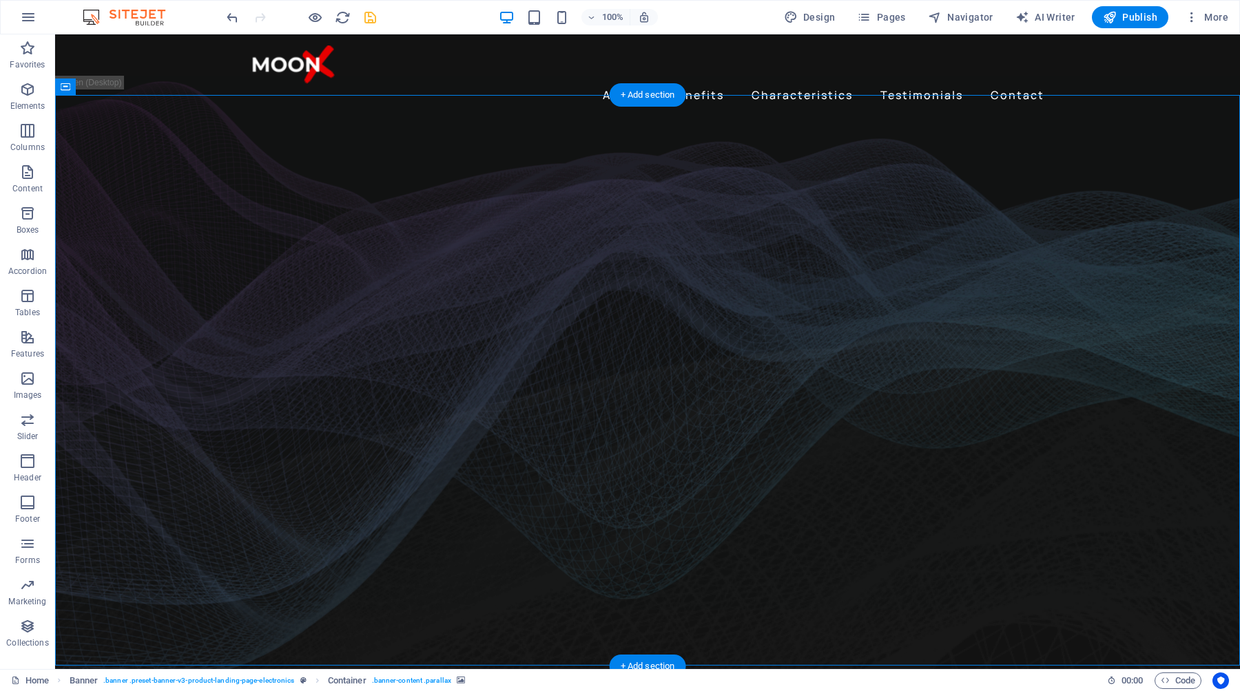
click at [1059, 476] on figure at bounding box center [647, 391] width 1185 height 597
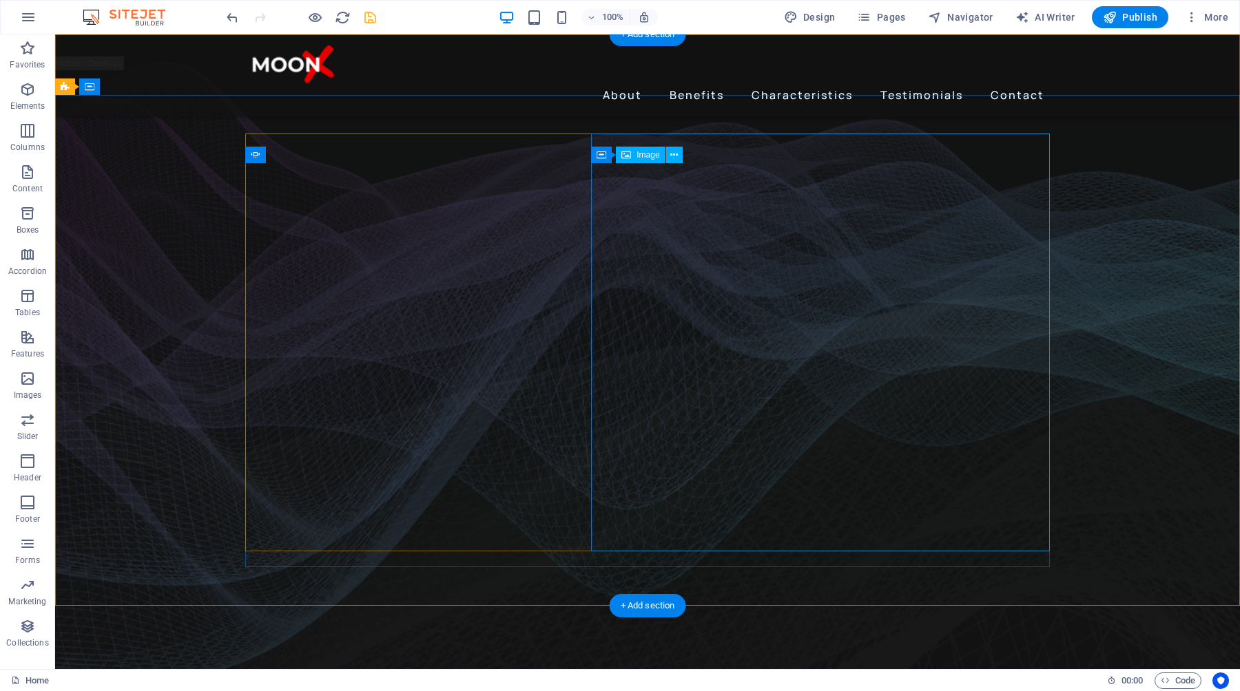
scroll to position [0, 0]
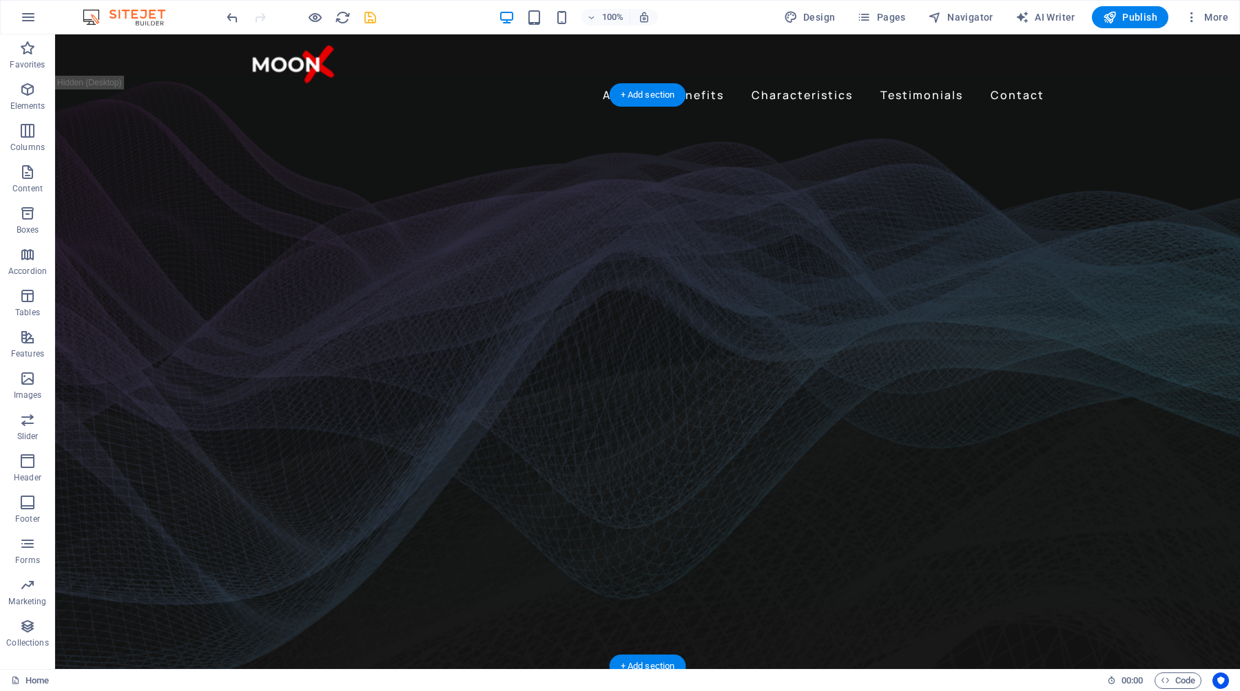
click at [1082, 506] on figure at bounding box center [647, 391] width 1185 height 597
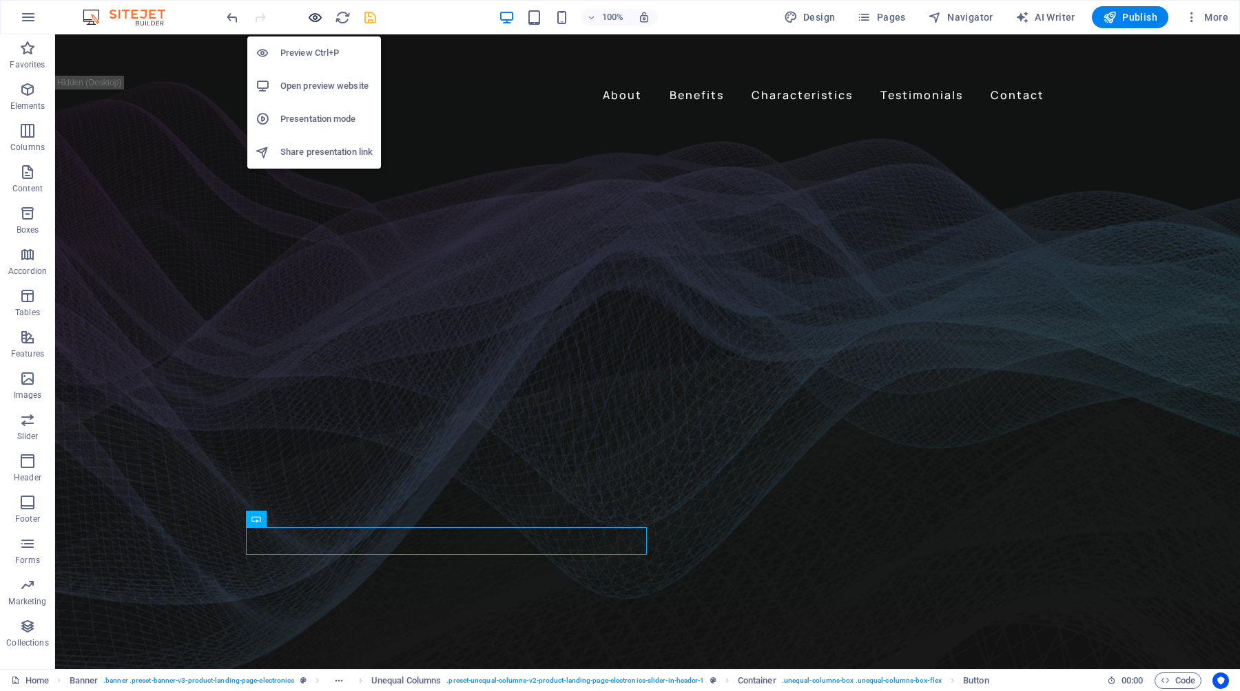
click at [315, 21] on icon "button" at bounding box center [315, 18] width 16 height 16
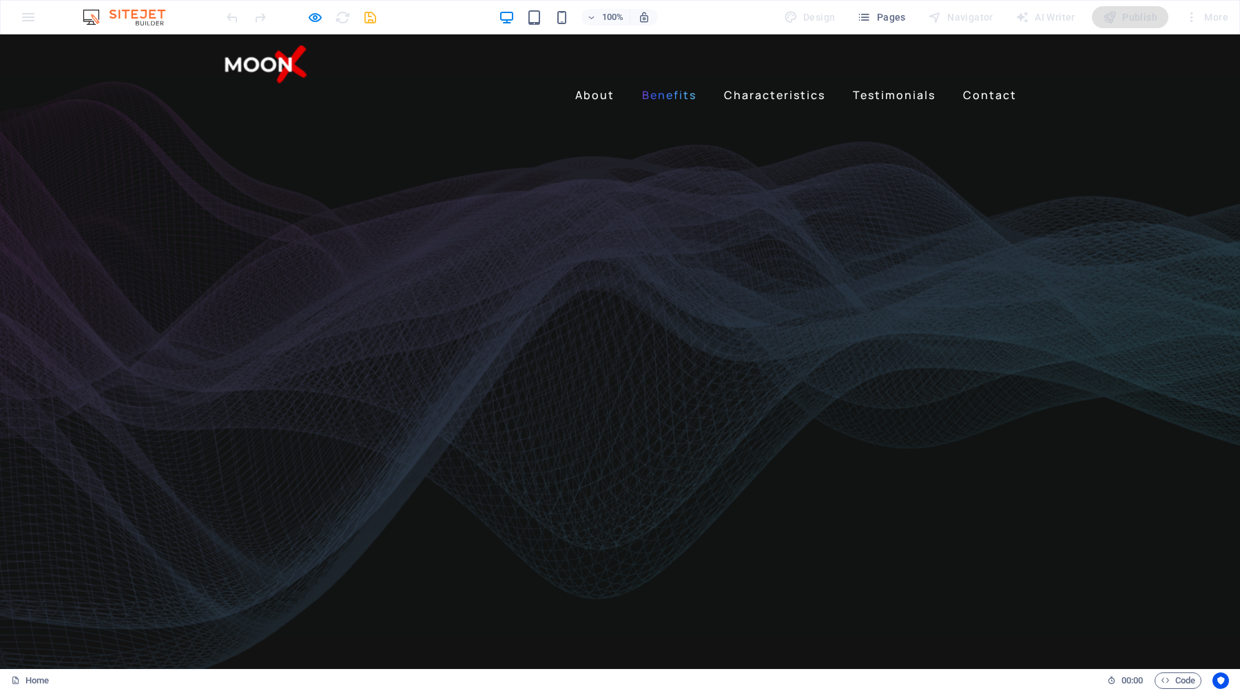
click at [687, 84] on link "Benefits" at bounding box center [668, 95] width 65 height 22
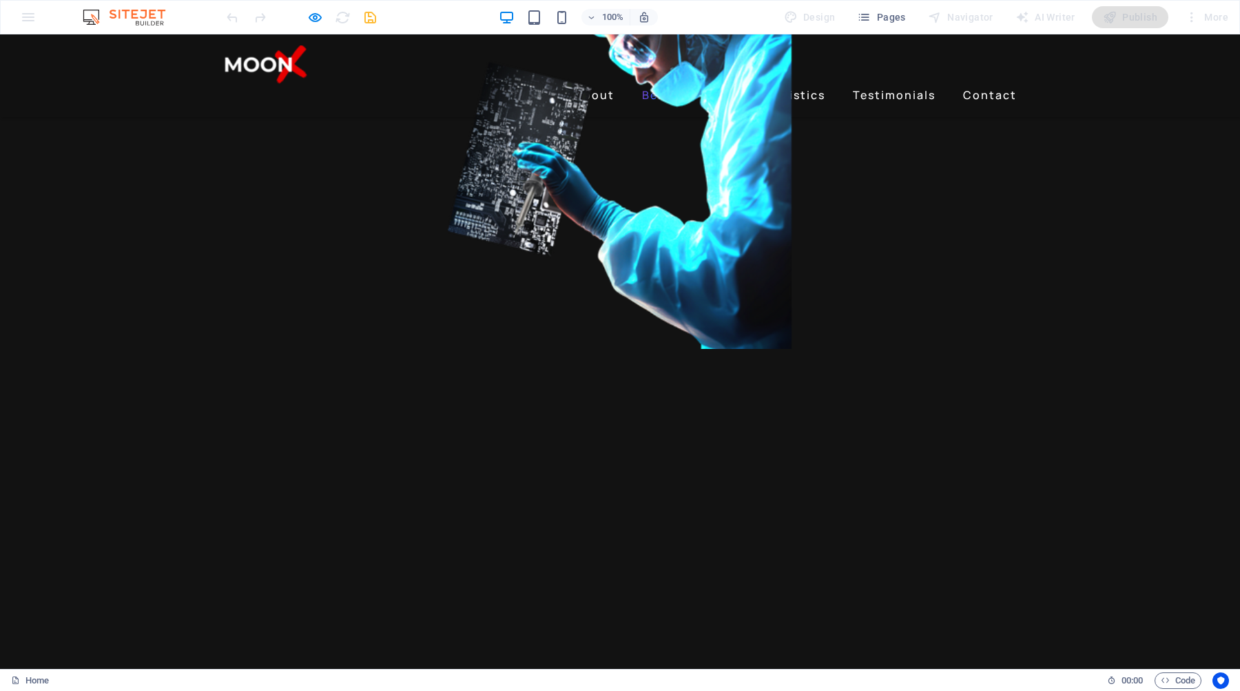
scroll to position [915, 0]
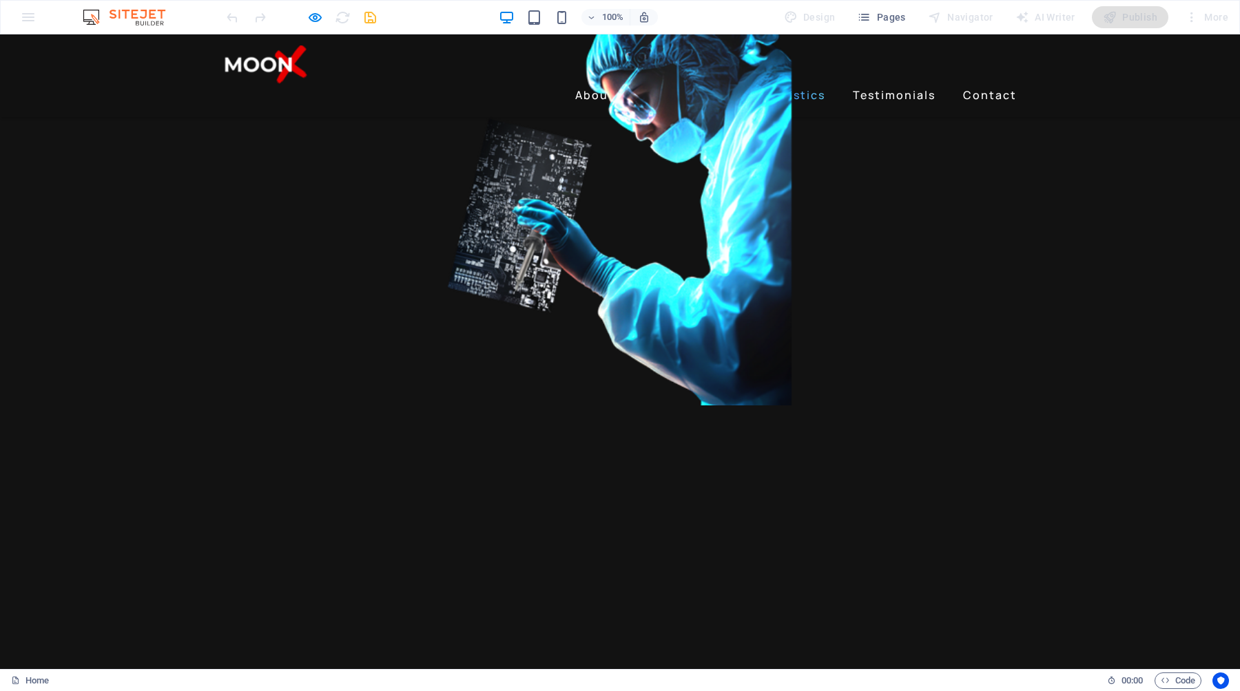
click at [748, 84] on link "Characteristics" at bounding box center [774, 95] width 112 height 22
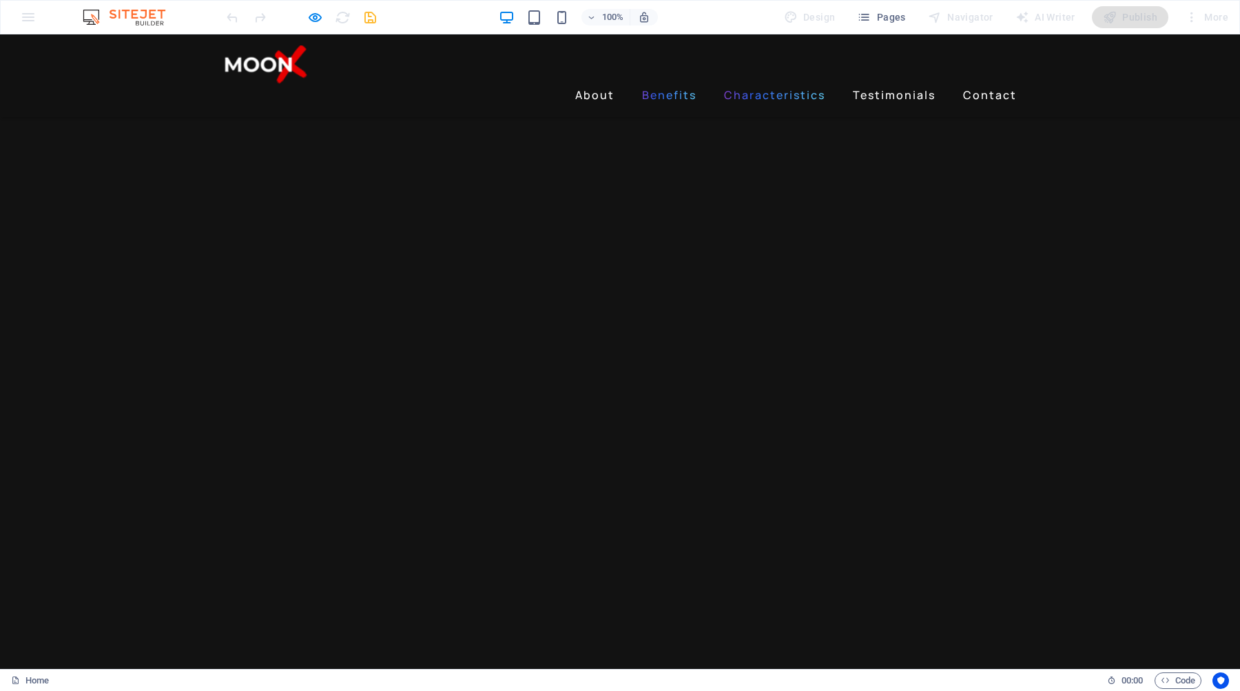
scroll to position [1648, 0]
click at [871, 84] on link "Testimonials" at bounding box center [894, 95] width 94 height 22
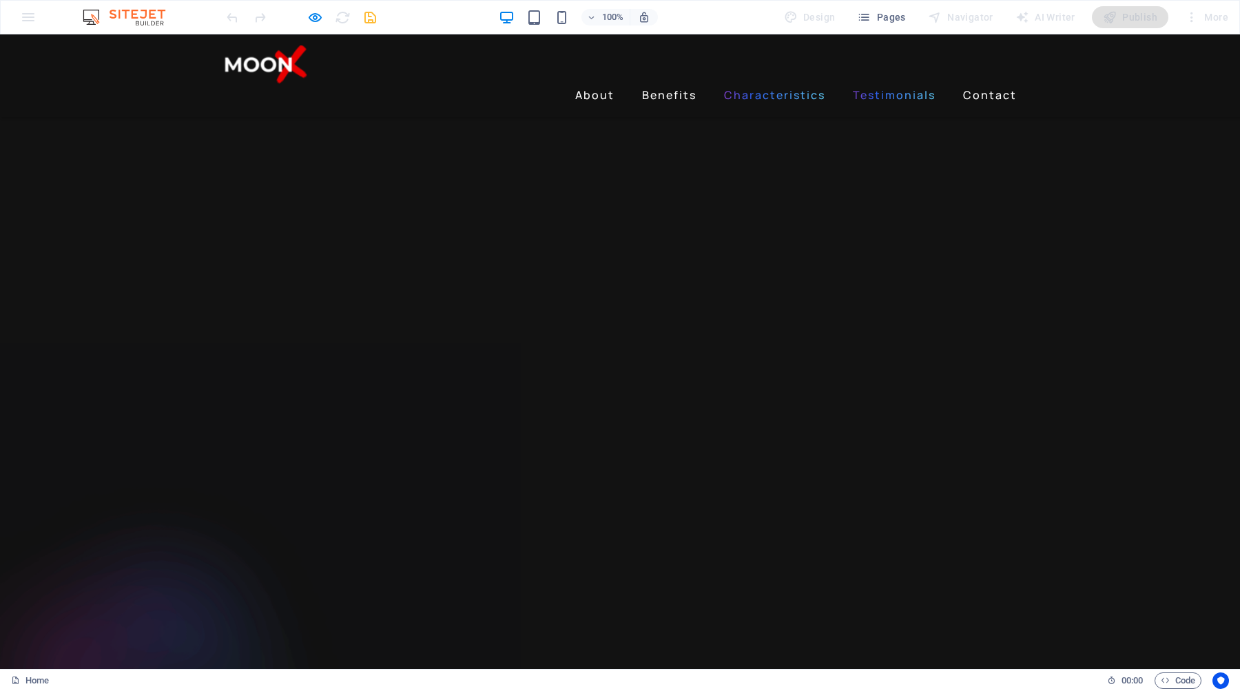
scroll to position [2402, 0]
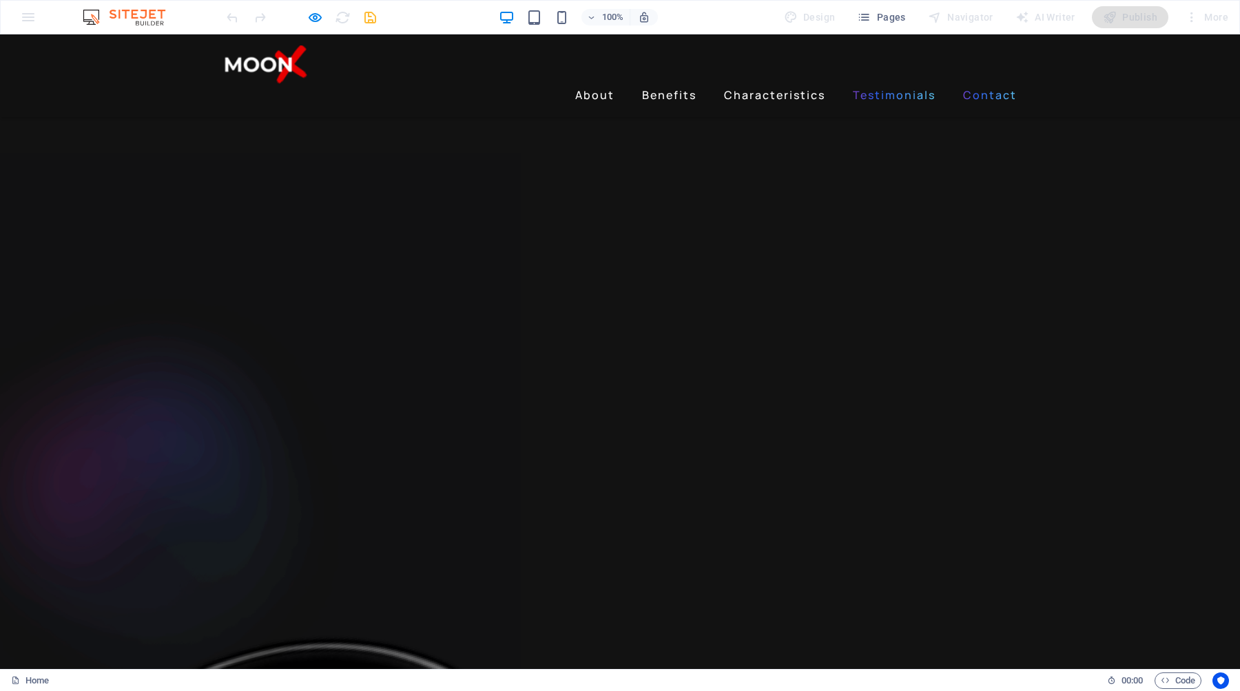
click at [971, 84] on link "Contact" at bounding box center [989, 95] width 65 height 22
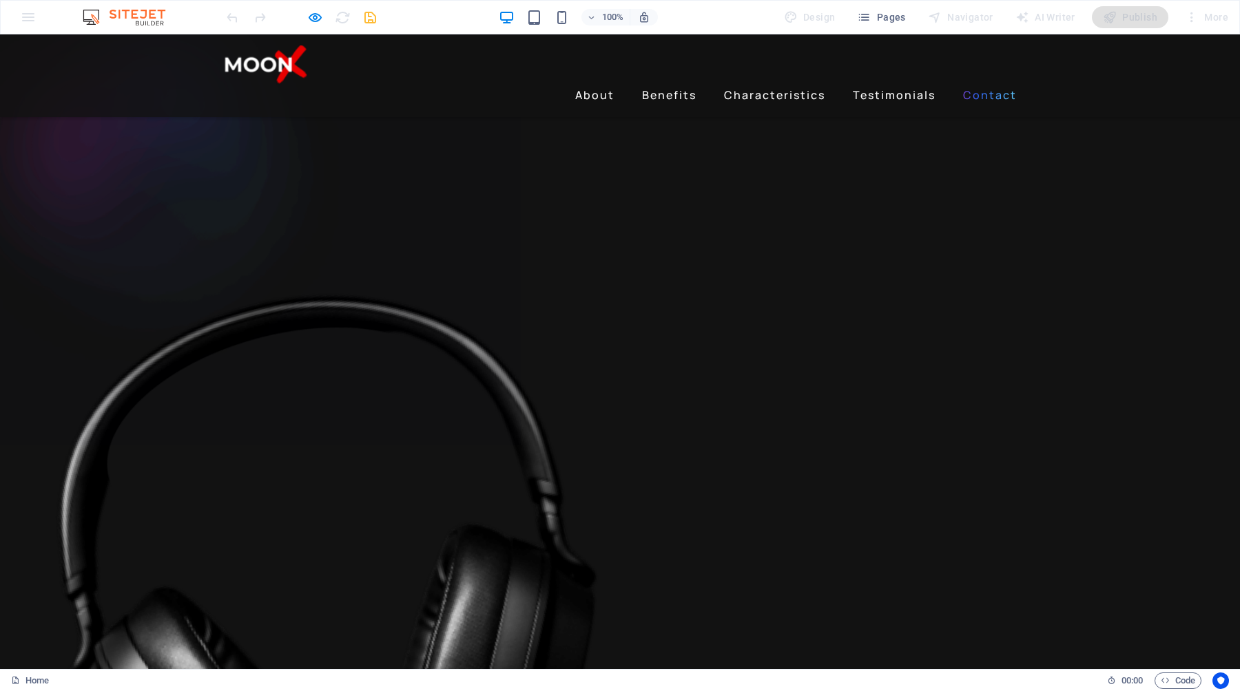
scroll to position [2775, 0]
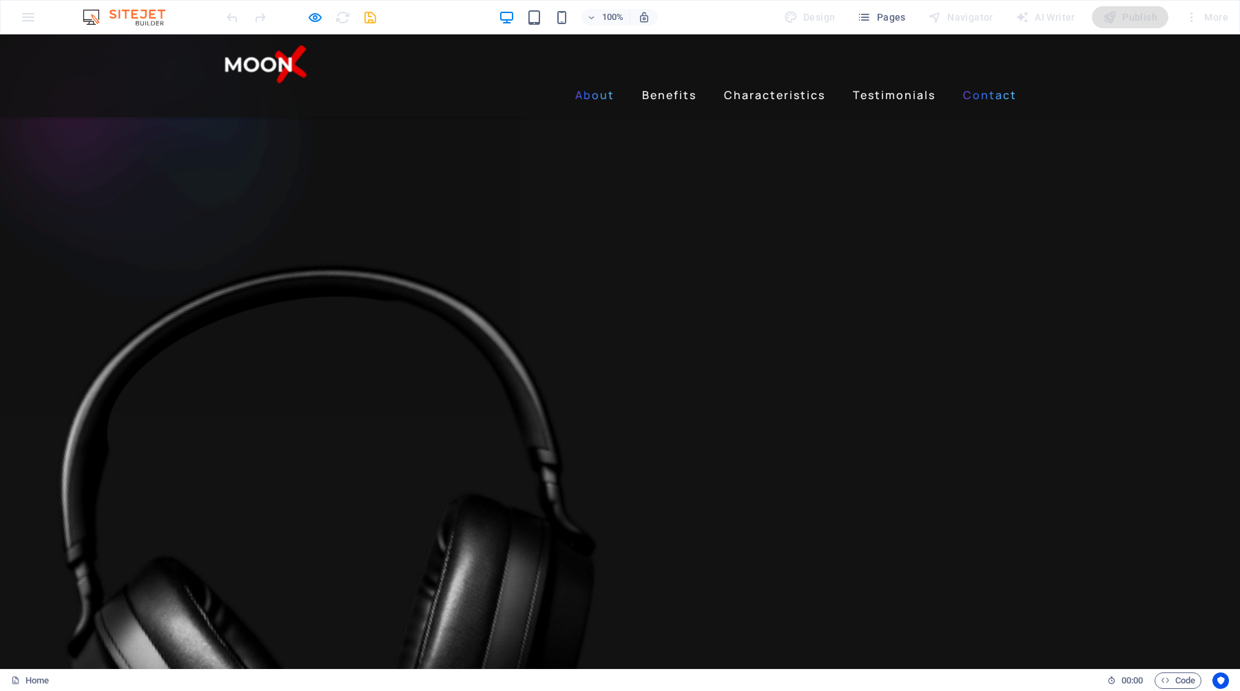
click at [602, 84] on link "About" at bounding box center [595, 95] width 50 height 22
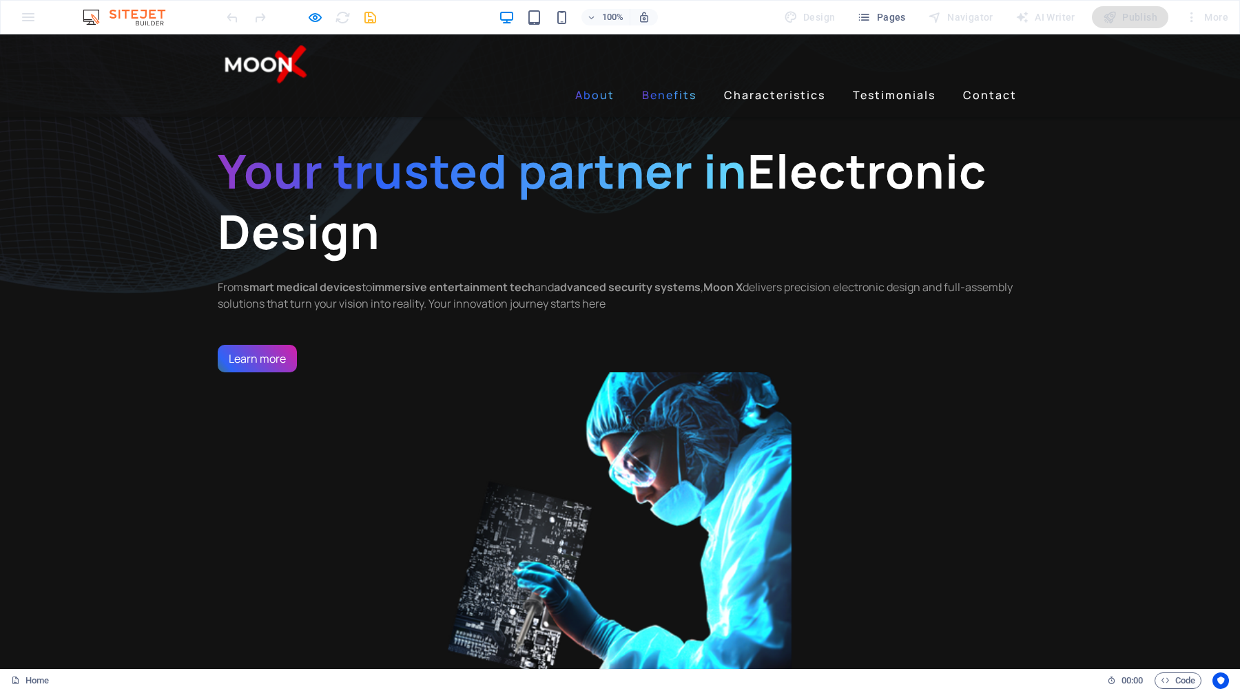
scroll to position [511, 0]
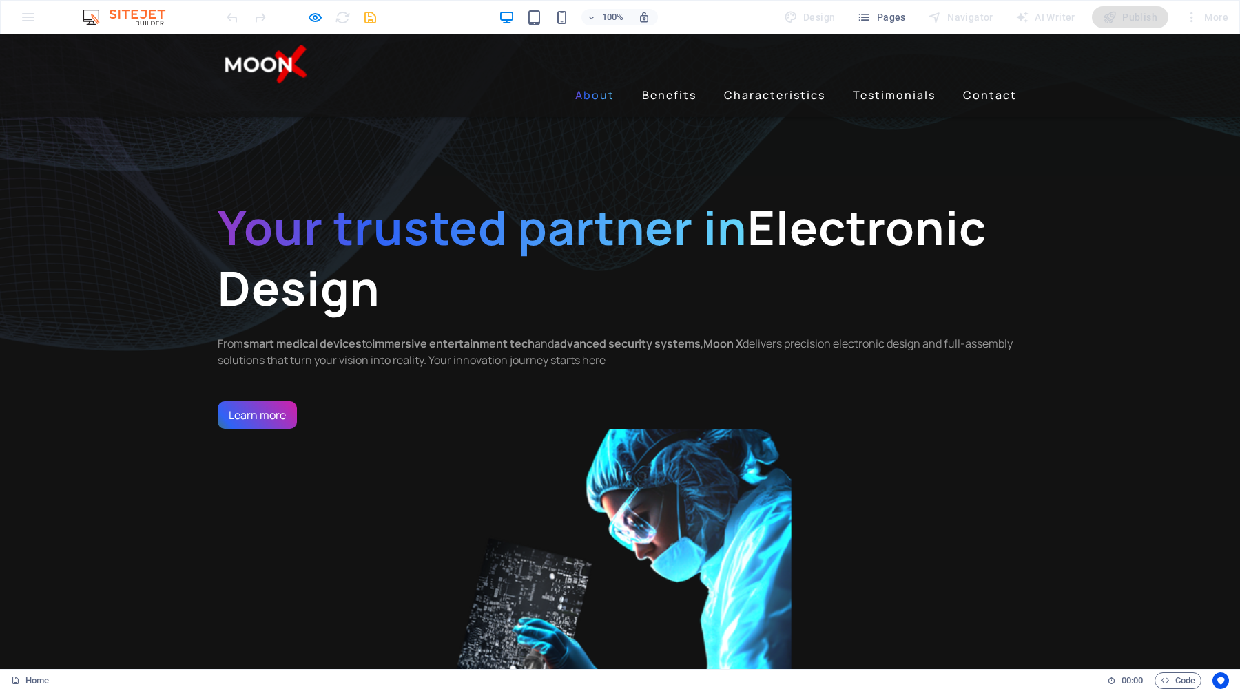
click at [603, 84] on link "About" at bounding box center [595, 95] width 50 height 22
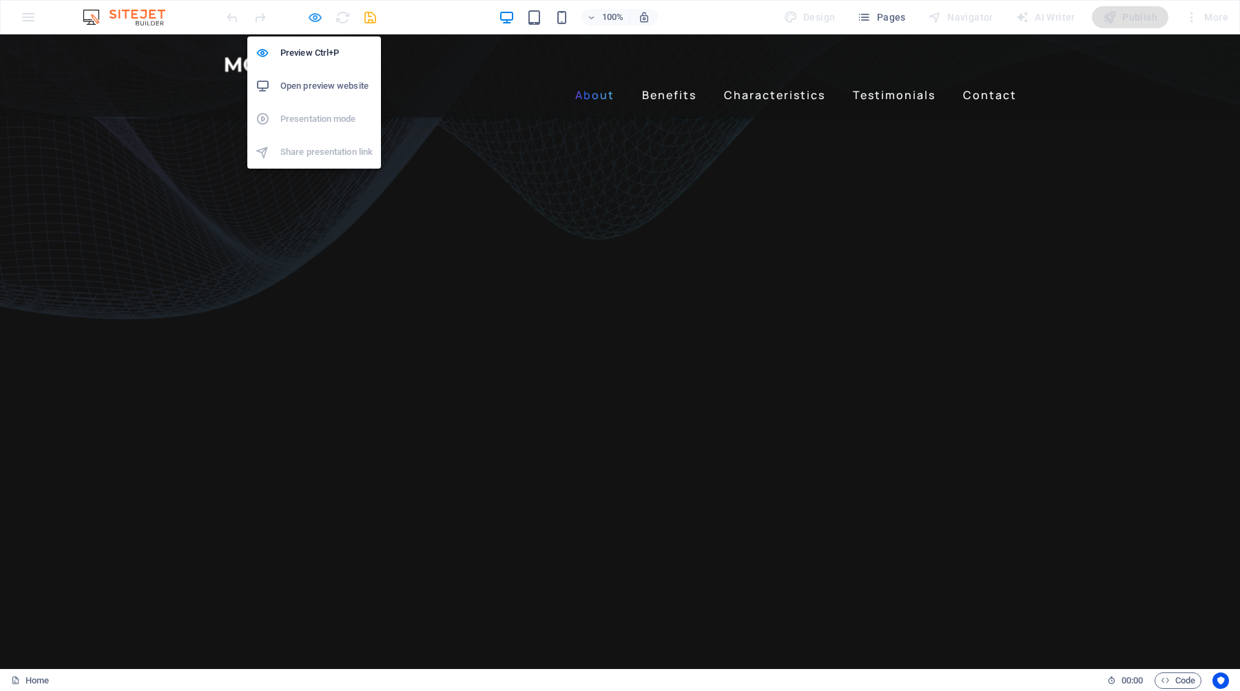
click at [313, 18] on icon "button" at bounding box center [315, 18] width 16 height 16
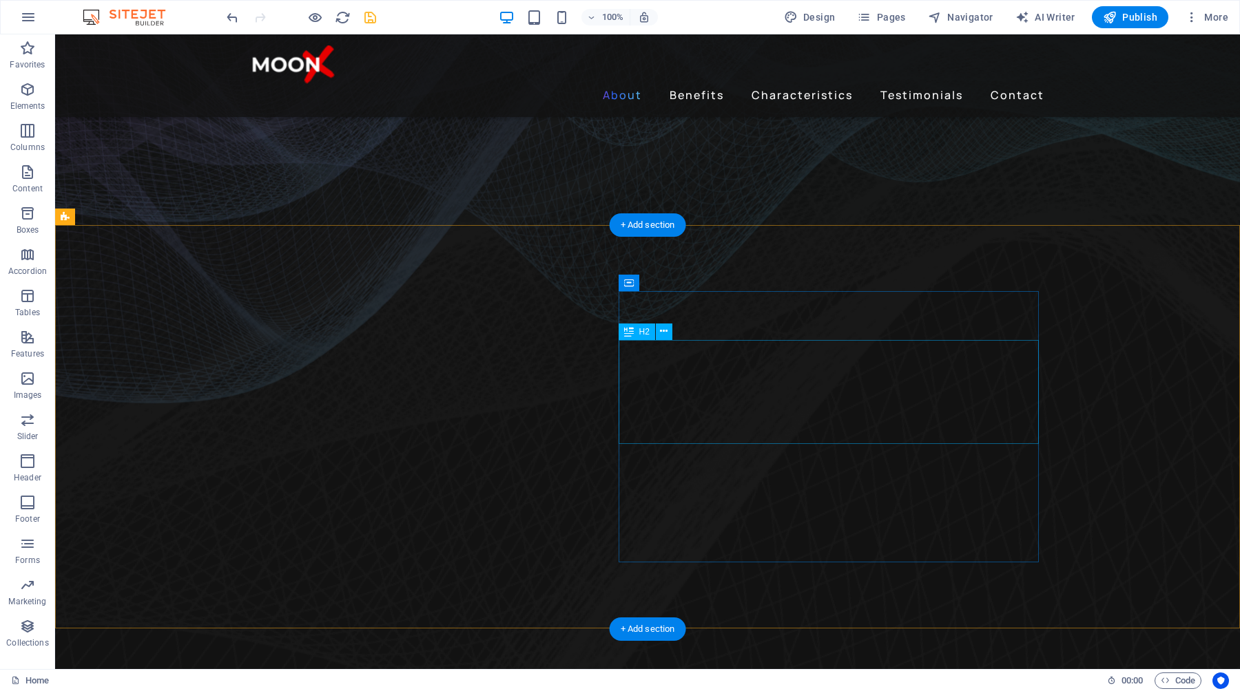
scroll to position [379, 0]
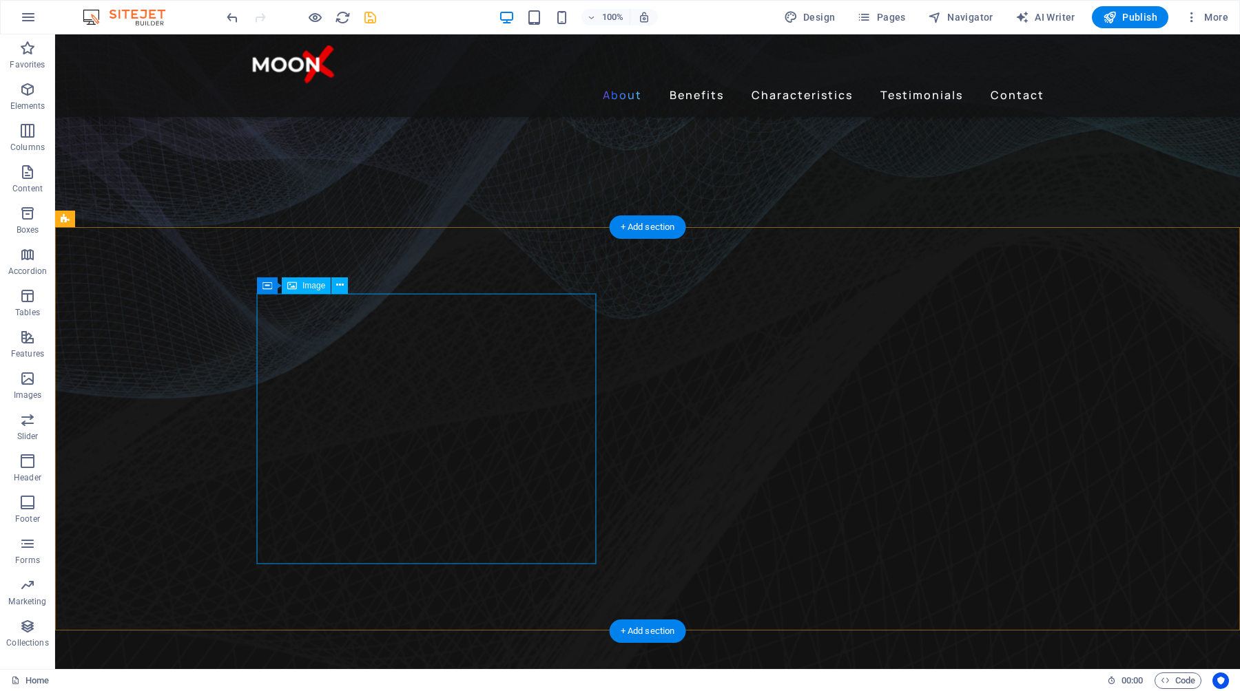
click at [332, 284] on button at bounding box center [327, 285] width 17 height 17
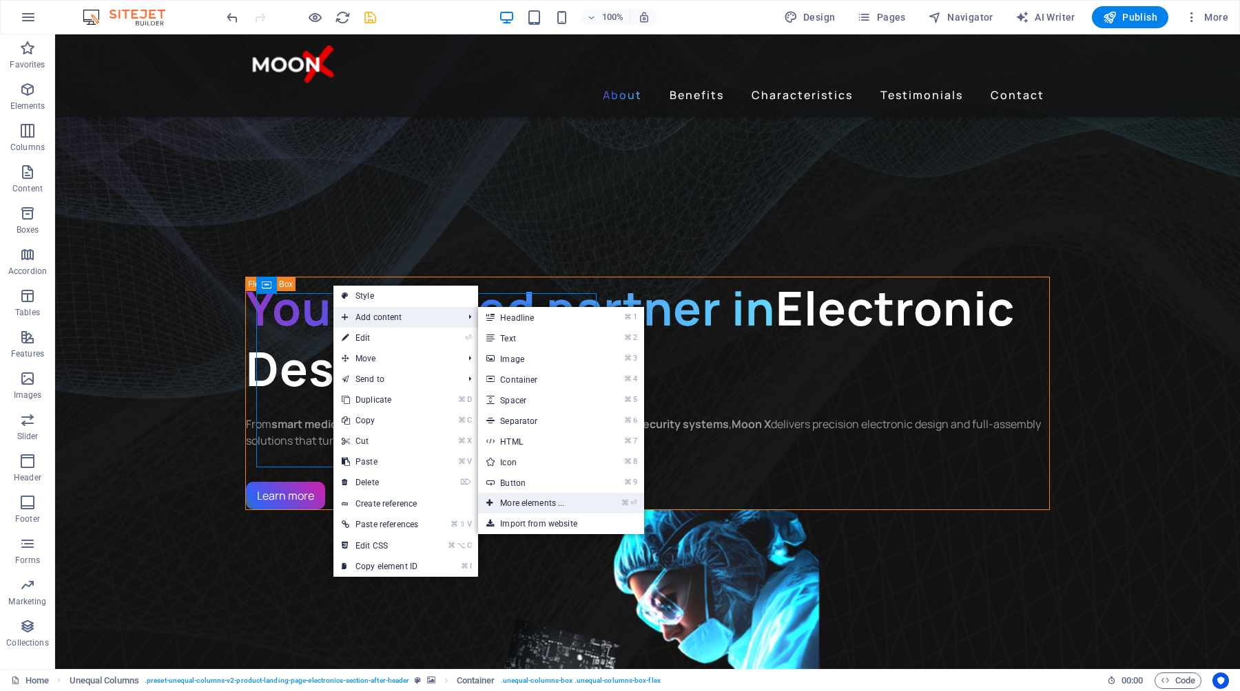
click at [530, 499] on link "⌘ ⏎ More elements ..." at bounding box center [535, 503] width 114 height 21
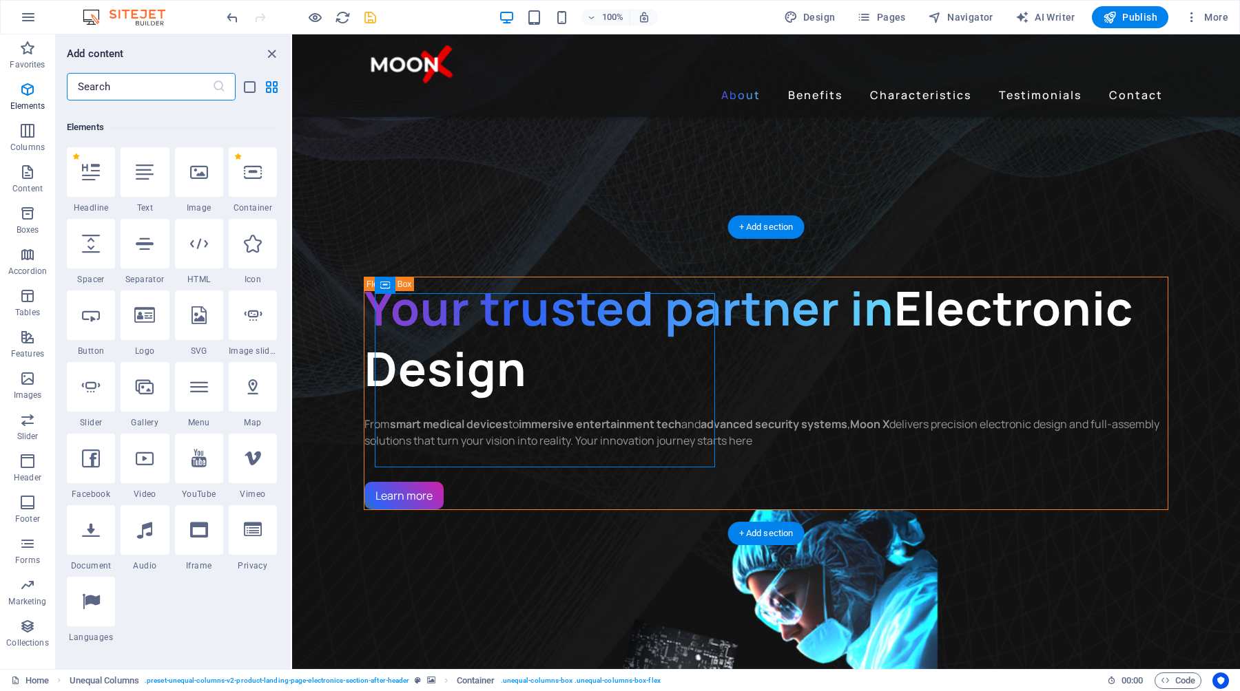
scroll to position [147, 0]
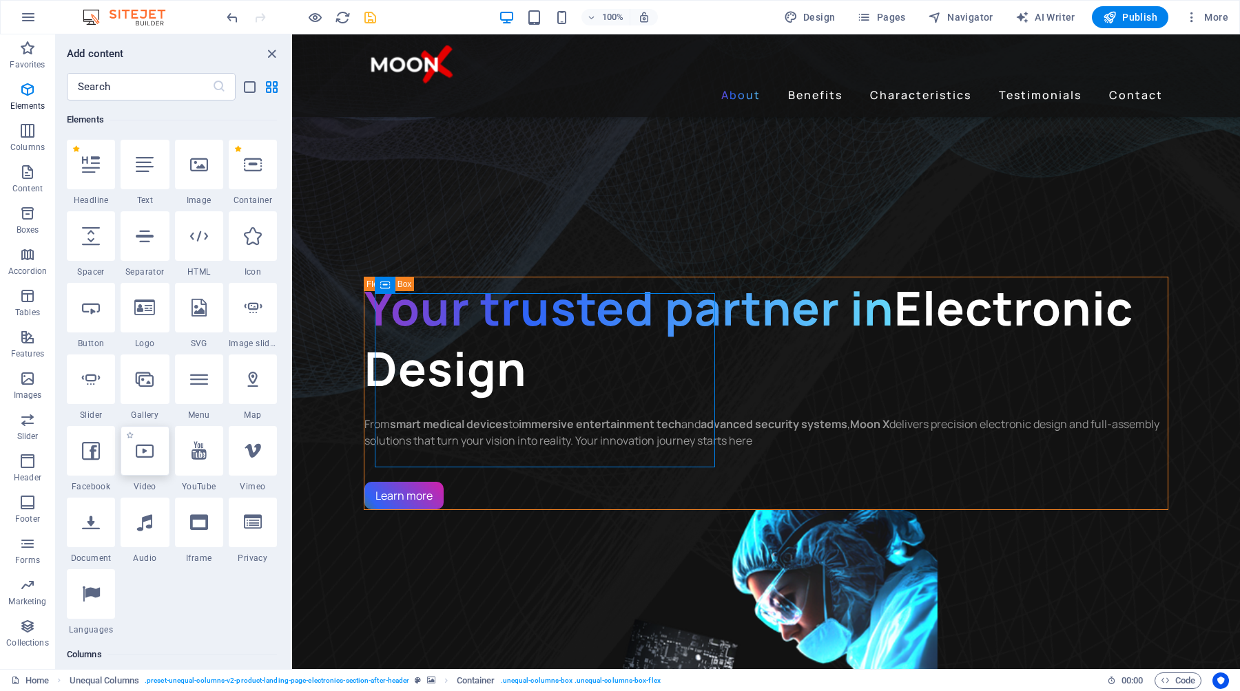
click at [151, 455] on icon at bounding box center [145, 451] width 18 height 18
select select "%"
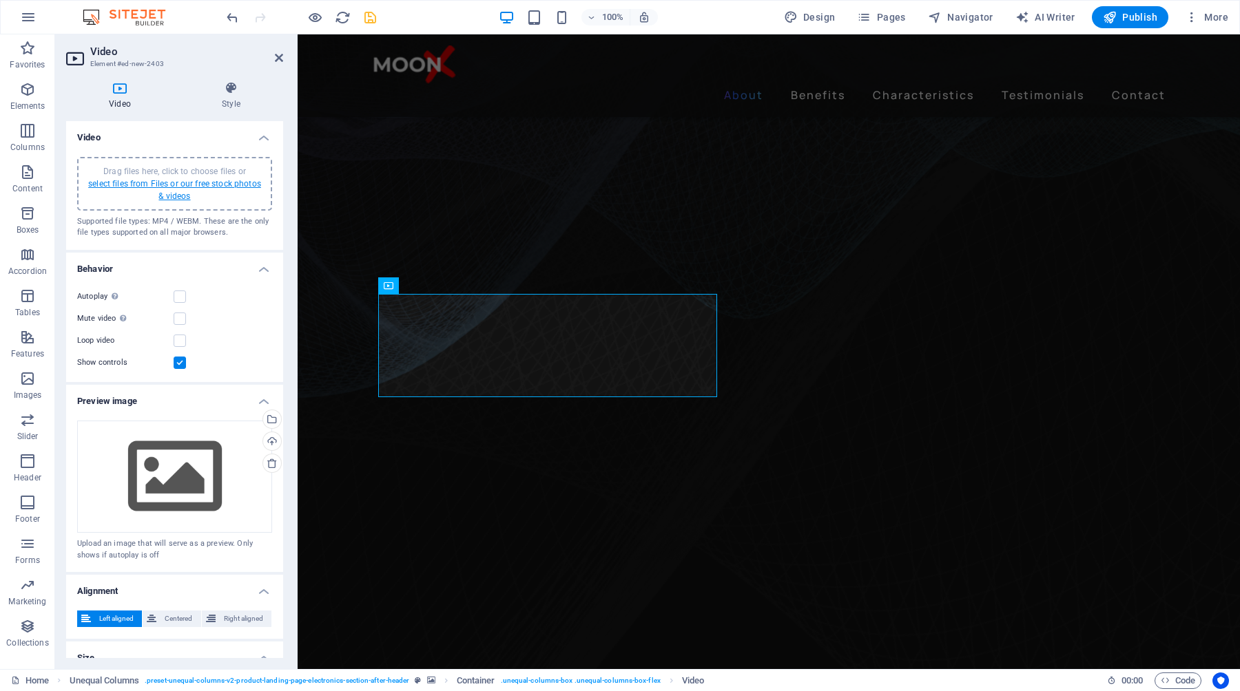
click at [154, 182] on link "select files from Files or our free stock photos & videos" at bounding box center [174, 190] width 173 height 22
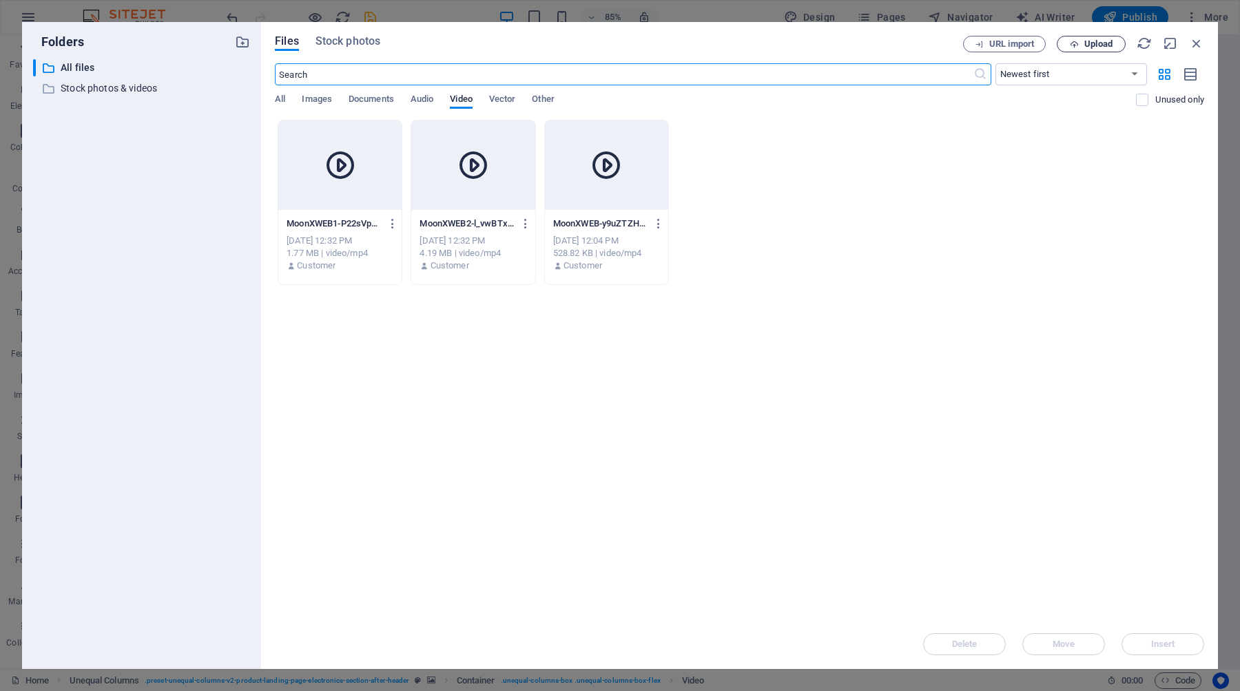
click at [1100, 47] on span "Upload" at bounding box center [1098, 44] width 28 height 8
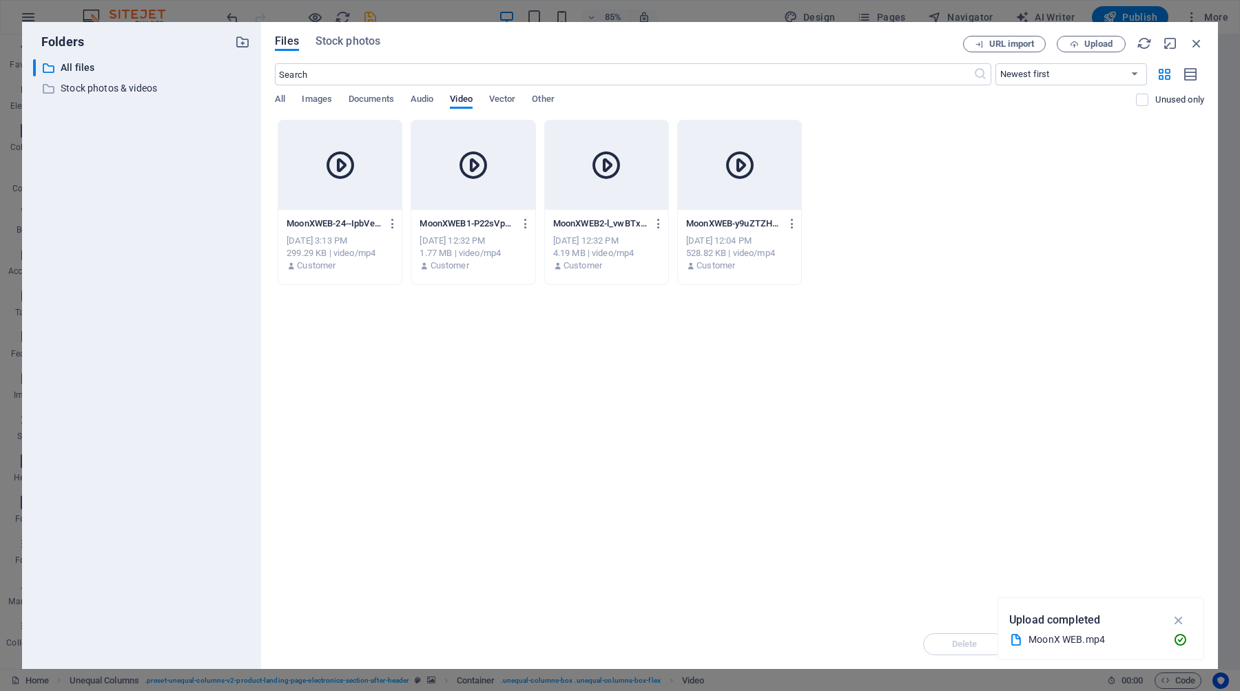
click at [745, 182] on div at bounding box center [739, 166] width 123 height 90
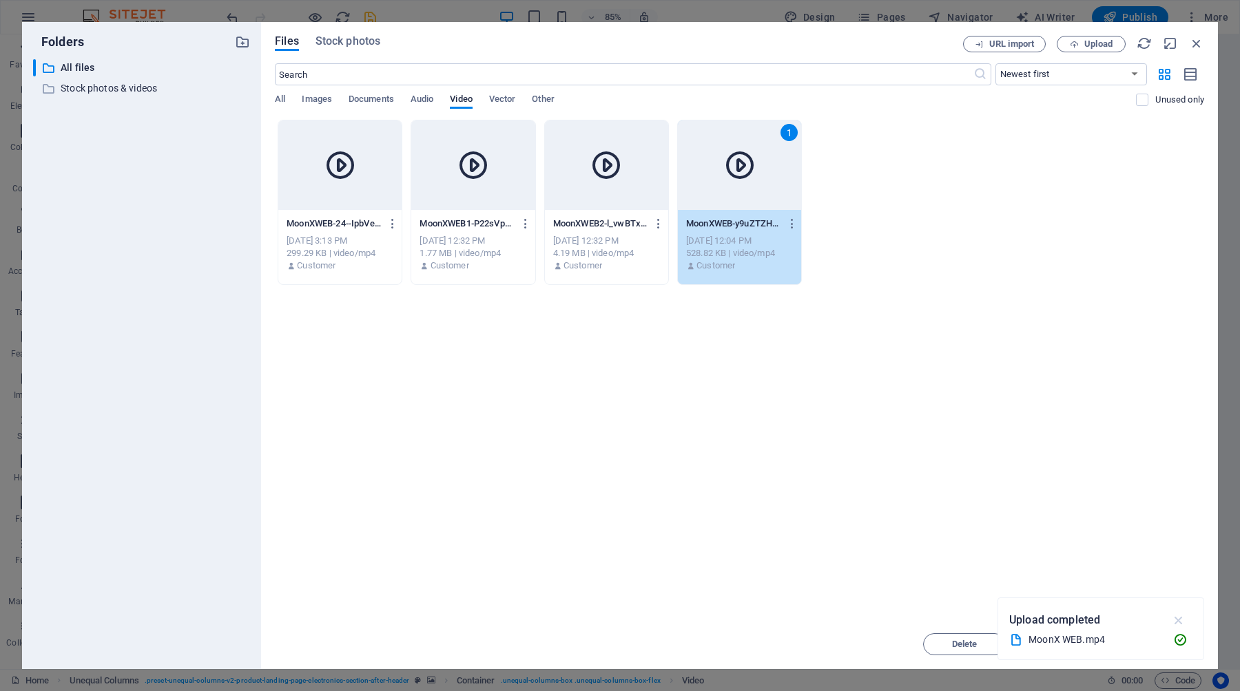
click at [1182, 619] on icon "button" at bounding box center [1179, 620] width 16 height 15
click at [1170, 643] on span "Insert" at bounding box center [1163, 644] width 24 height 8
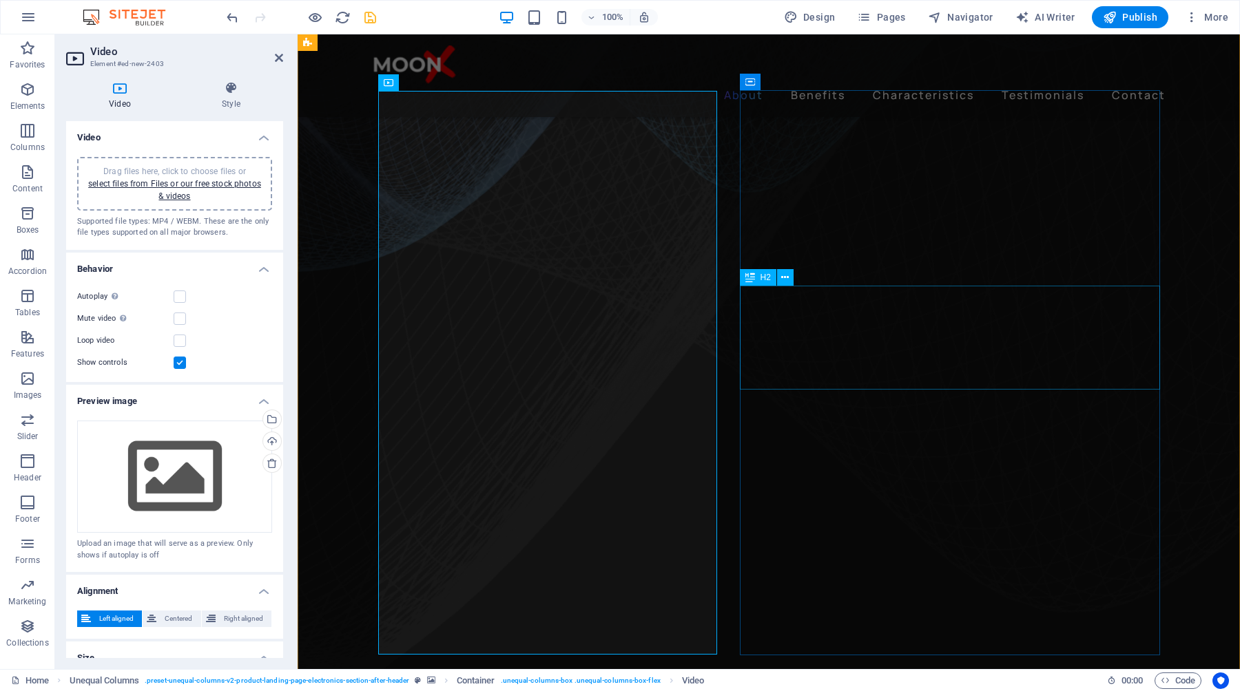
scroll to position [590, 0]
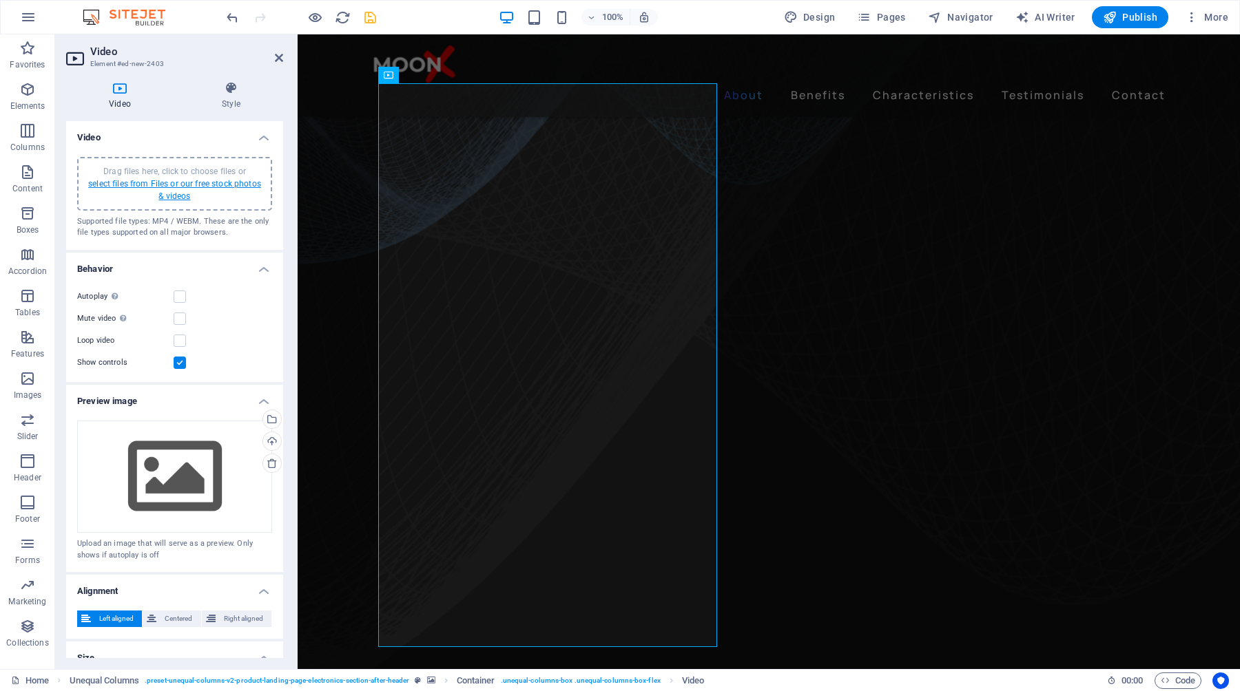
click at [158, 182] on link "select files from Files or our free stock photos & videos" at bounding box center [174, 190] width 173 height 22
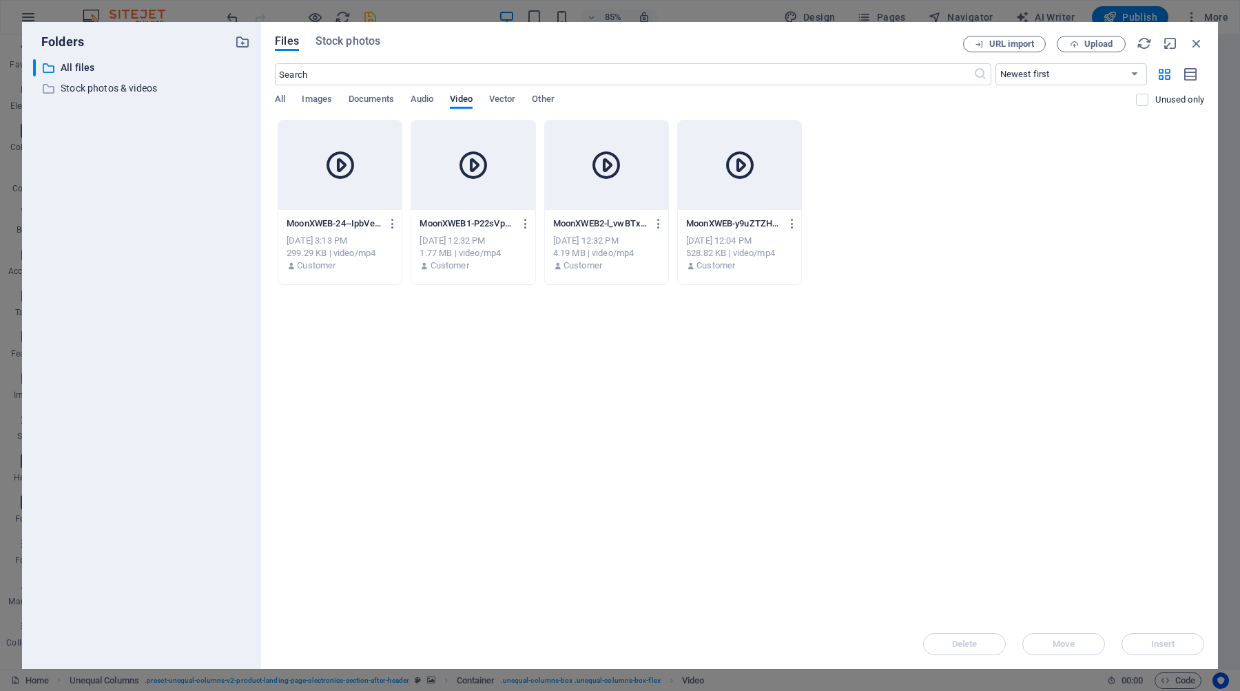
click at [368, 192] on div at bounding box center [339, 166] width 123 height 90
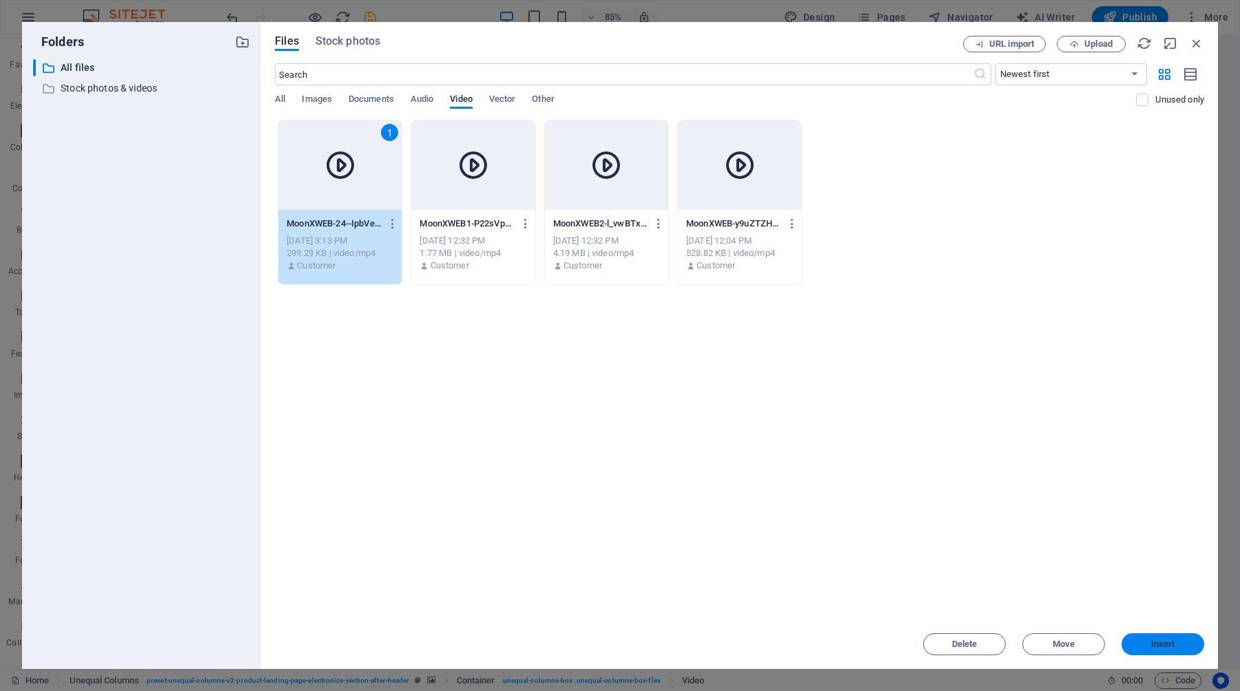
click at [1163, 641] on span "Insert" at bounding box center [1163, 644] width 24 height 8
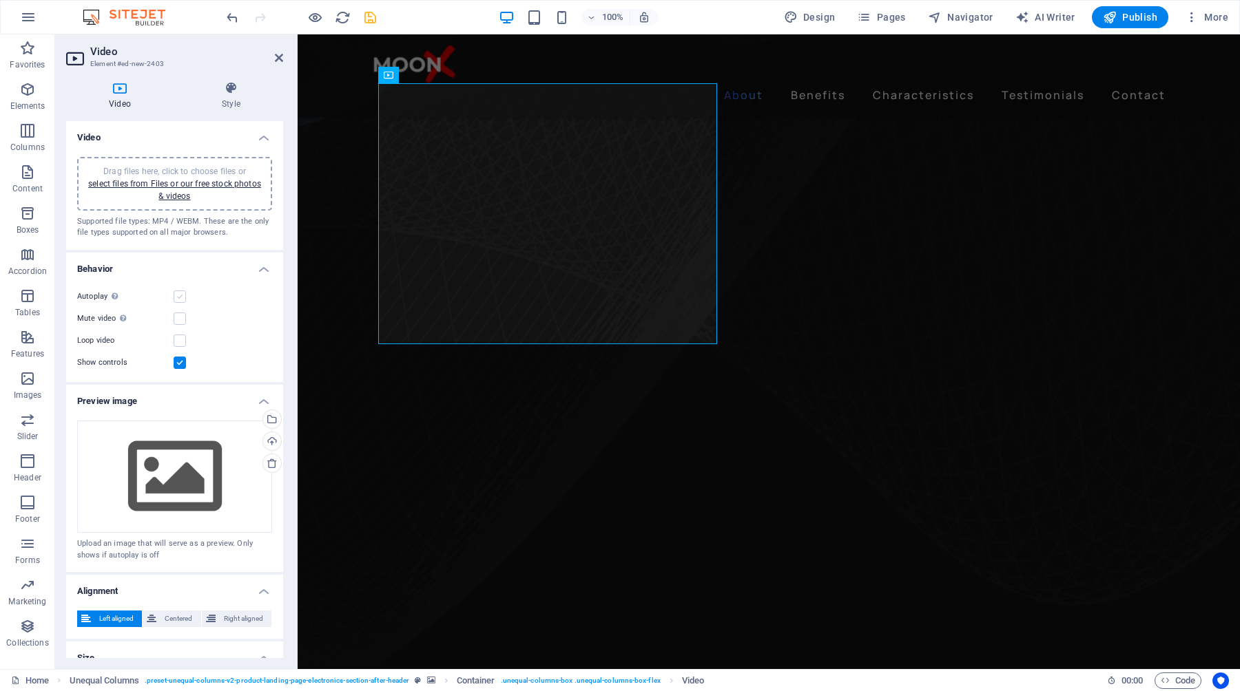
click at [183, 299] on label at bounding box center [180, 297] width 12 height 12
click at [0, 0] on input "Autoplay Autoplay is only available if muted is checked" at bounding box center [0, 0] width 0 height 0
click at [184, 314] on label at bounding box center [180, 319] width 12 height 12
click at [0, 0] on input "Mute video Autoplay will be available if muted is checked" at bounding box center [0, 0] width 0 height 0
click at [183, 298] on label at bounding box center [180, 297] width 12 height 12
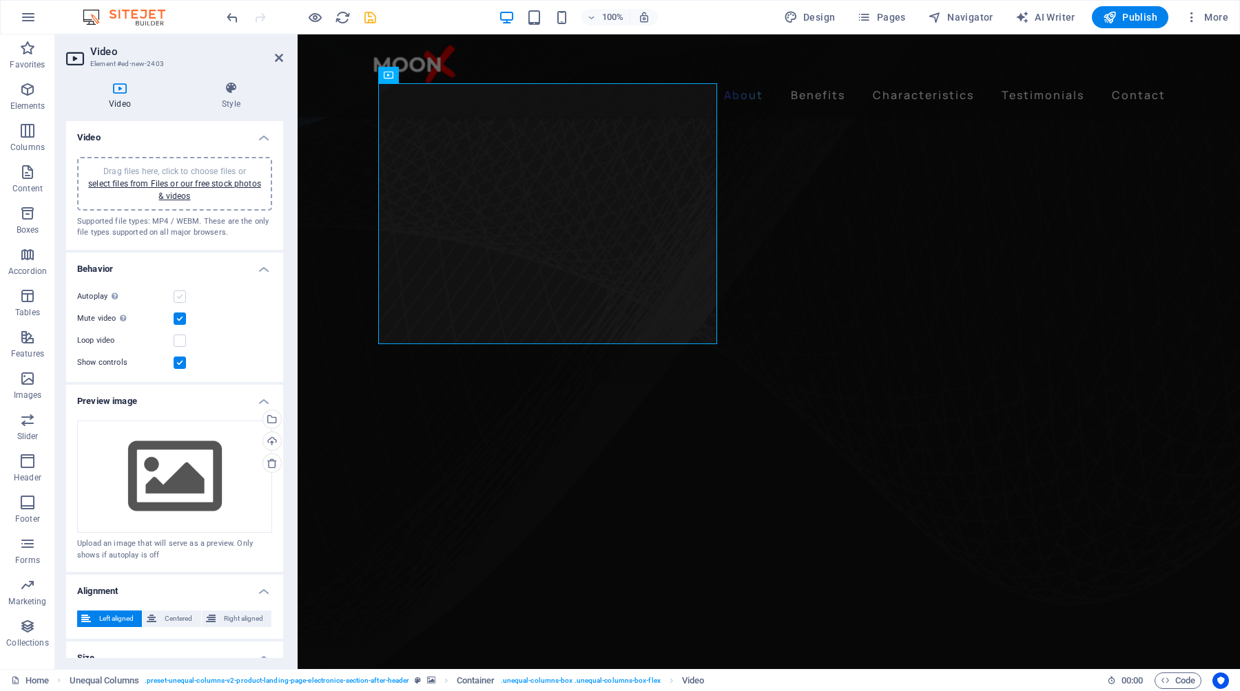
click at [0, 0] on input "Autoplay Autoplay is only available if muted is checked" at bounding box center [0, 0] width 0 height 0
click at [180, 364] on label at bounding box center [180, 363] width 12 height 12
click at [0, 0] on input "Show controls" at bounding box center [0, 0] width 0 height 0
click at [371, 17] on icon "save" at bounding box center [370, 18] width 16 height 16
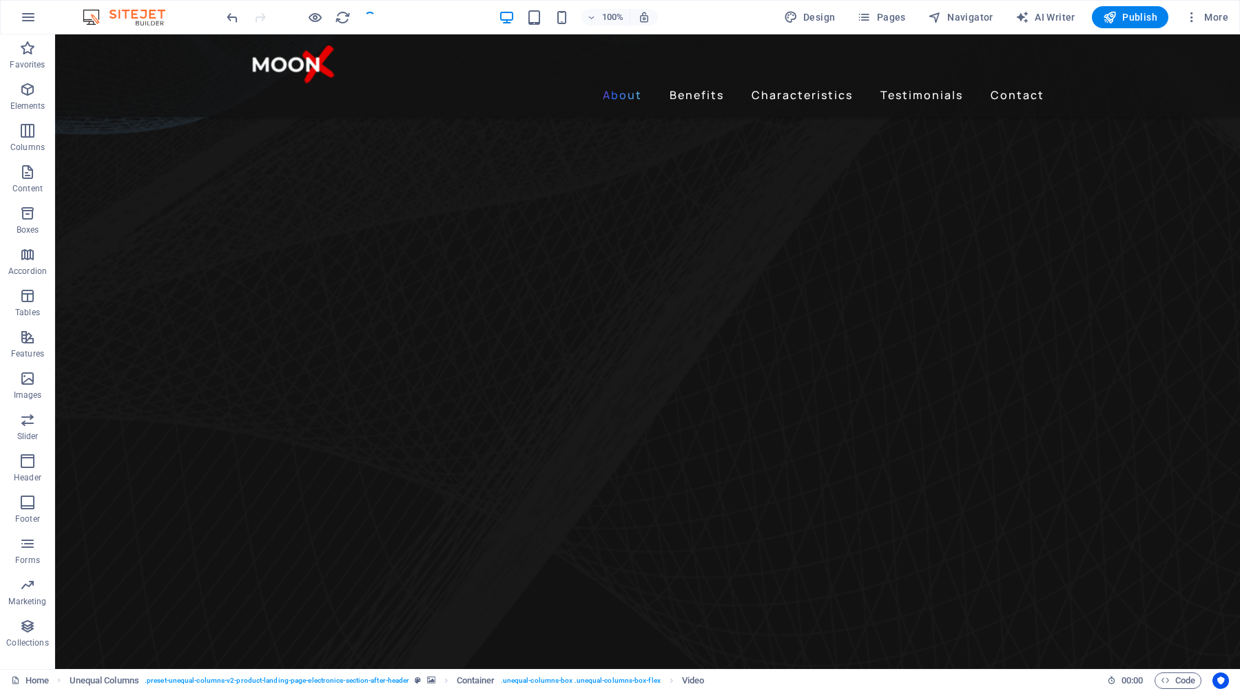
checkbox input "false"
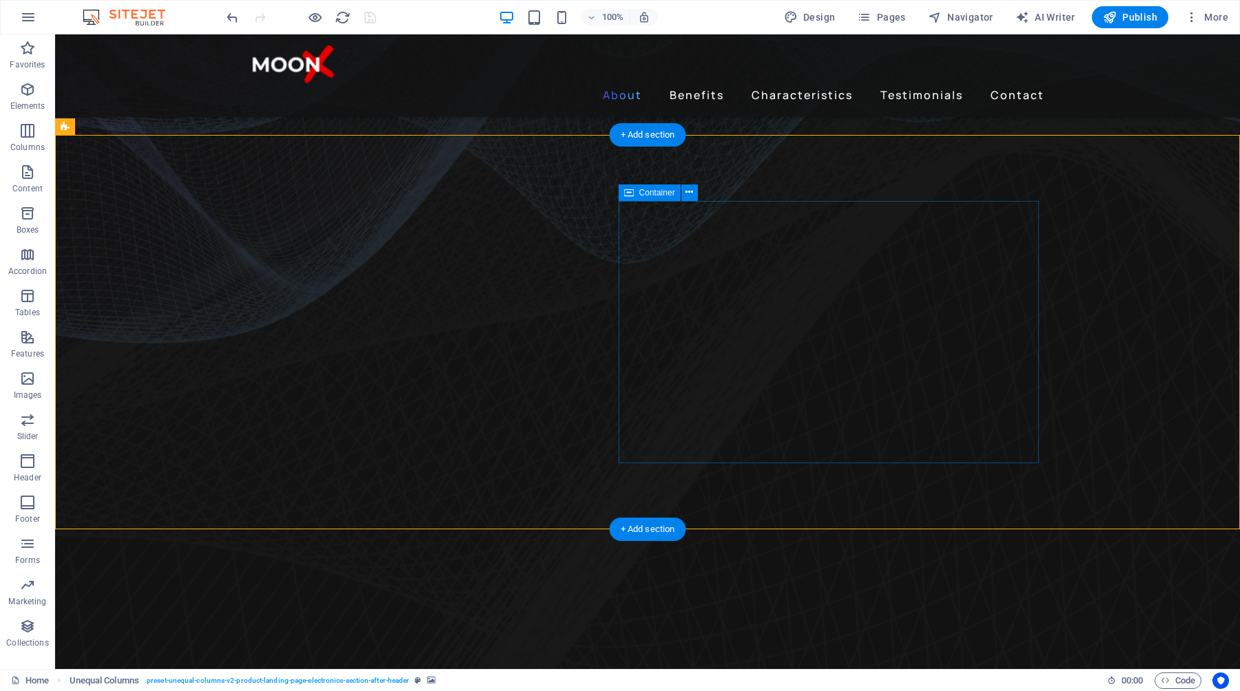
scroll to position [509, 0]
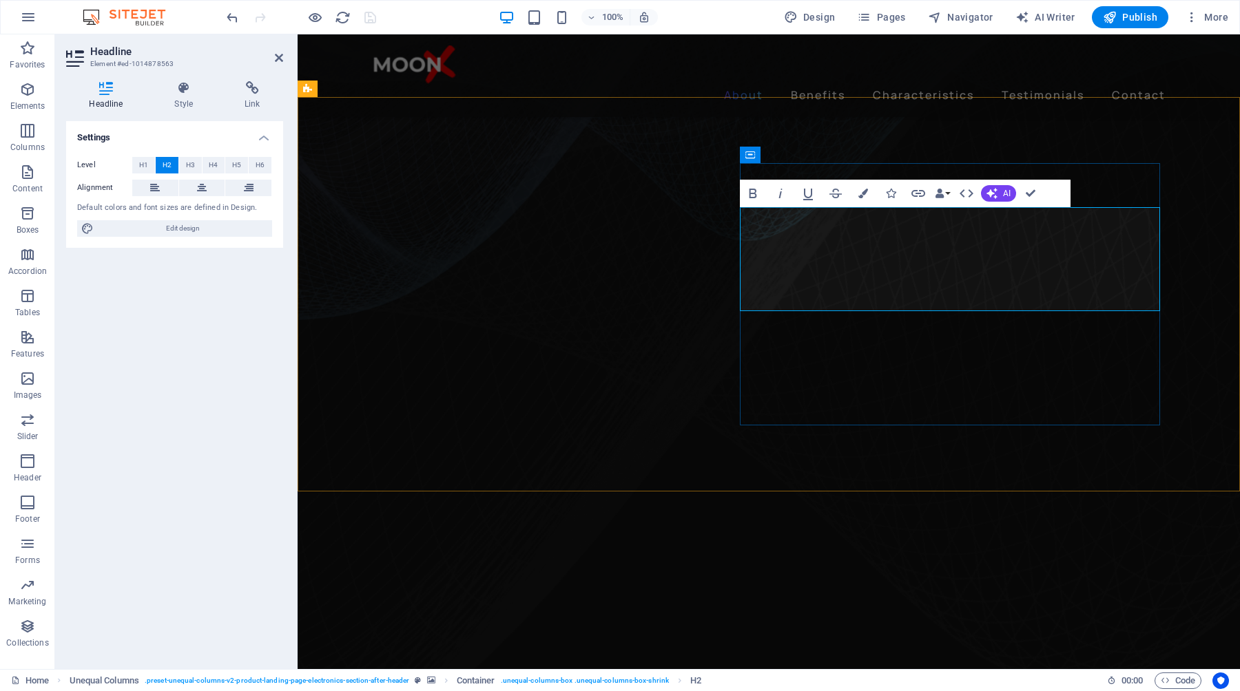
drag, startPoint x: 904, startPoint y: 235, endPoint x: 757, endPoint y: 236, distance: 146.7
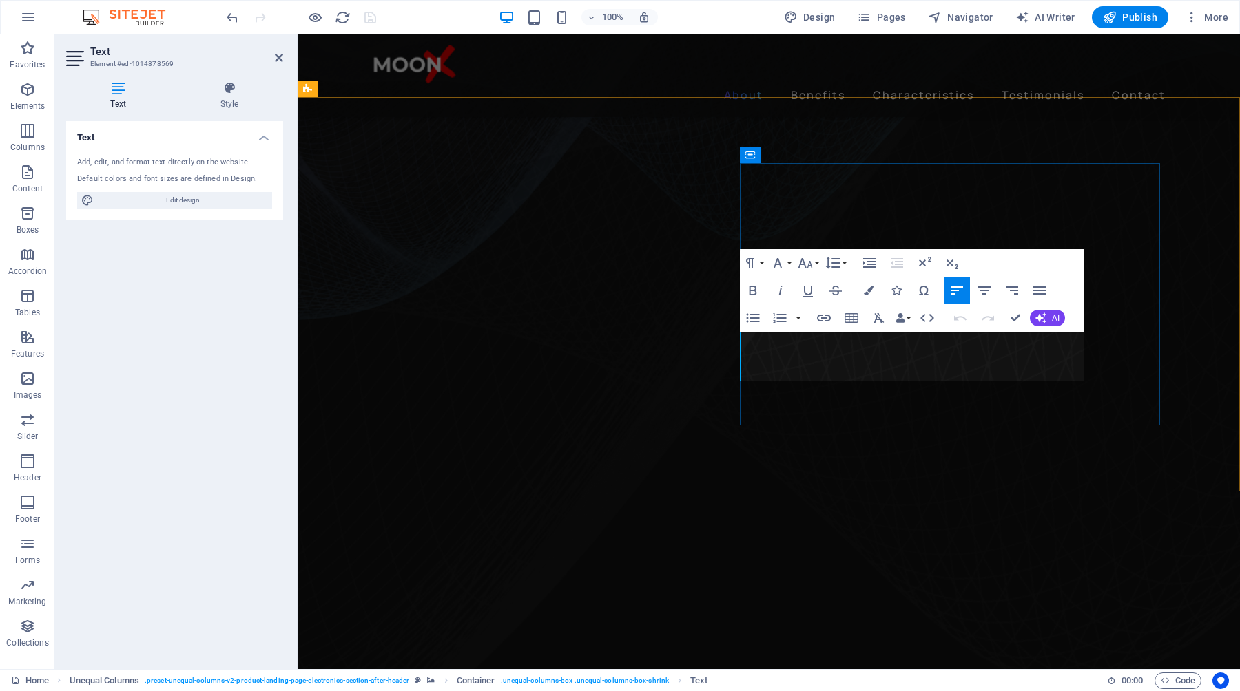
drag, startPoint x: 744, startPoint y: 342, endPoint x: 1030, endPoint y: 373, distance: 288.2
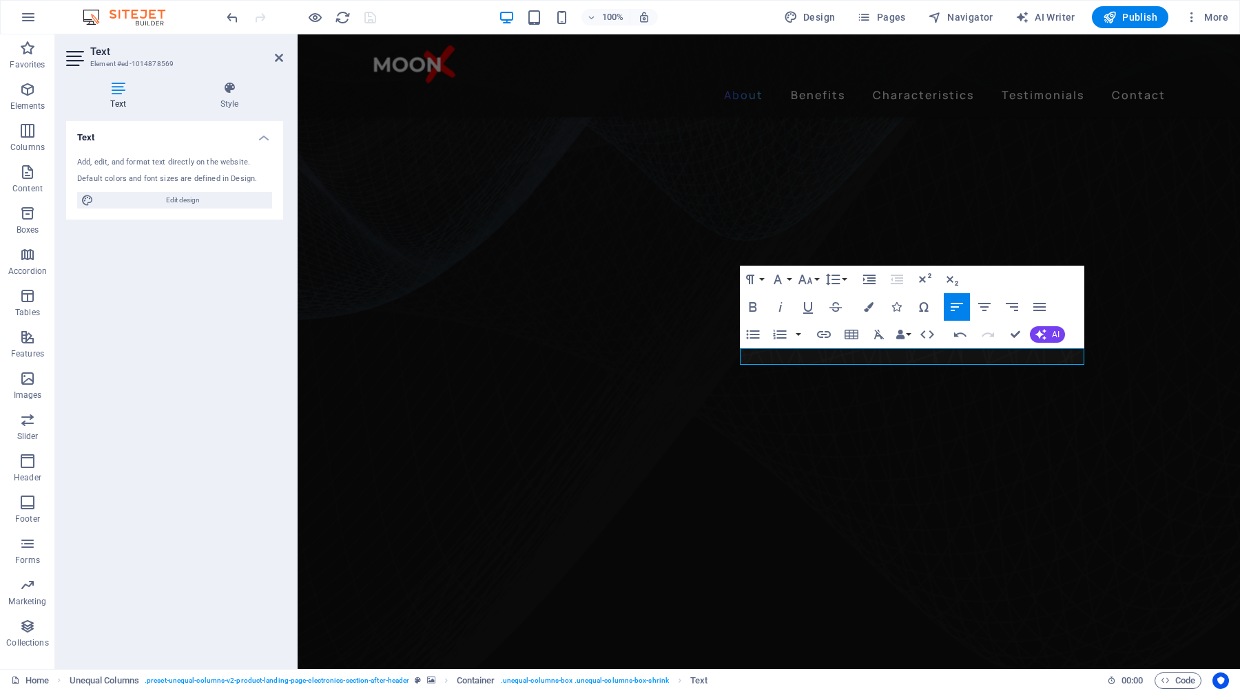
drag, startPoint x: 842, startPoint y: 356, endPoint x: 737, endPoint y: 356, distance: 105.4
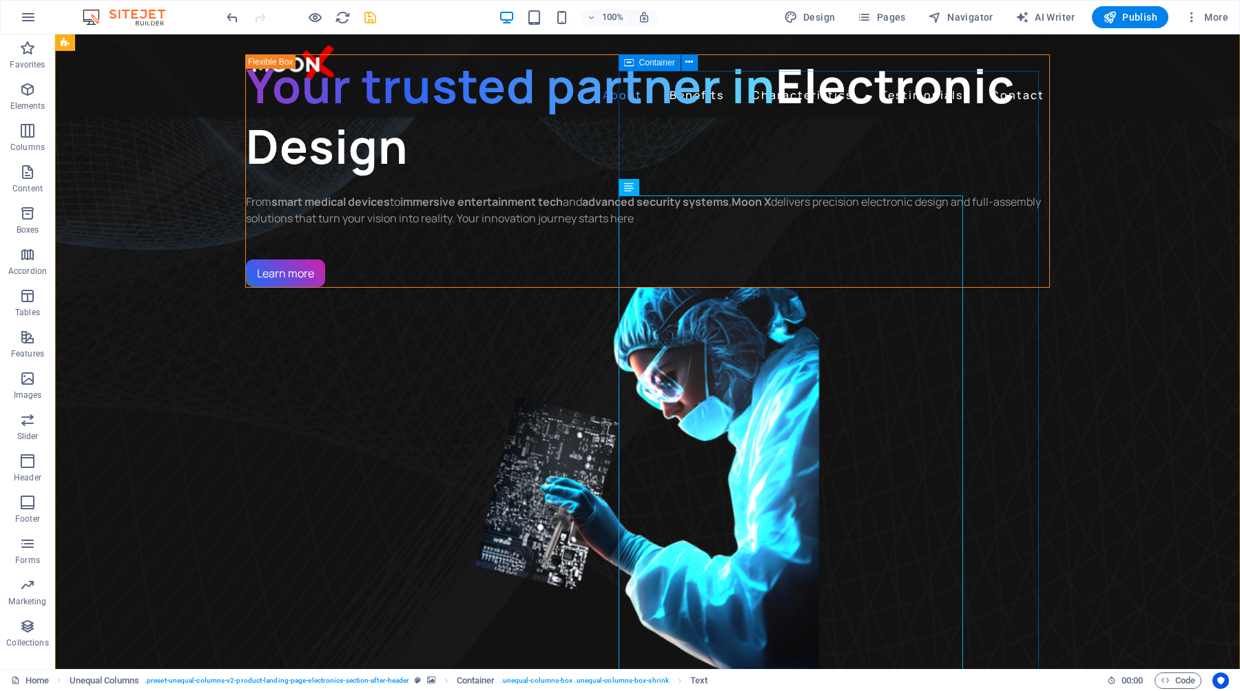
scroll to position [600, 0]
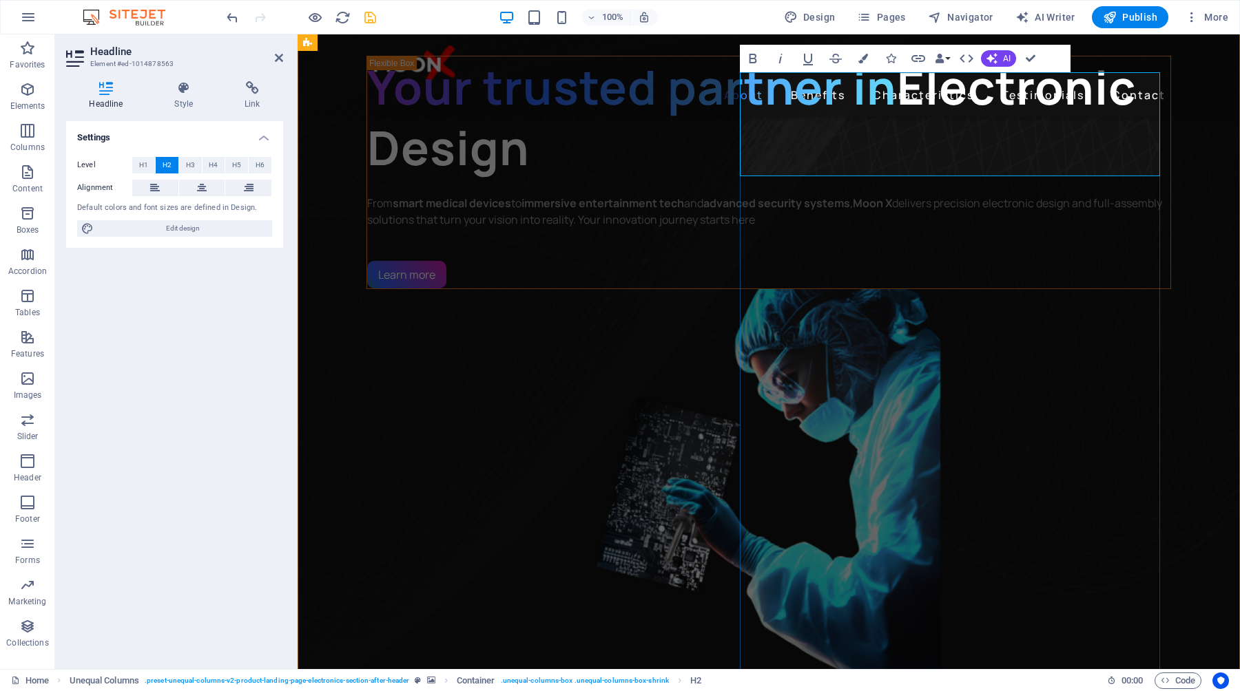
drag, startPoint x: 901, startPoint y: 107, endPoint x: 735, endPoint y: 106, distance: 166.0
drag, startPoint x: 979, startPoint y: 154, endPoint x: 749, endPoint y: 151, distance: 230.0
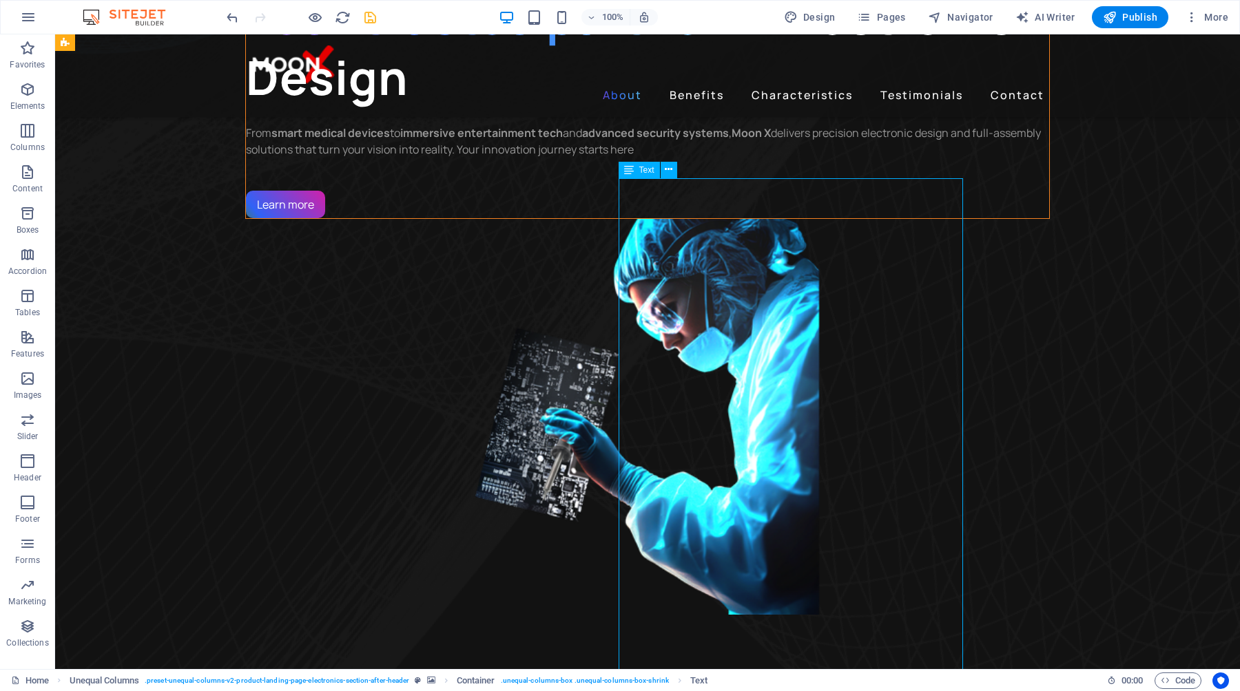
scroll to position [696, 0]
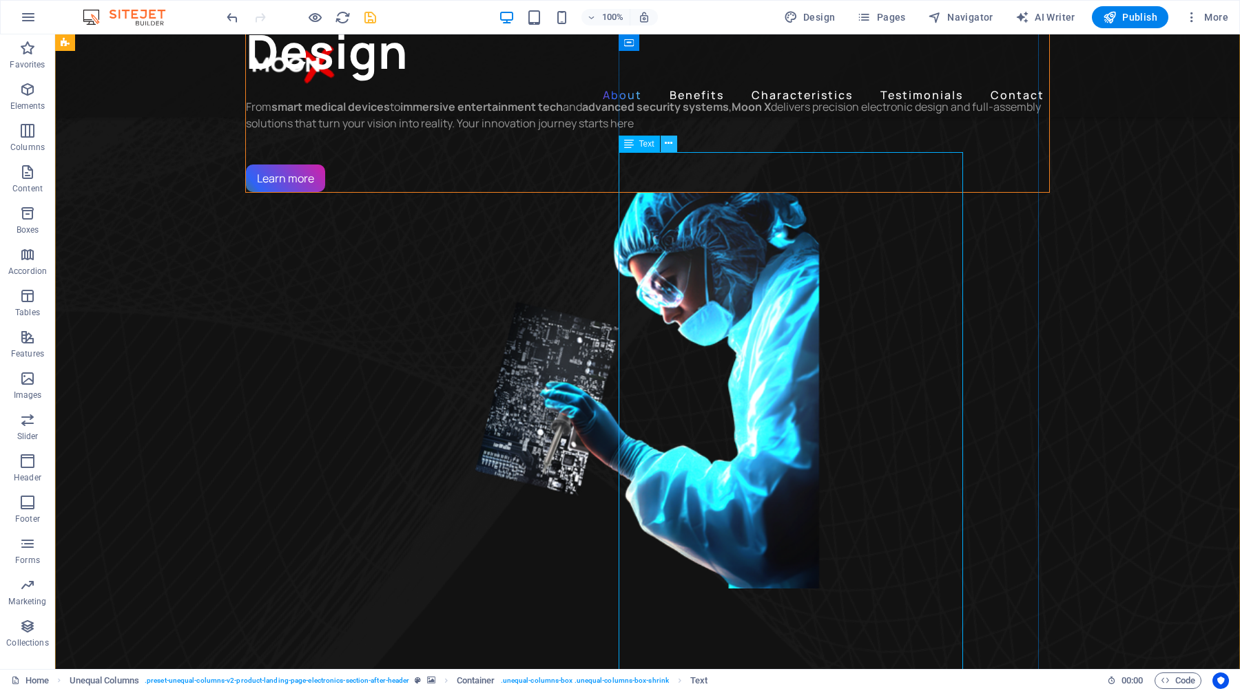
click at [667, 145] on icon at bounding box center [669, 143] width 8 height 14
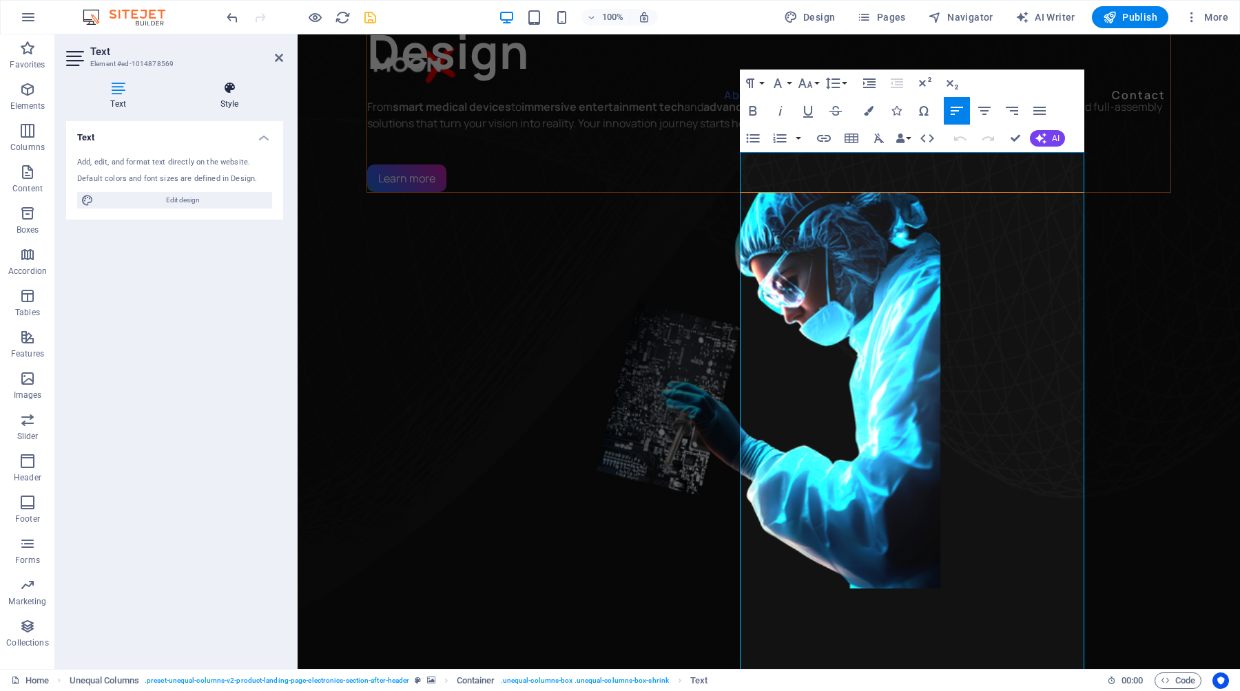
click at [227, 98] on h4 "Style" at bounding box center [229, 95] width 107 height 29
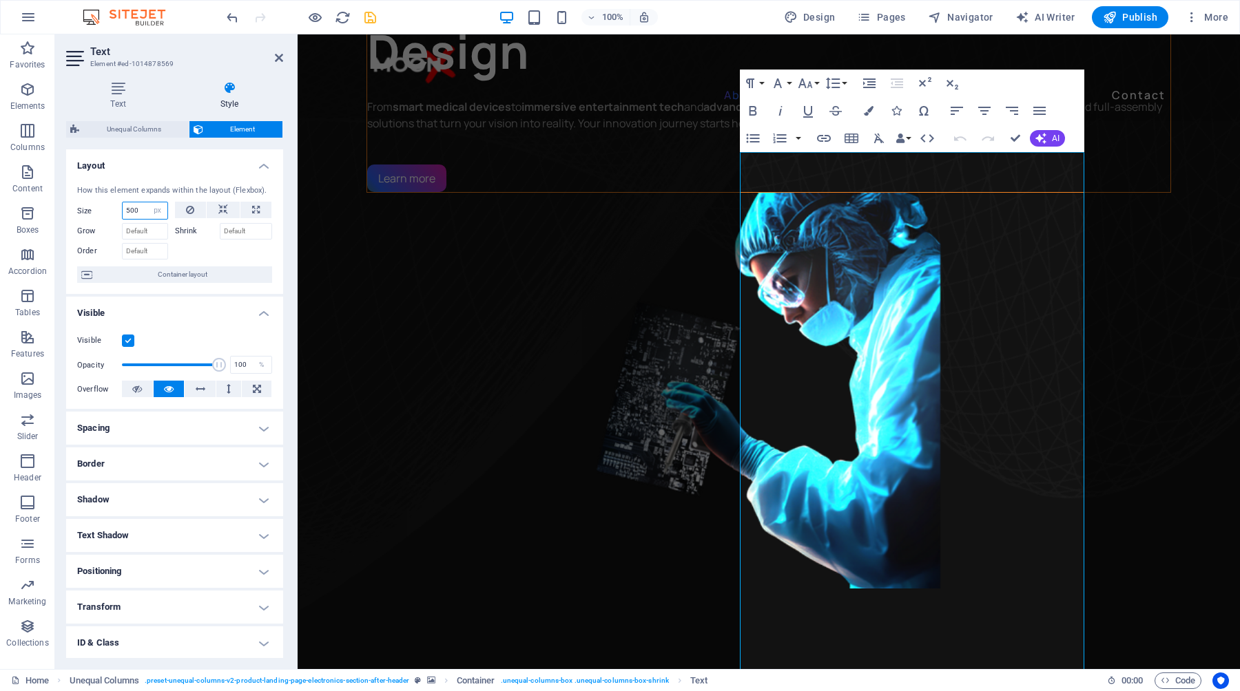
drag, startPoint x: 145, startPoint y: 212, endPoint x: 123, endPoint y: 211, distance: 22.0
click at [123, 211] on input "500" at bounding box center [145, 210] width 45 height 17
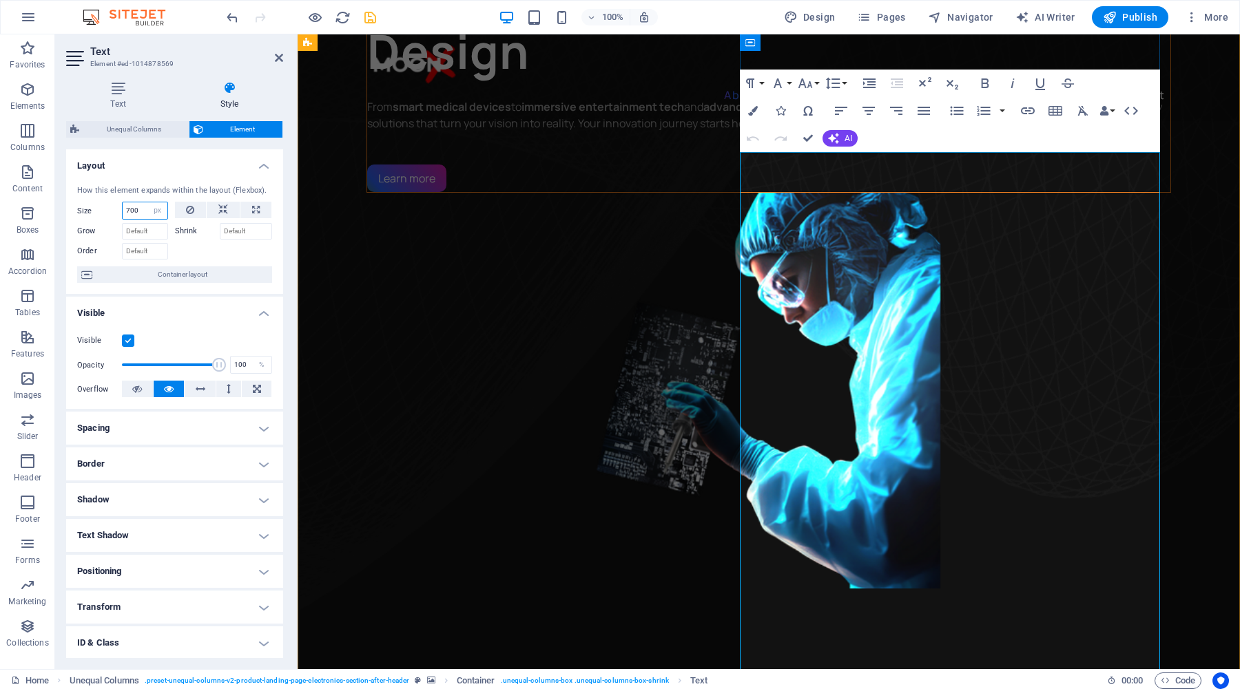
type input "700"
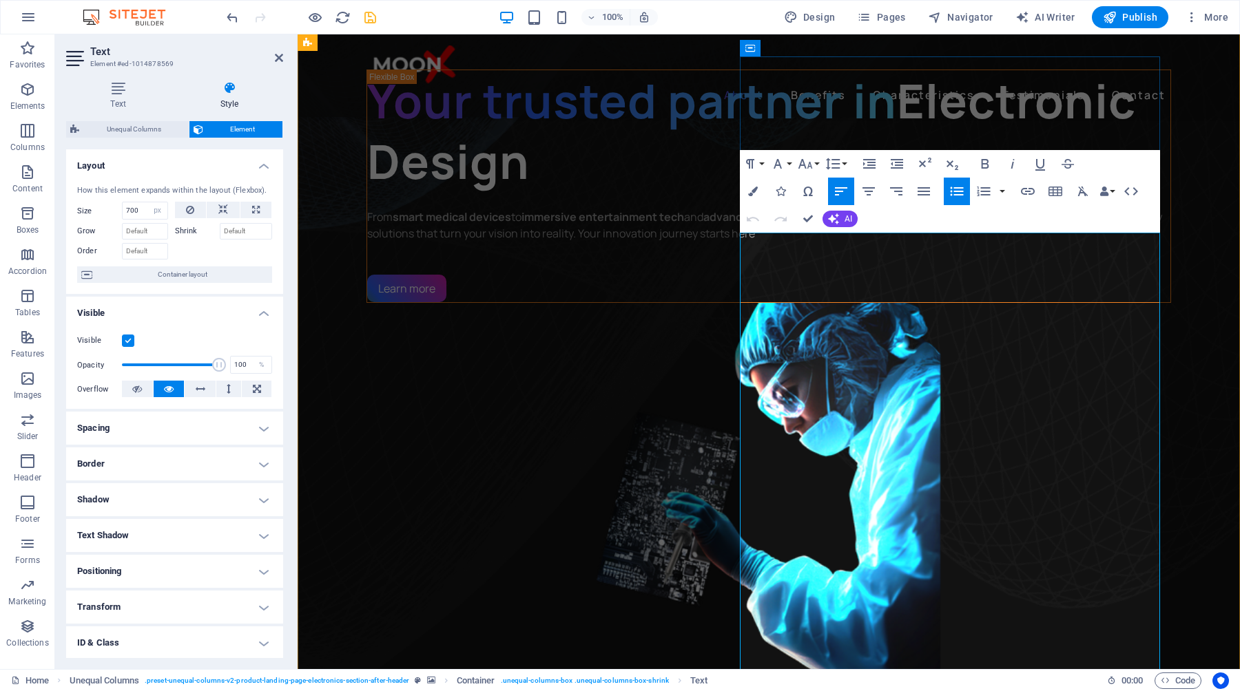
scroll to position [634, 0]
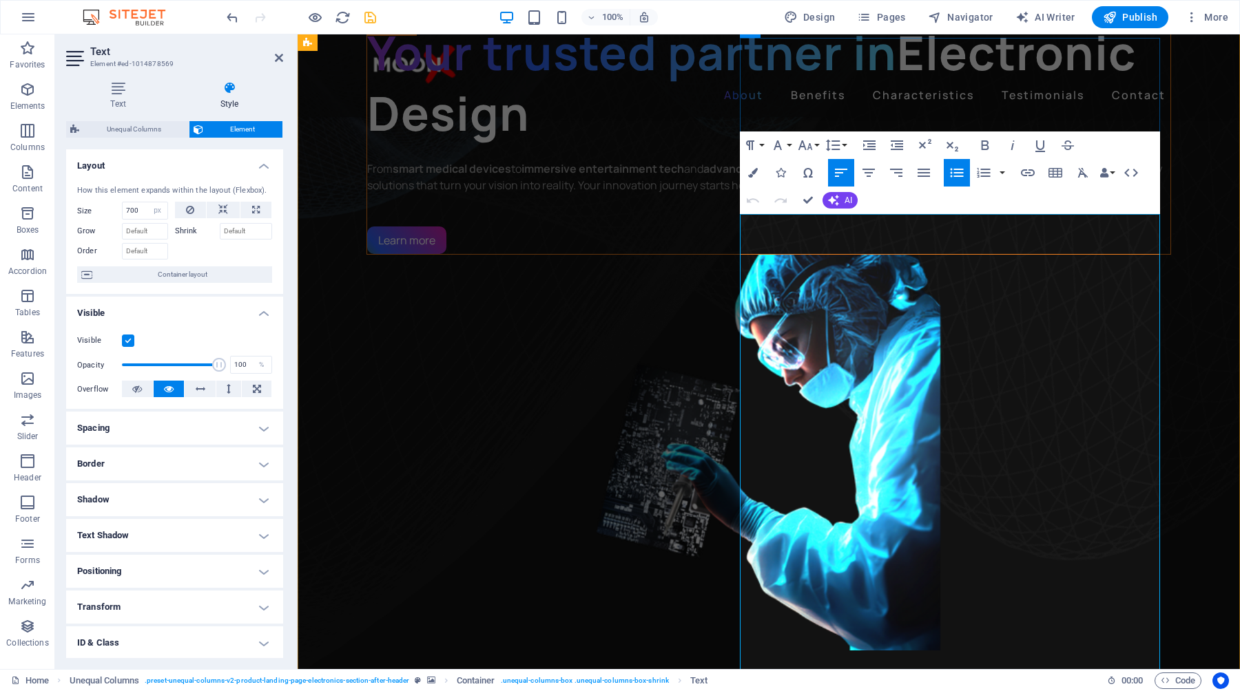
drag, startPoint x: 1070, startPoint y: 334, endPoint x: 733, endPoint y: 303, distance: 338.2
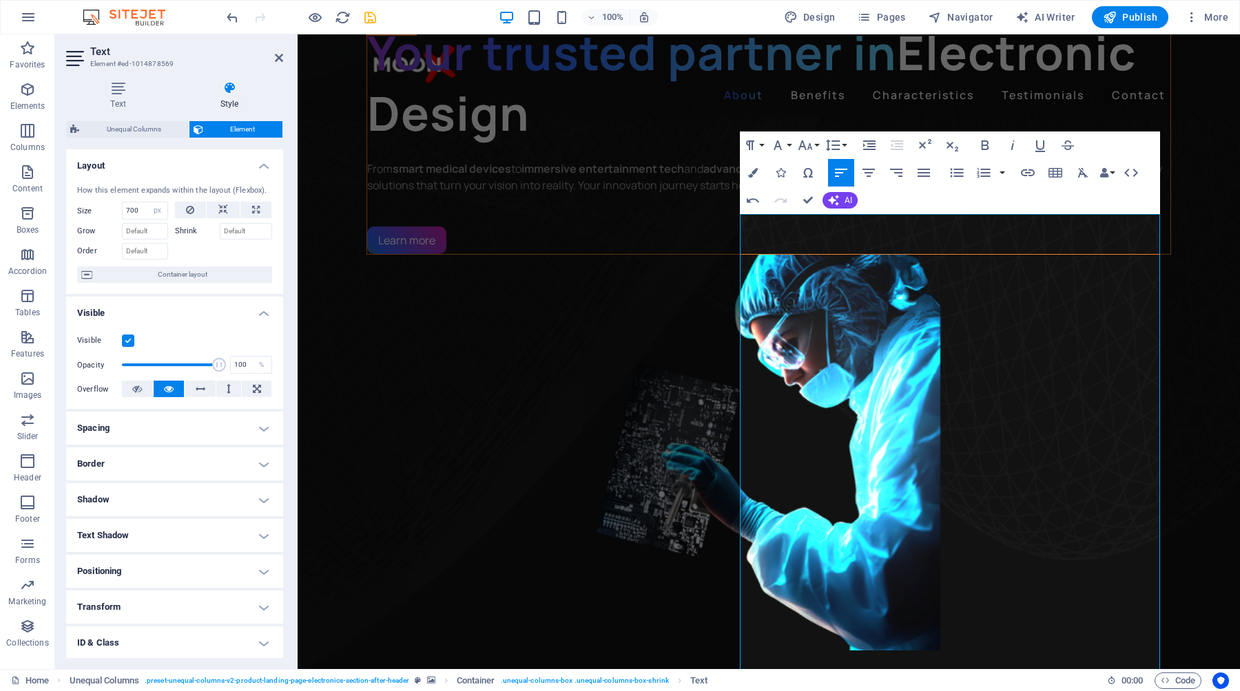
click at [957, 174] on icon "button" at bounding box center [956, 173] width 17 height 17
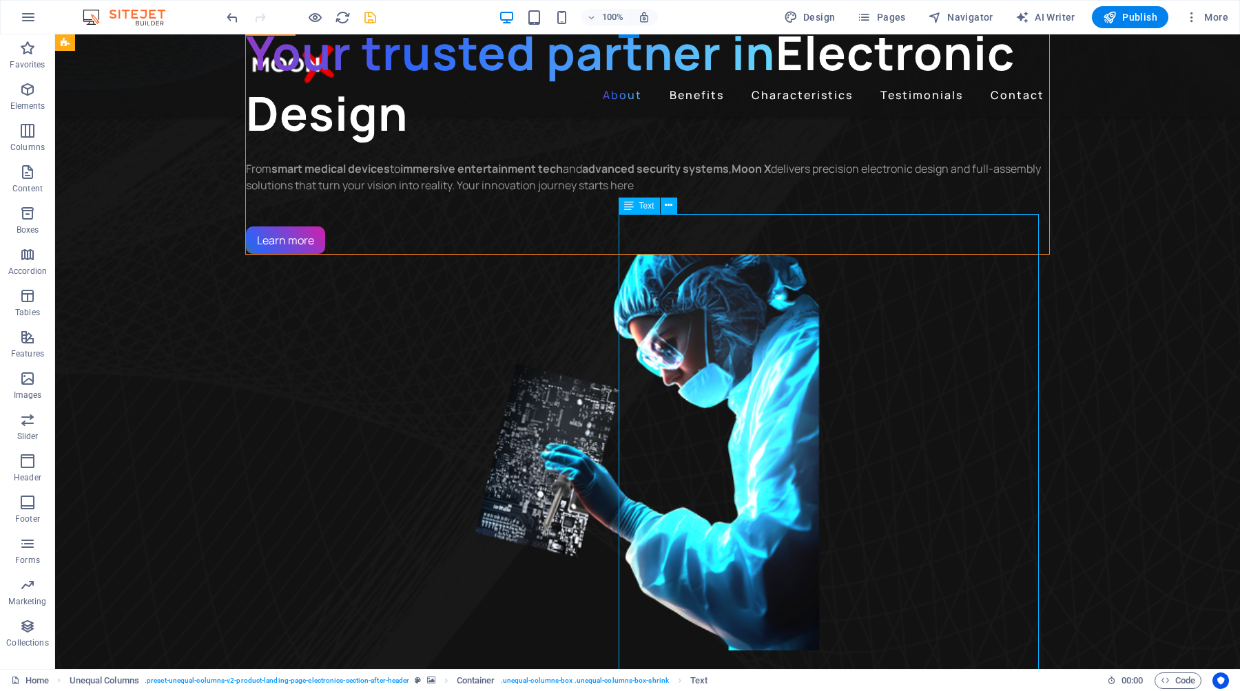
select select "px"
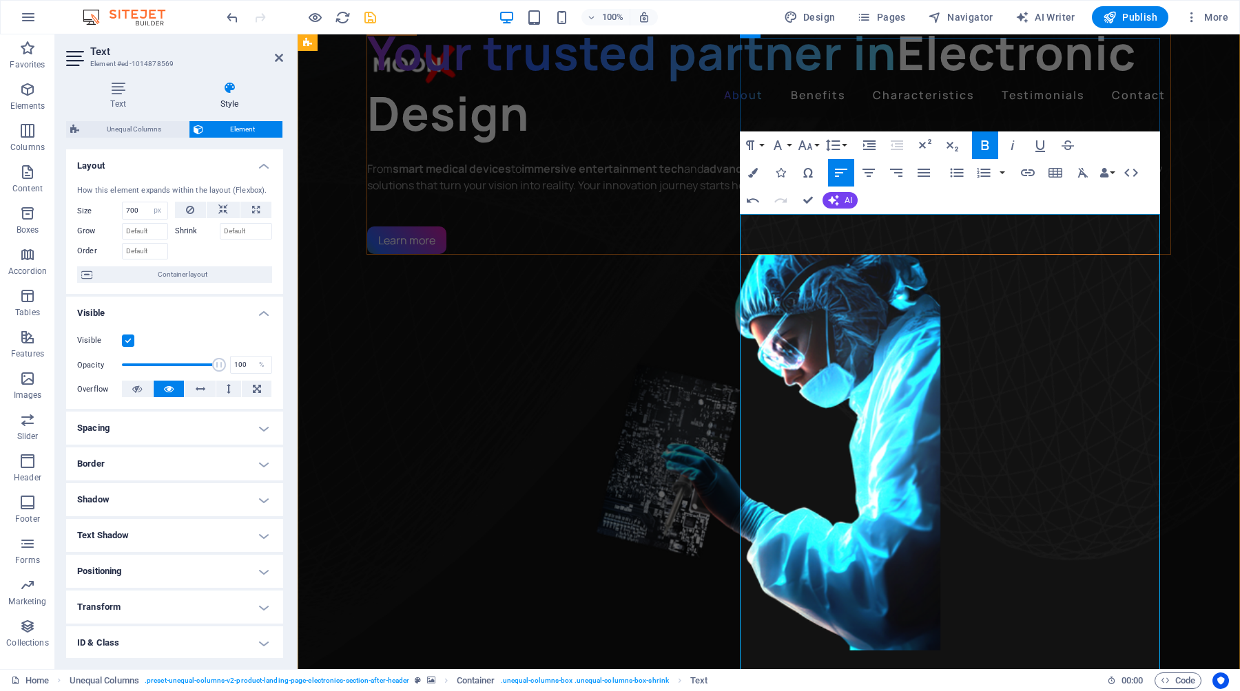
drag, startPoint x: 1001, startPoint y: 480, endPoint x: 737, endPoint y: 431, distance: 268.3
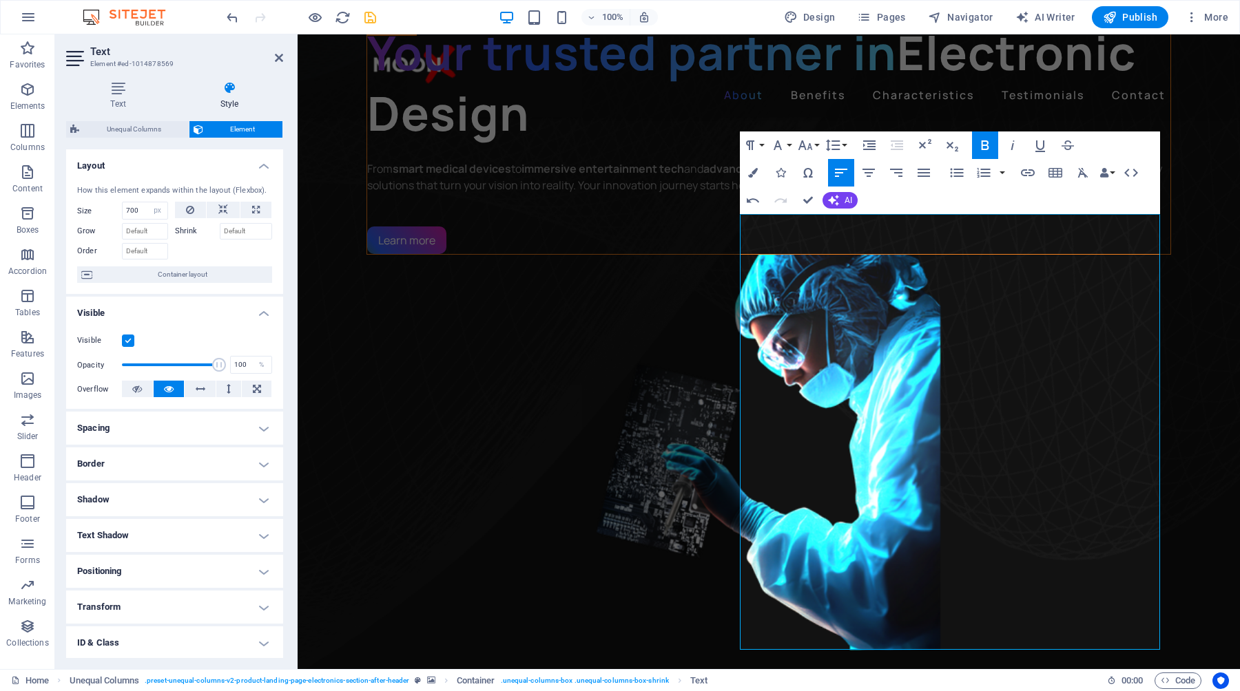
click at [958, 171] on icon "button" at bounding box center [956, 173] width 17 height 17
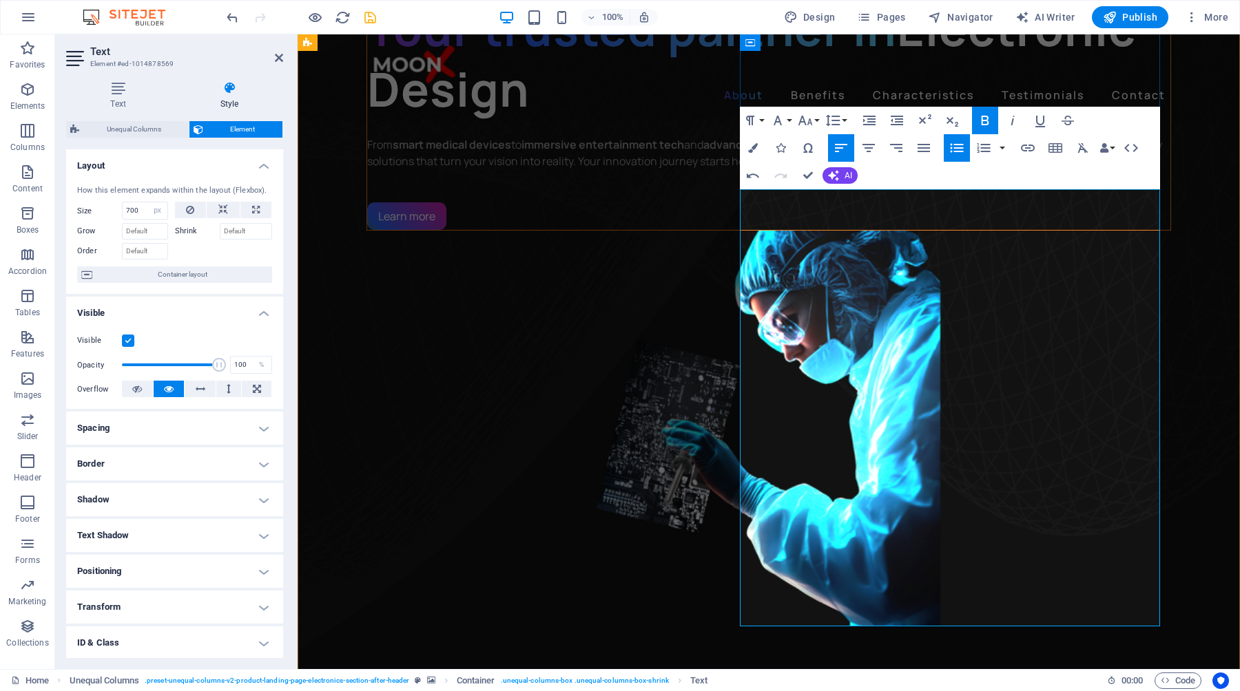
scroll to position [659, 0]
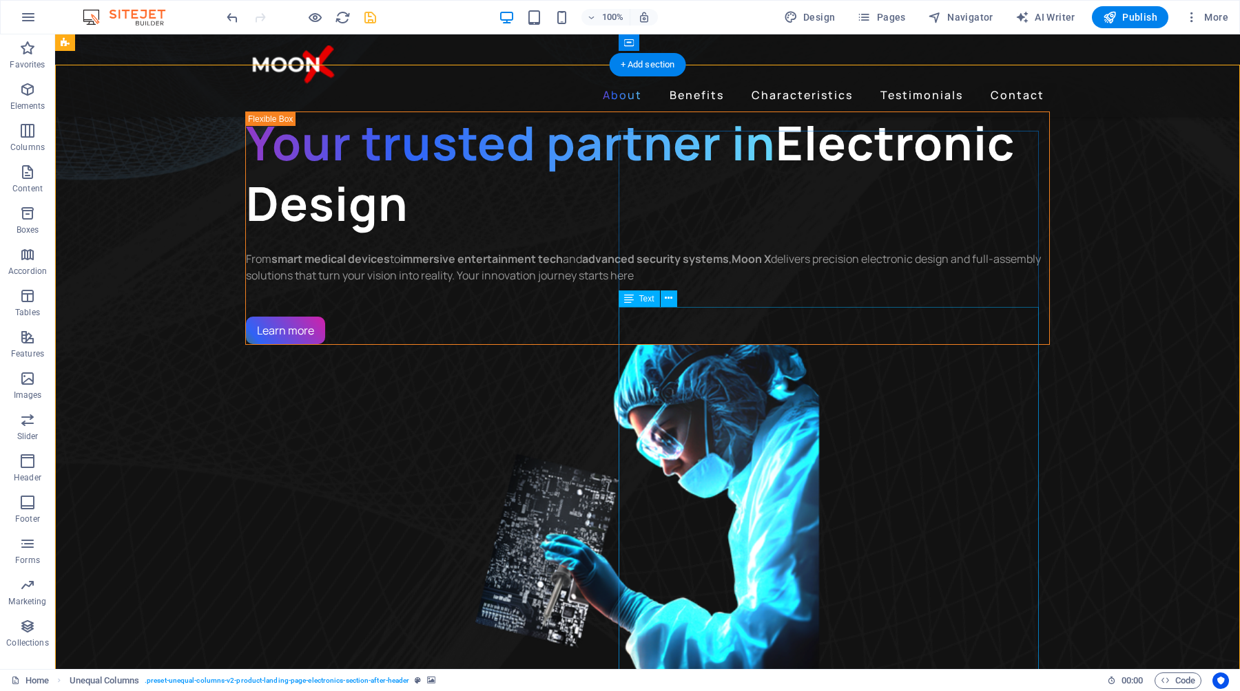
scroll to position [541, 0]
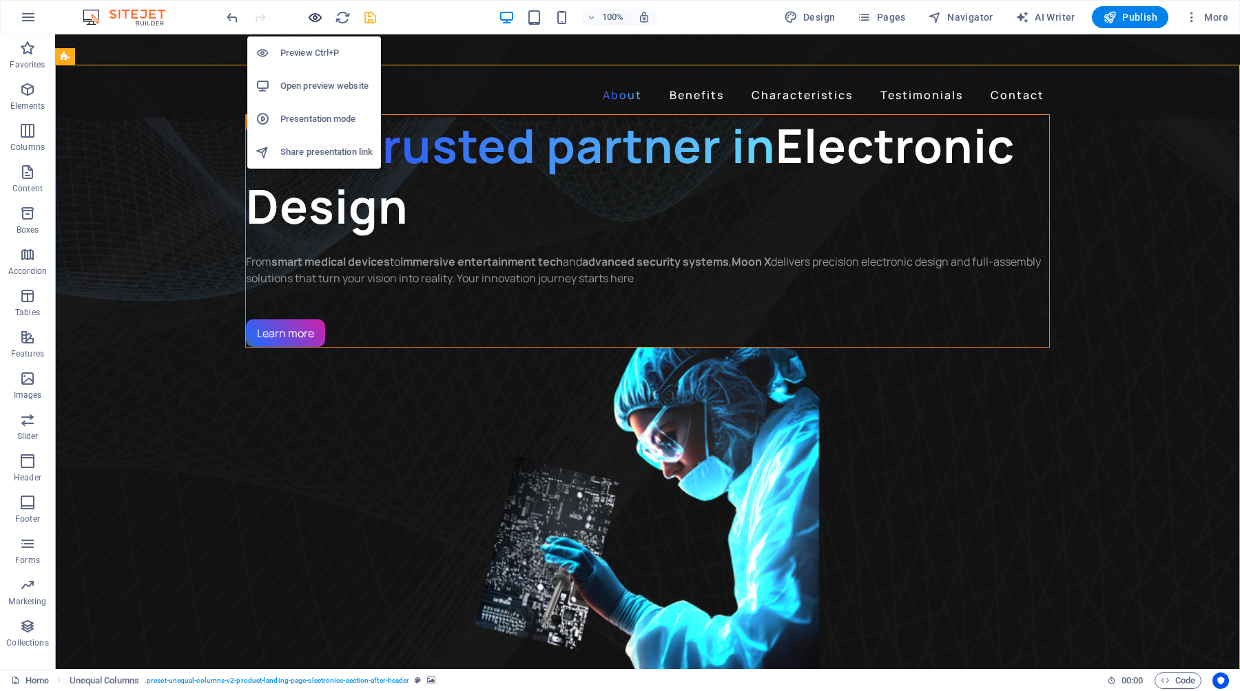
click at [312, 19] on icon "button" at bounding box center [315, 18] width 16 height 16
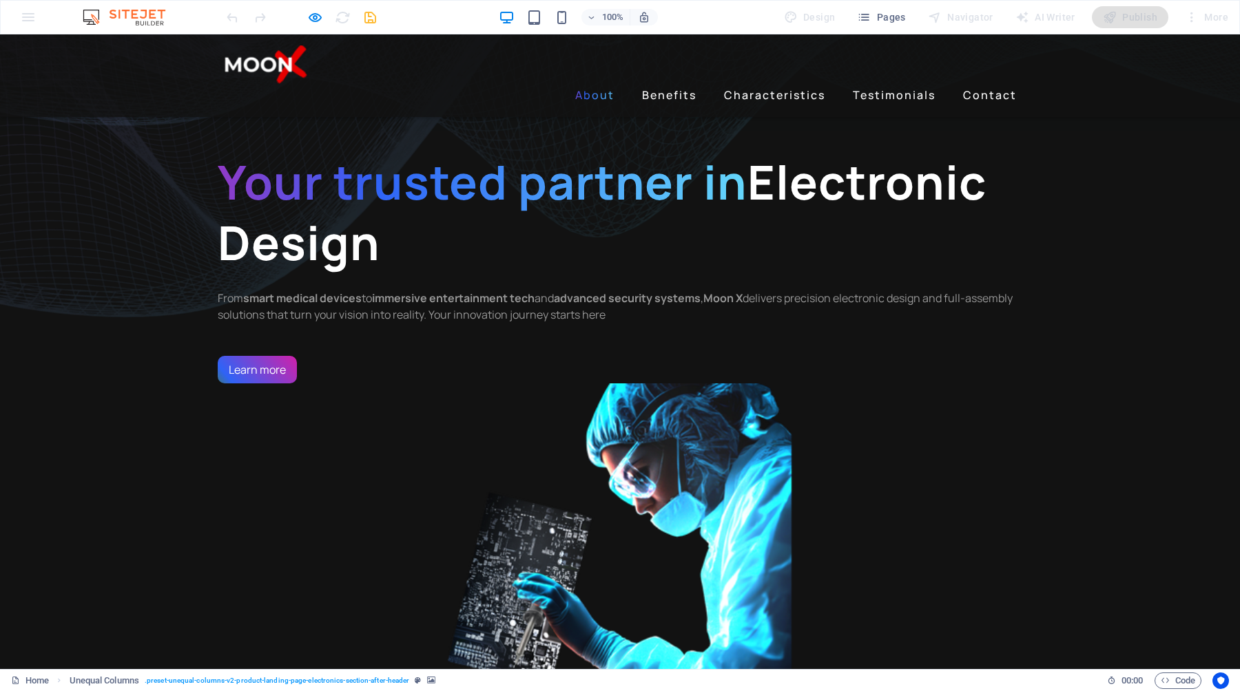
scroll to position [487, 0]
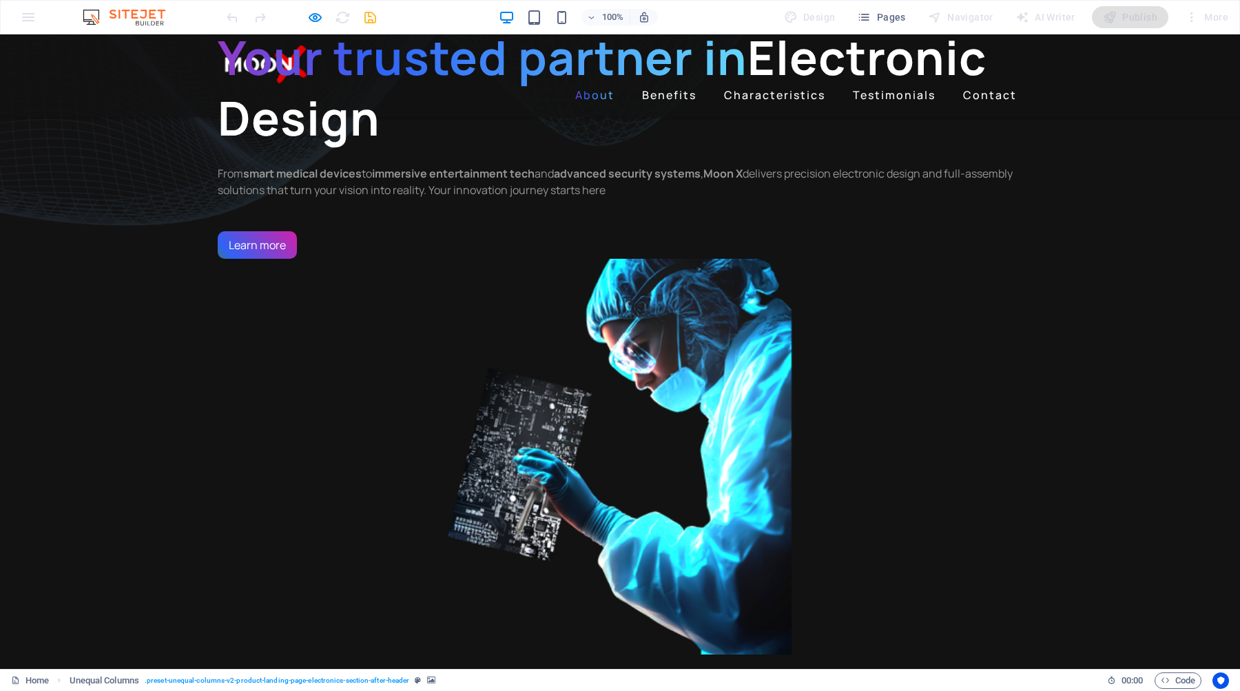
scroll to position [632, 0]
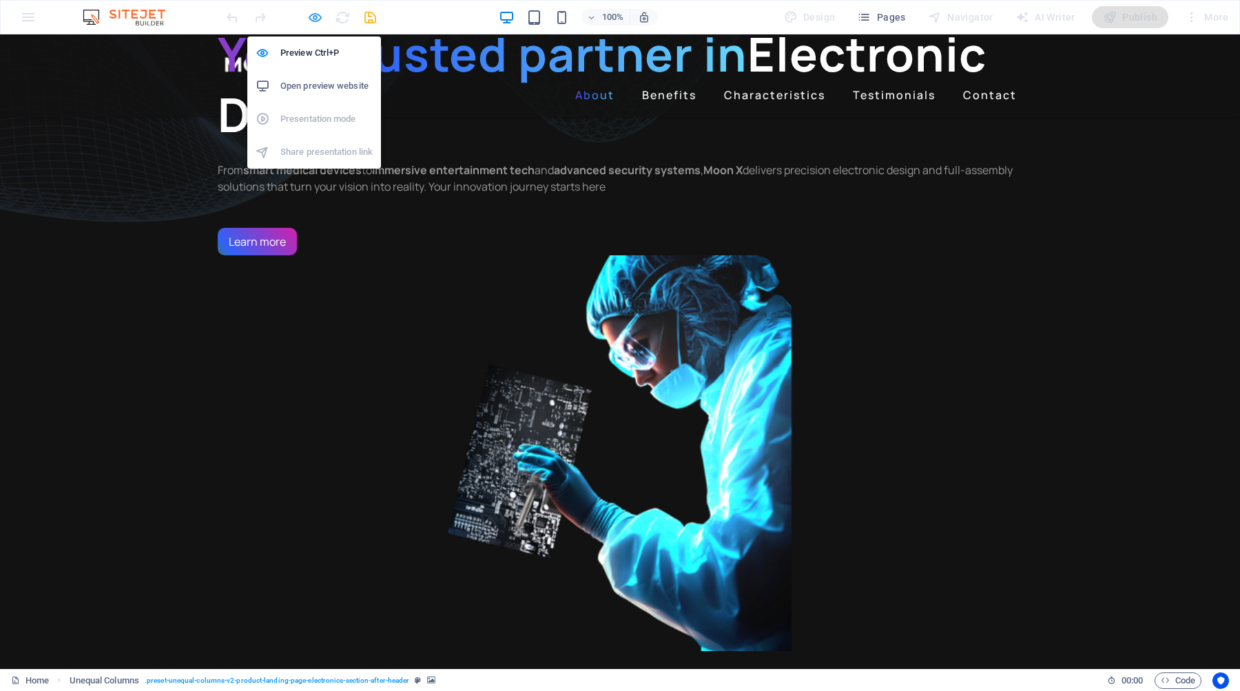
click at [312, 19] on icon "button" at bounding box center [315, 18] width 16 height 16
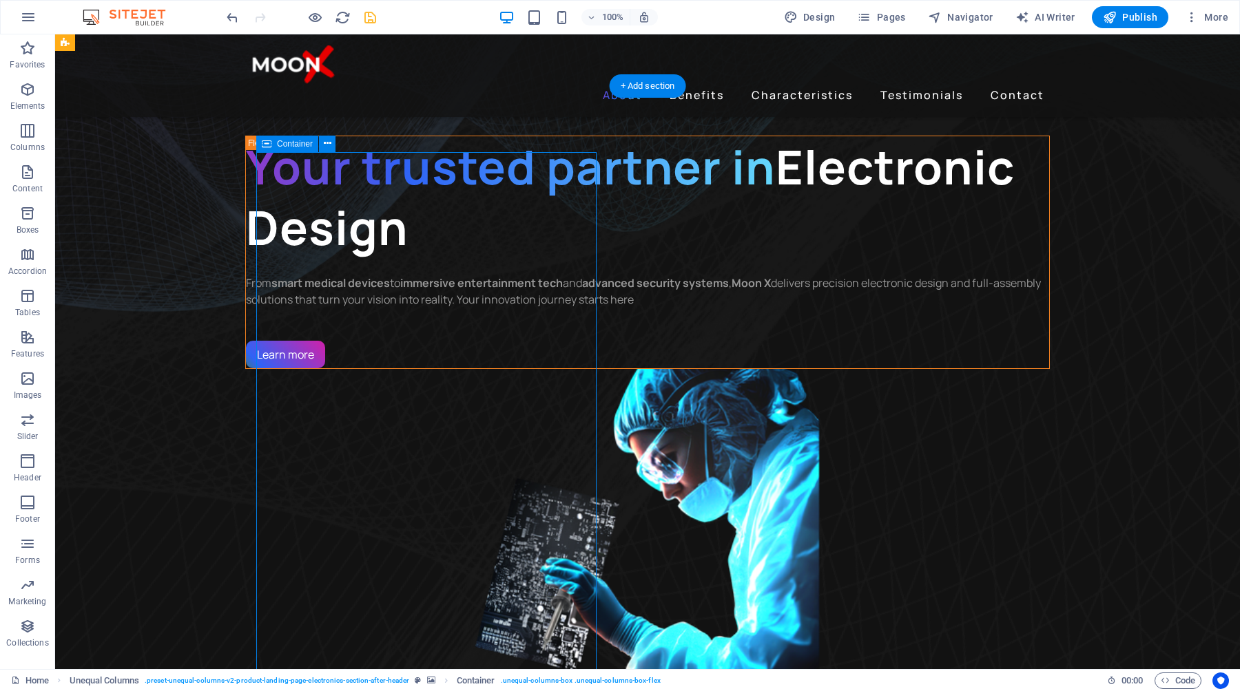
scroll to position [497, 0]
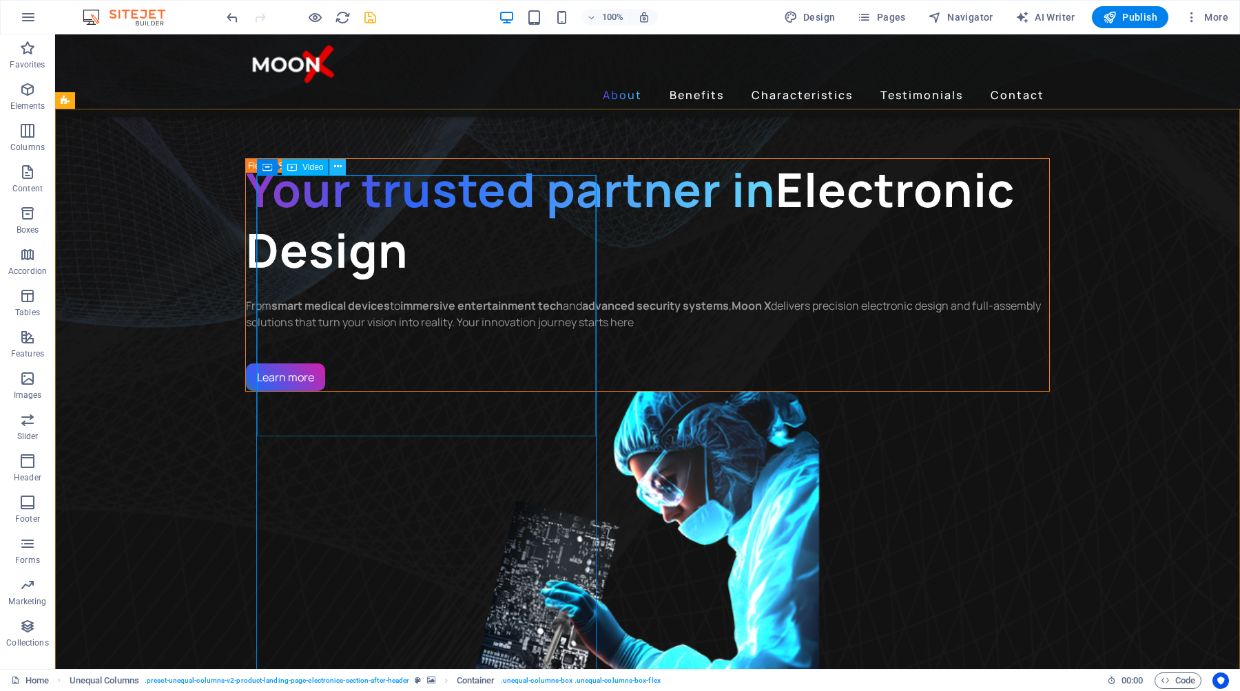
click at [337, 166] on icon at bounding box center [338, 167] width 8 height 14
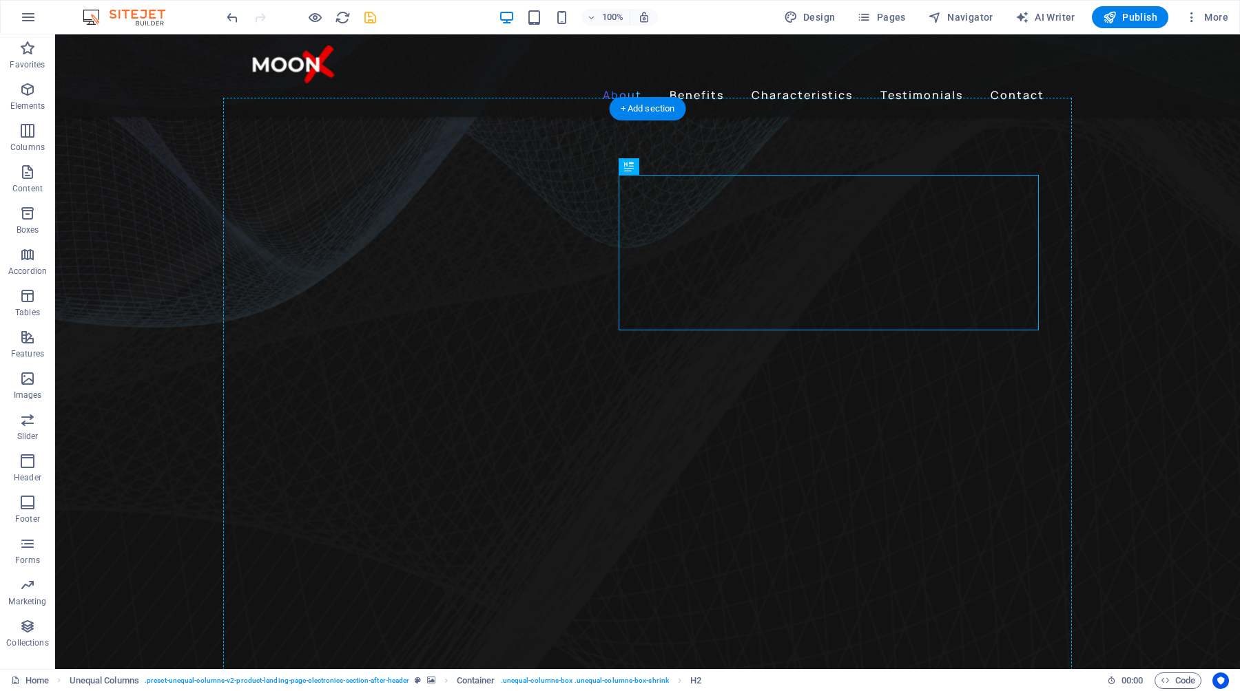
drag, startPoint x: 803, startPoint y: 264, endPoint x: 488, endPoint y: 502, distance: 395.3
drag, startPoint x: 719, startPoint y: 253, endPoint x: 507, endPoint y: 475, distance: 306.4
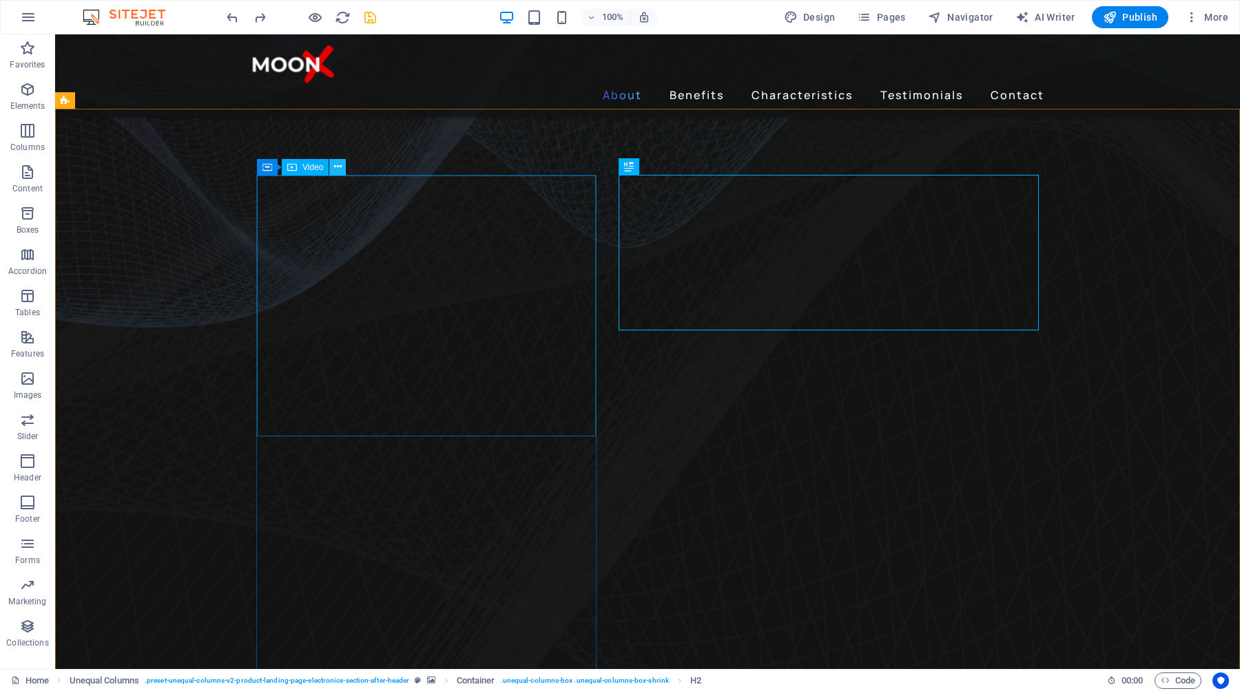
click at [335, 167] on icon at bounding box center [338, 167] width 8 height 14
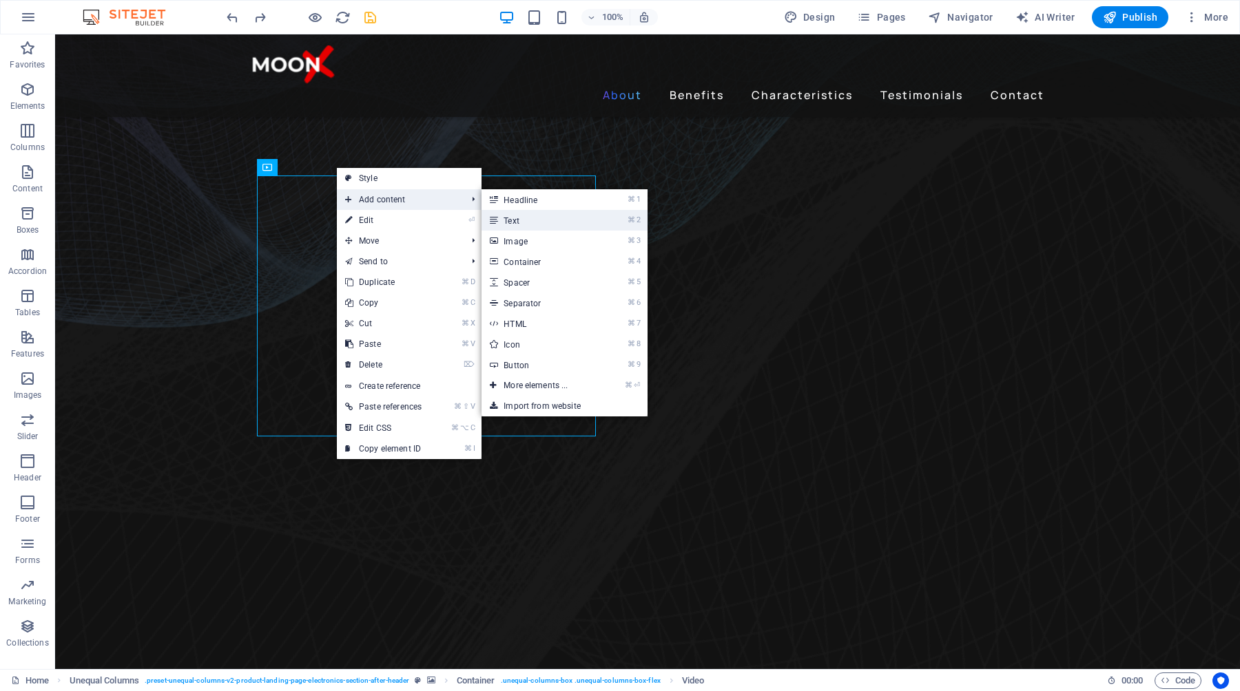
click at [541, 221] on link "⌘ 2 Text" at bounding box center [538, 220] width 114 height 21
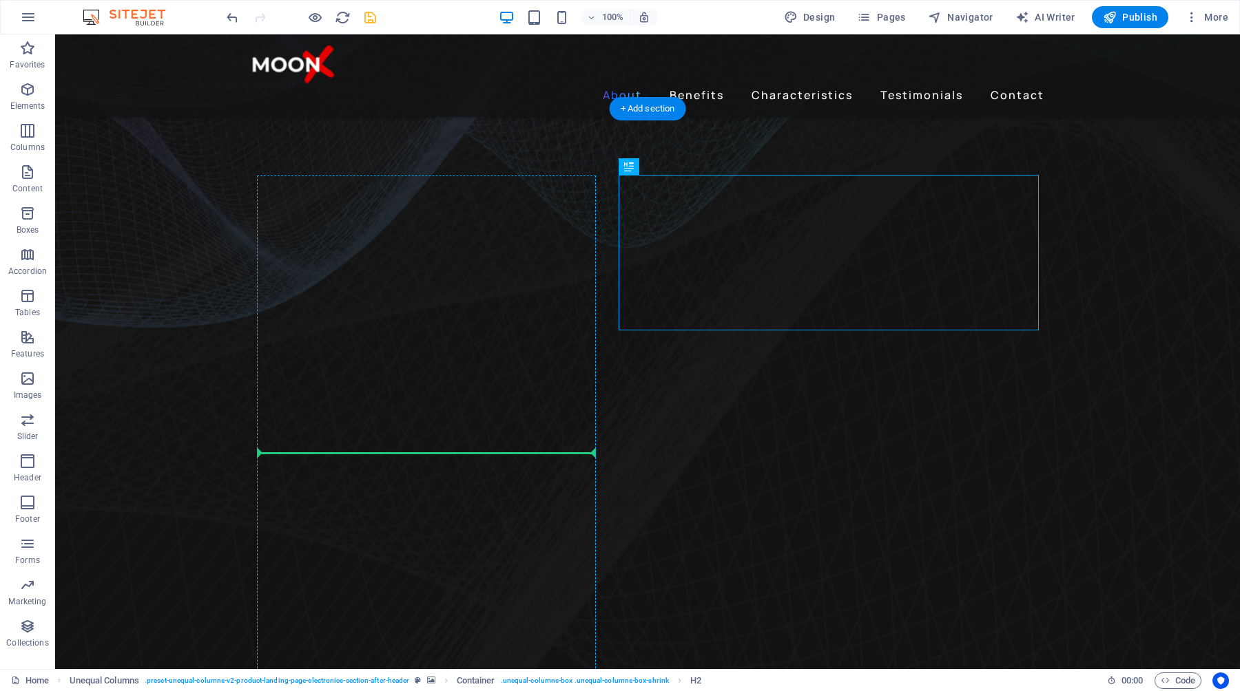
drag, startPoint x: 732, startPoint y: 246, endPoint x: 435, endPoint y: 449, distance: 359.7
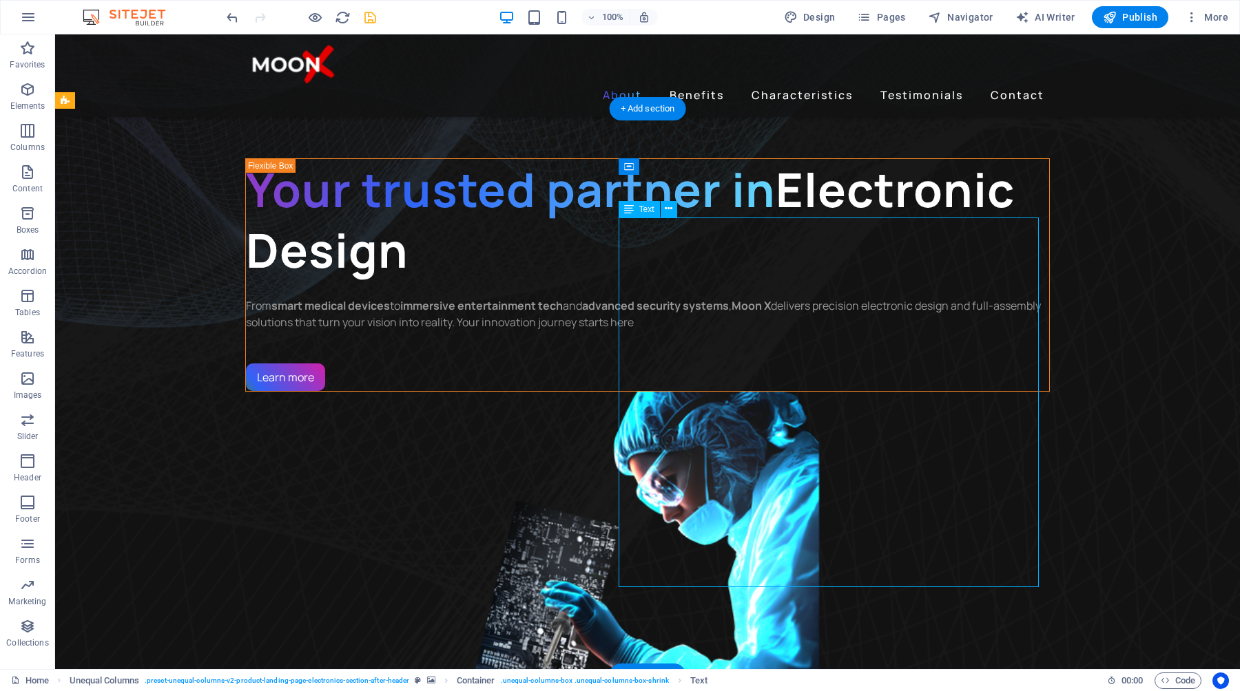
select select "px"
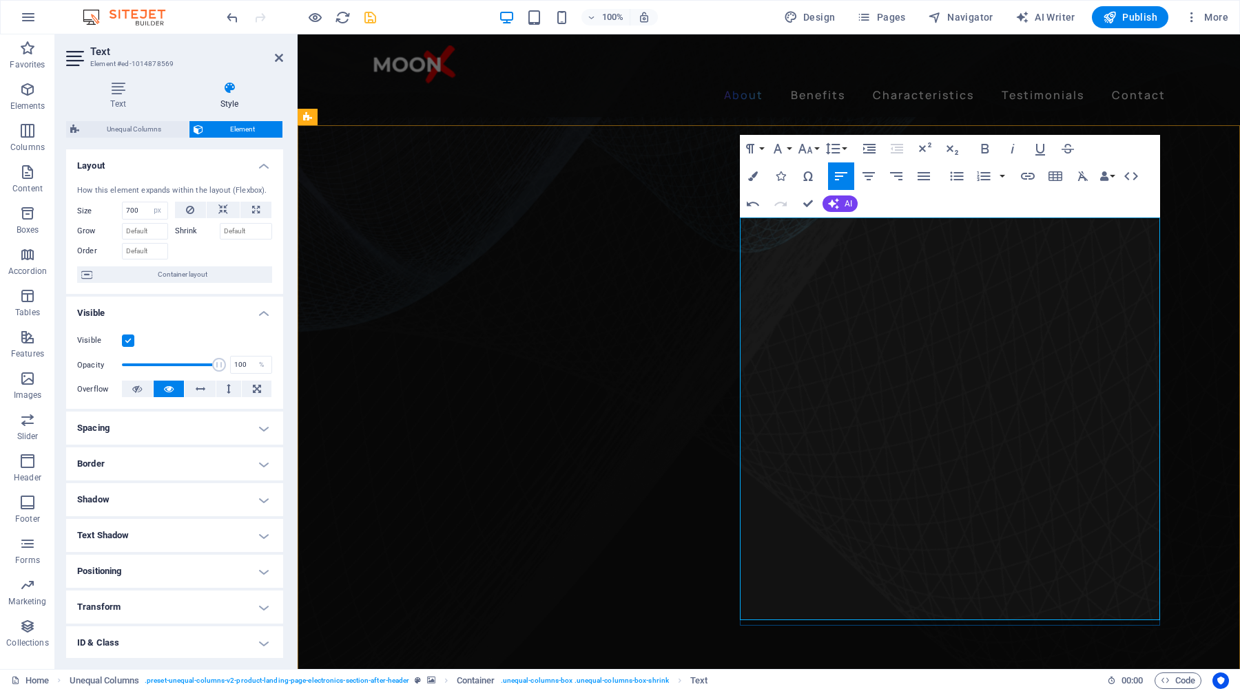
scroll to position [481, 0]
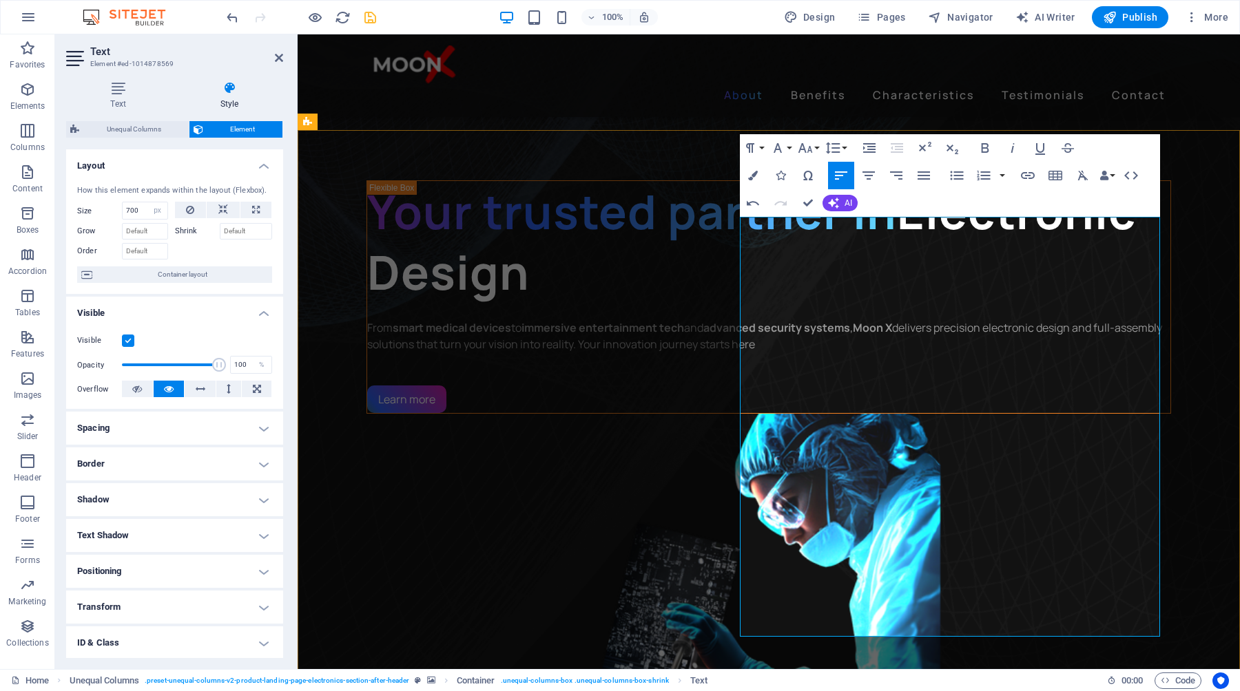
scroll to position [384, 0]
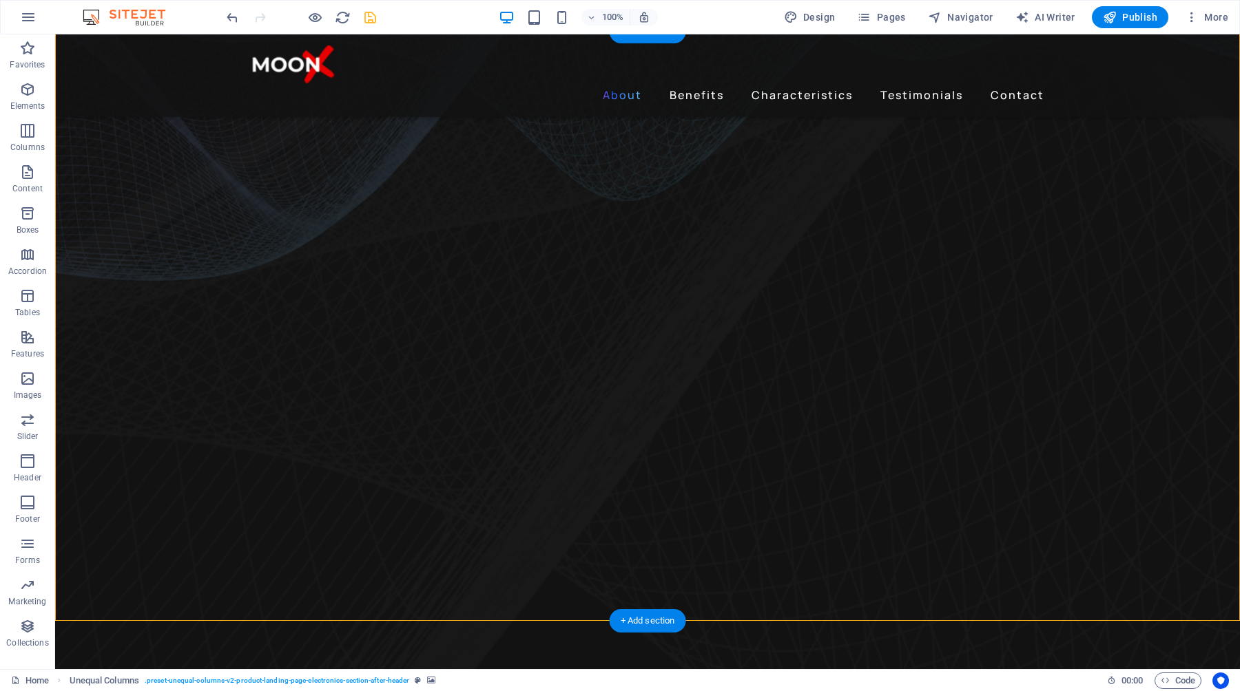
scroll to position [572, 0]
click at [367, 20] on icon "save" at bounding box center [370, 18] width 16 height 16
checkbox input "false"
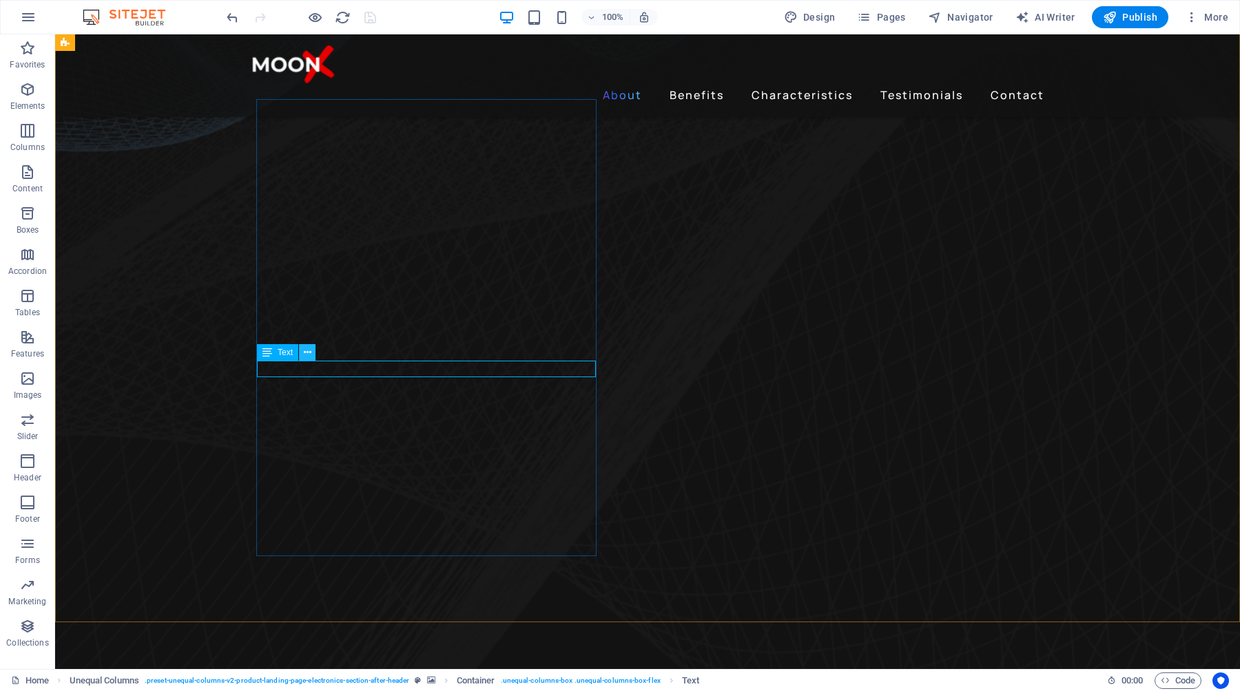
click at [304, 355] on icon at bounding box center [308, 353] width 8 height 14
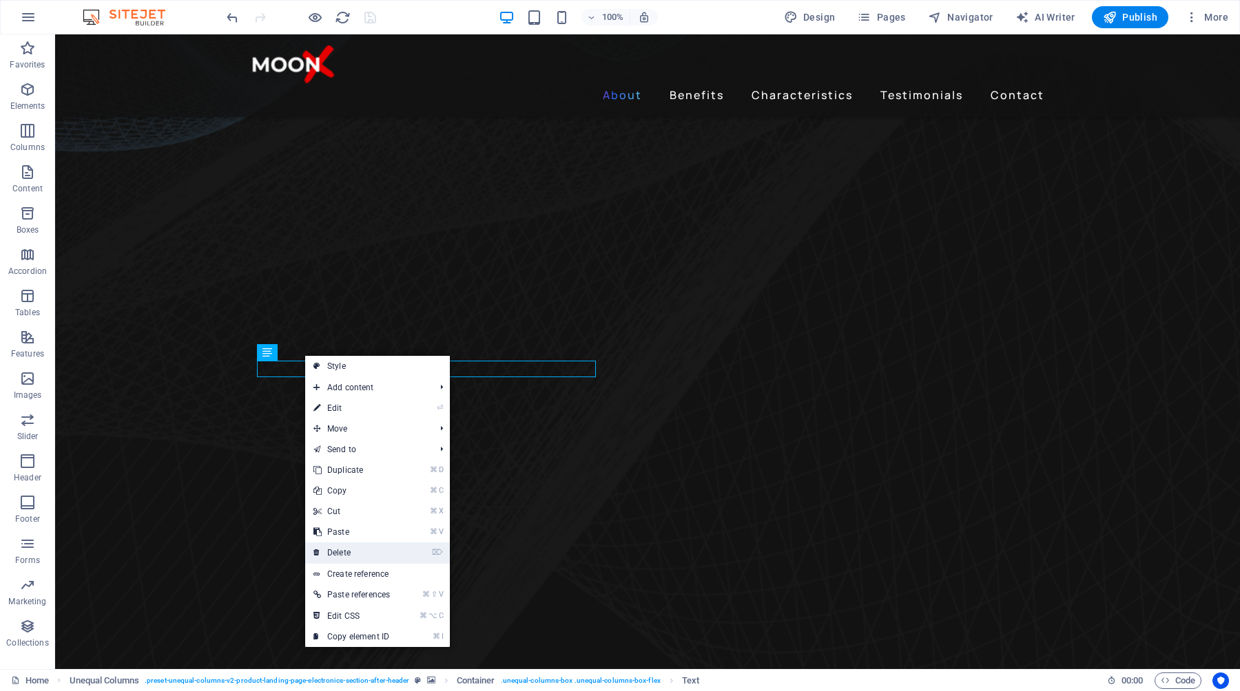
click at [364, 554] on link "⌦ Delete" at bounding box center [351, 553] width 93 height 21
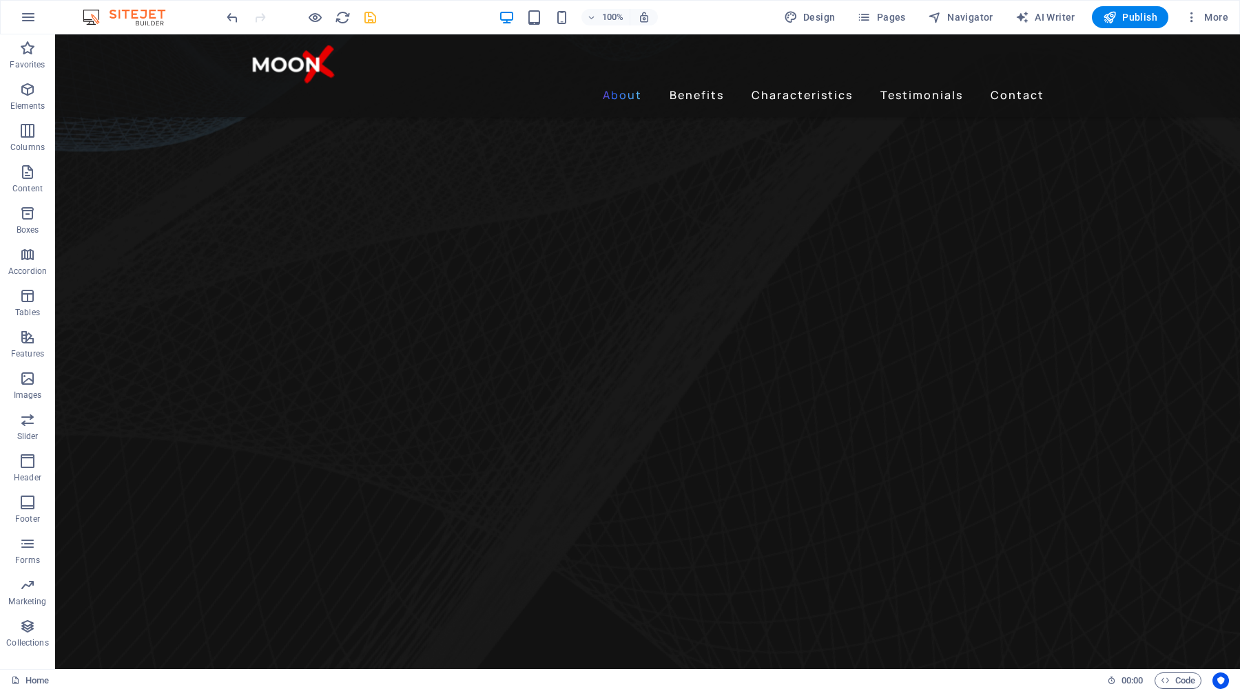
drag, startPoint x: 1181, startPoint y: 273, endPoint x: 1239, endPoint y: 309, distance: 67.7
click at [1239, 309] on div at bounding box center [1239, 345] width 1 height 691
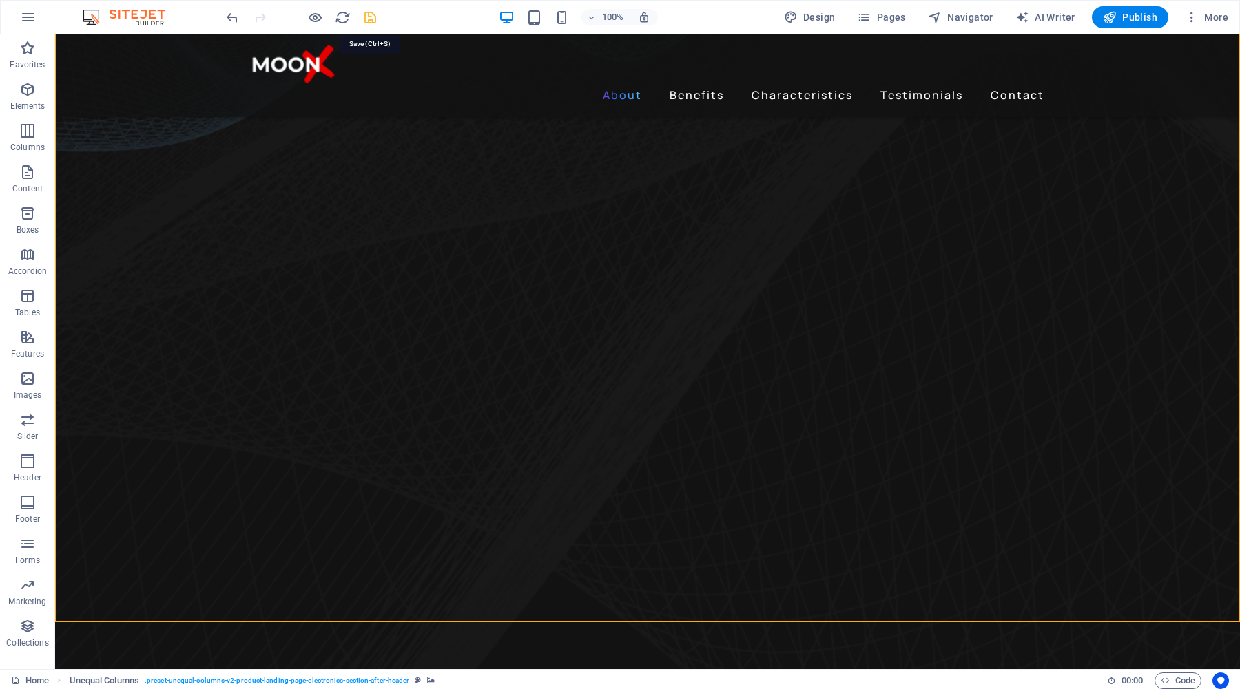
click at [373, 16] on icon "save" at bounding box center [370, 18] width 16 height 16
checkbox input "false"
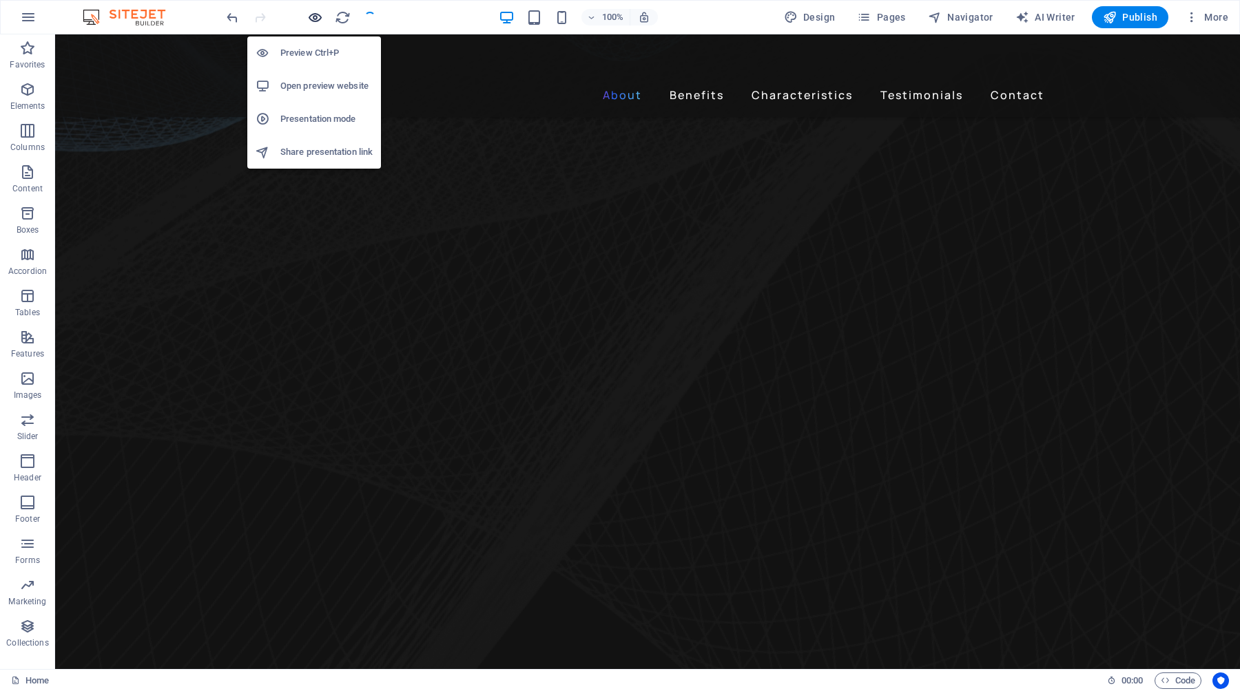
click at [315, 19] on icon "button" at bounding box center [315, 18] width 16 height 16
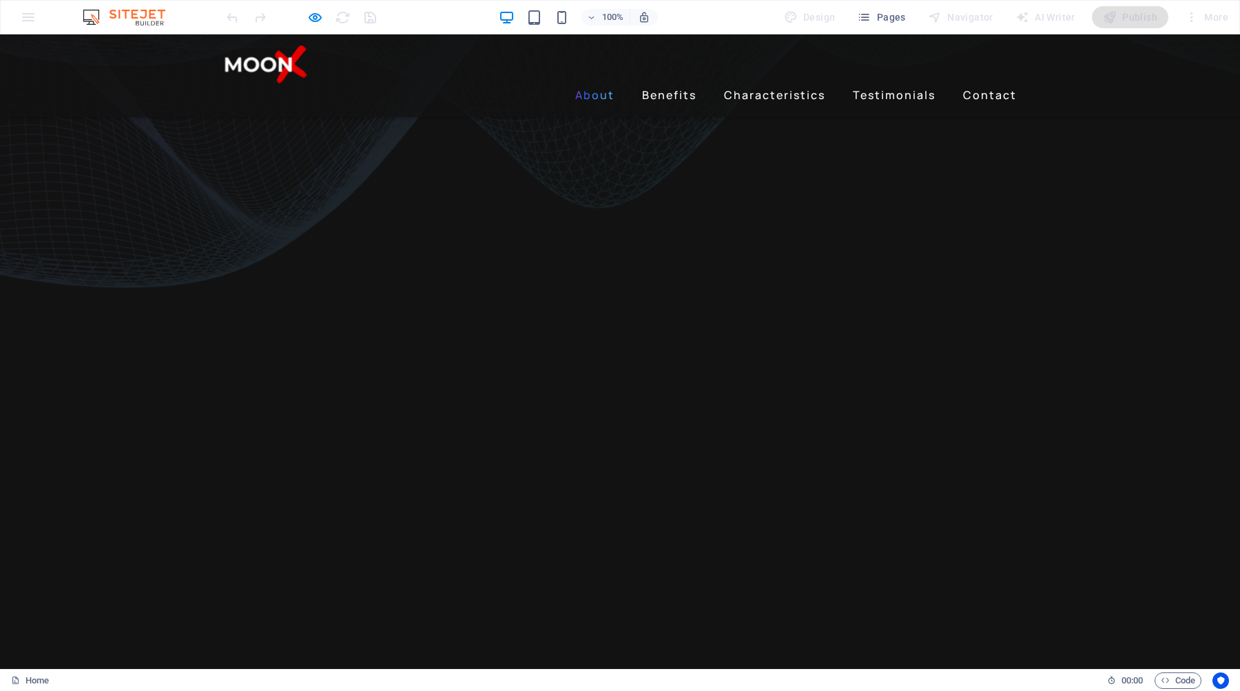
scroll to position [565, 0]
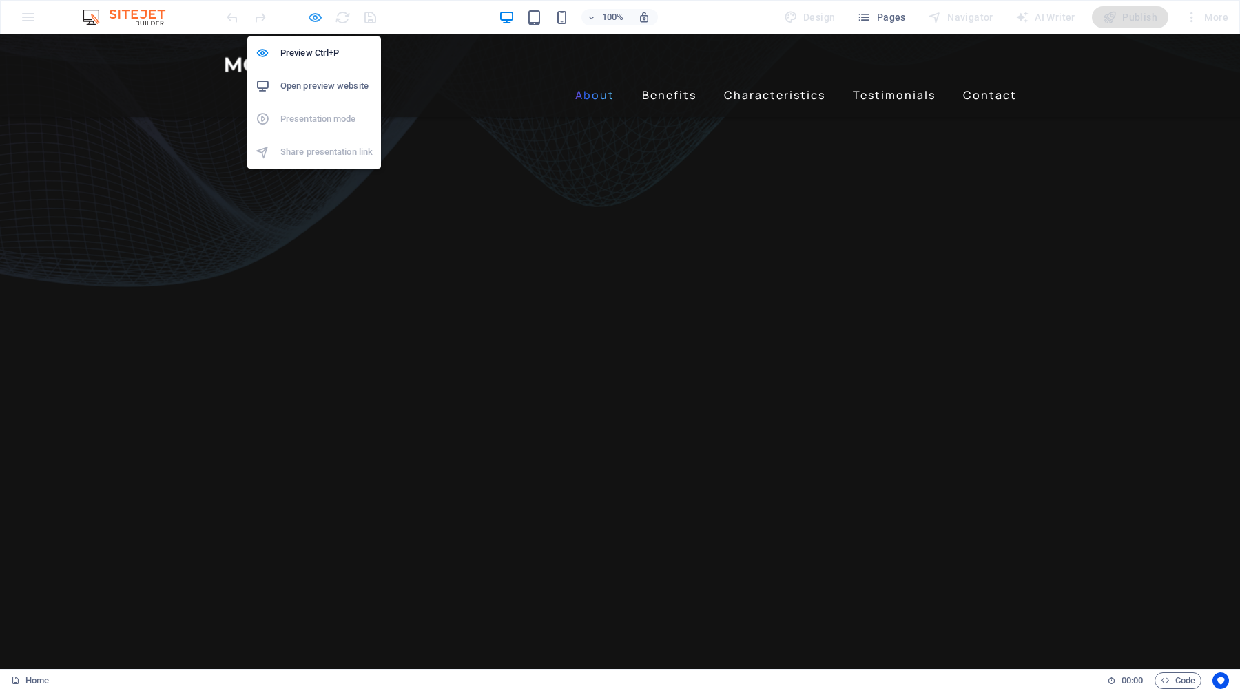
click at [314, 17] on icon "button" at bounding box center [315, 18] width 16 height 16
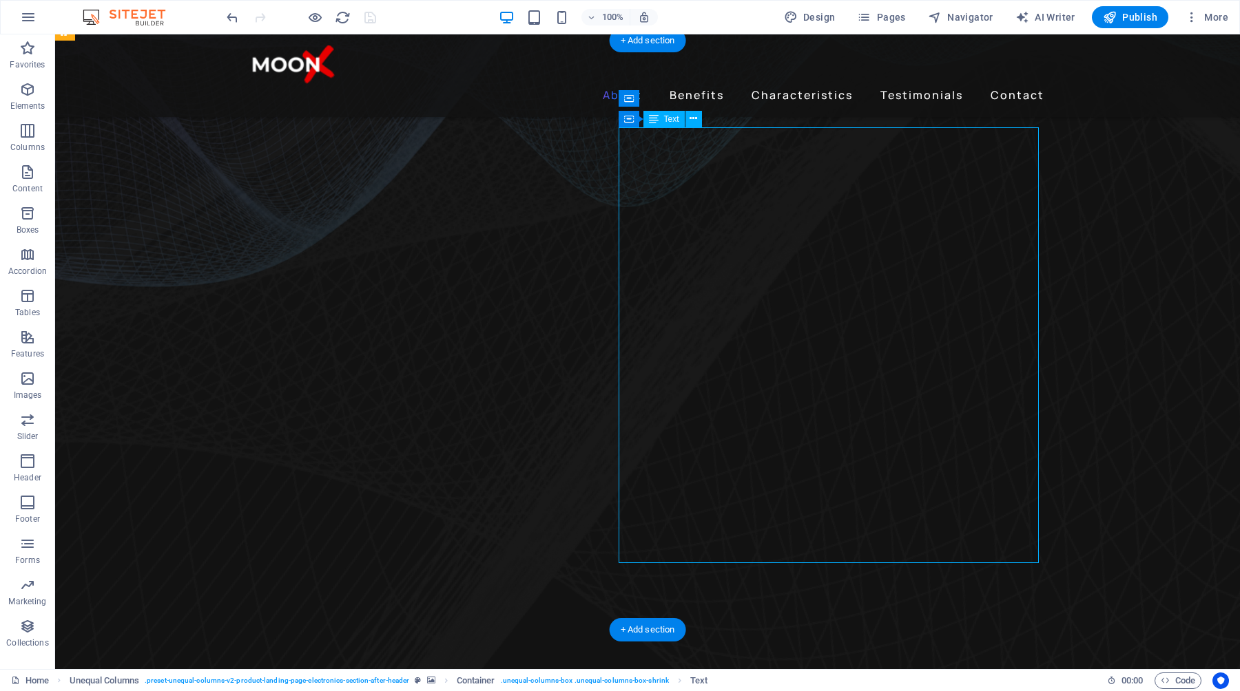
select select "px"
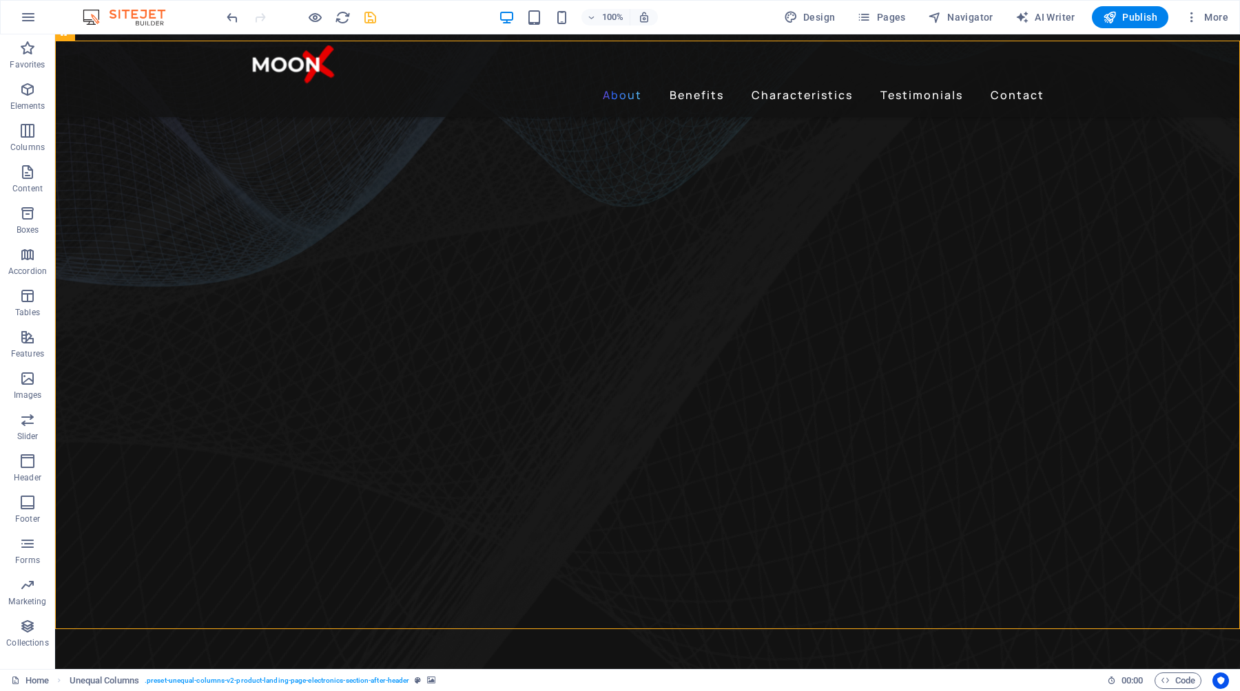
click at [368, 21] on icon "save" at bounding box center [370, 18] width 16 height 16
checkbox input "false"
